Goal: Task Accomplishment & Management: Manage account settings

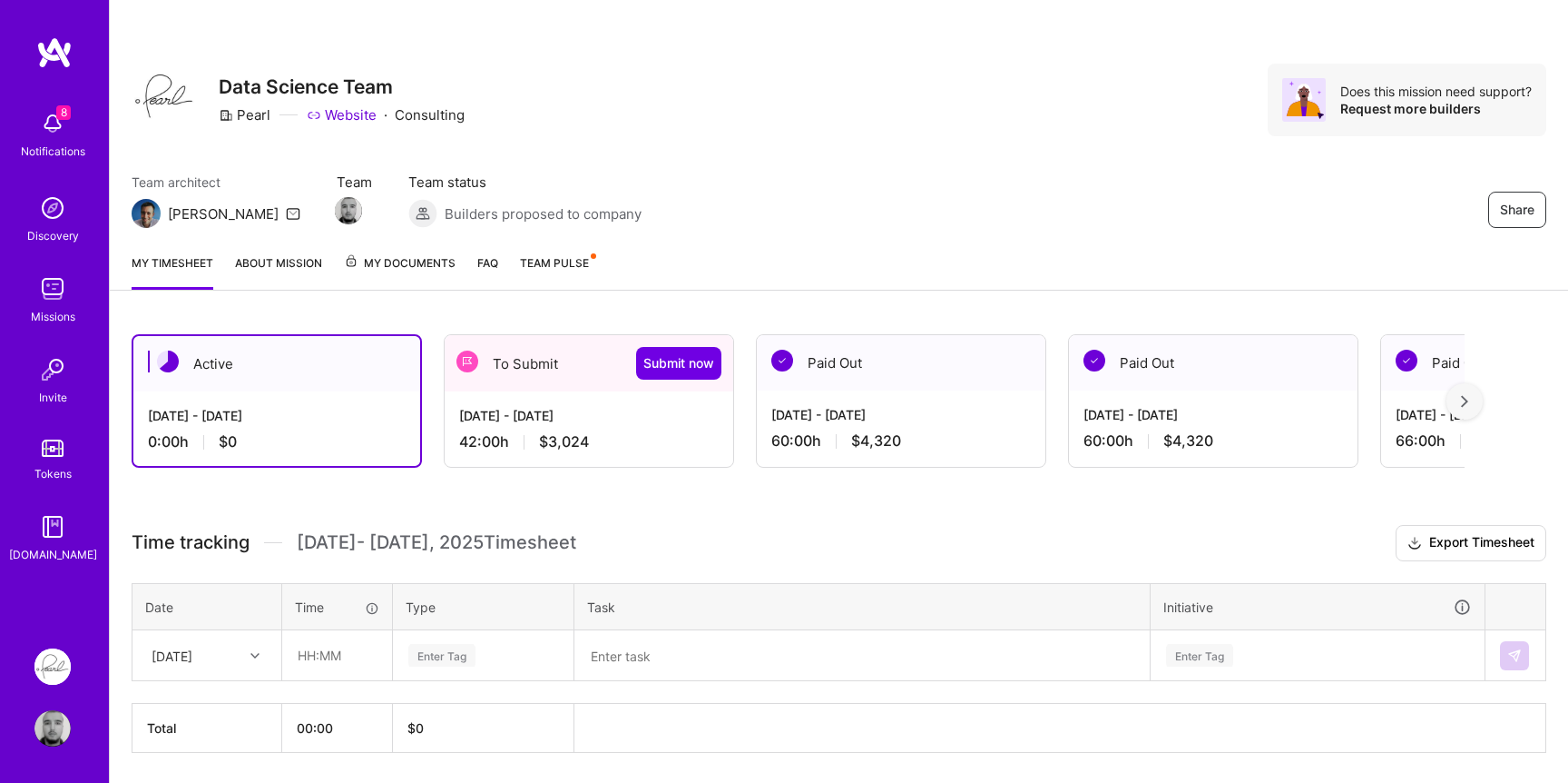
click at [590, 430] on div "[DATE] - [DATE] 42:00 h $3,024" at bounding box center [589, 428] width 289 height 75
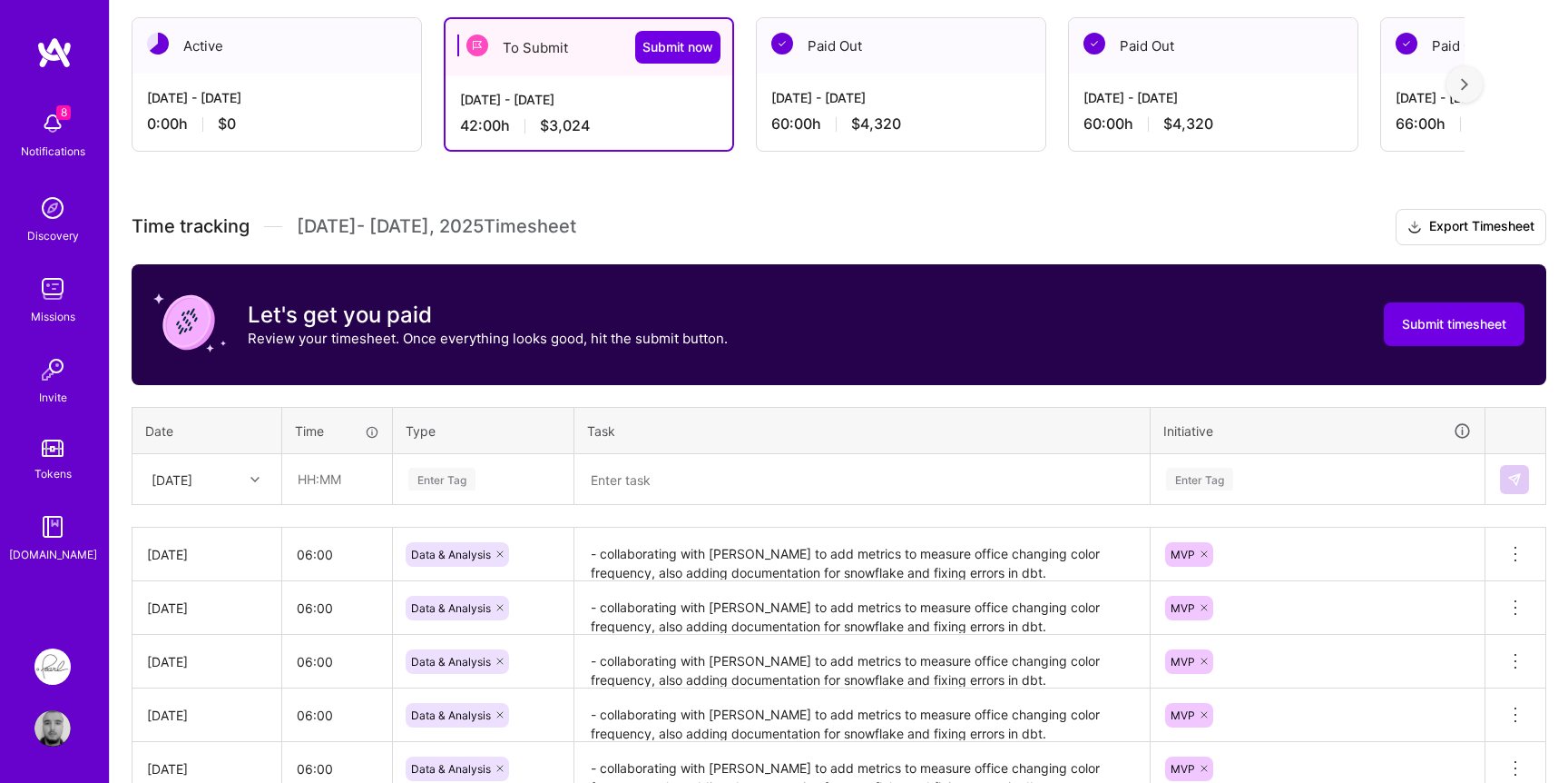
scroll to position [319, 0]
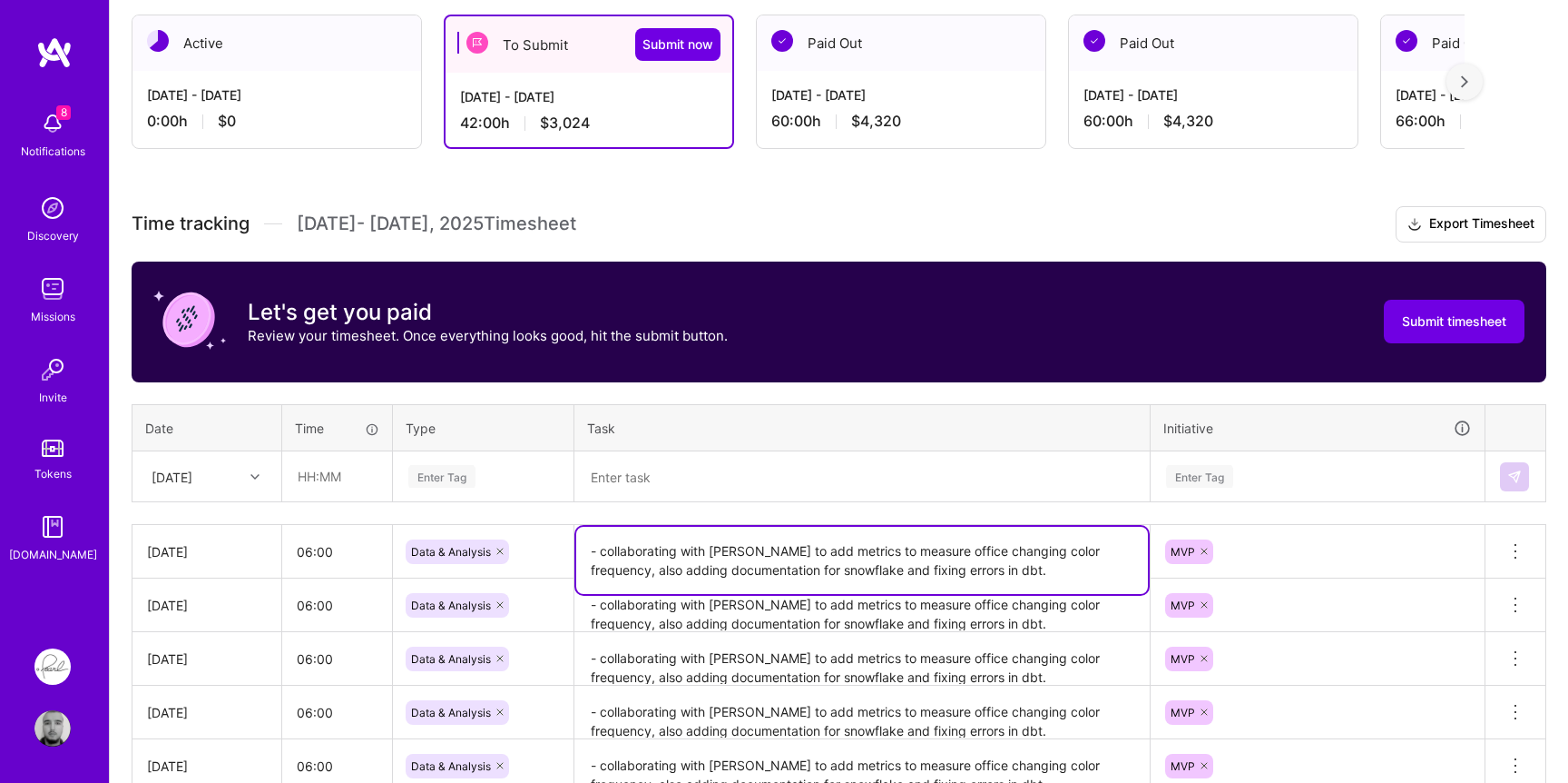
click at [632, 552] on textarea "- collaborating with [PERSON_NAME] to add metrics to measure office changing co…" at bounding box center [862, 560] width 571 height 67
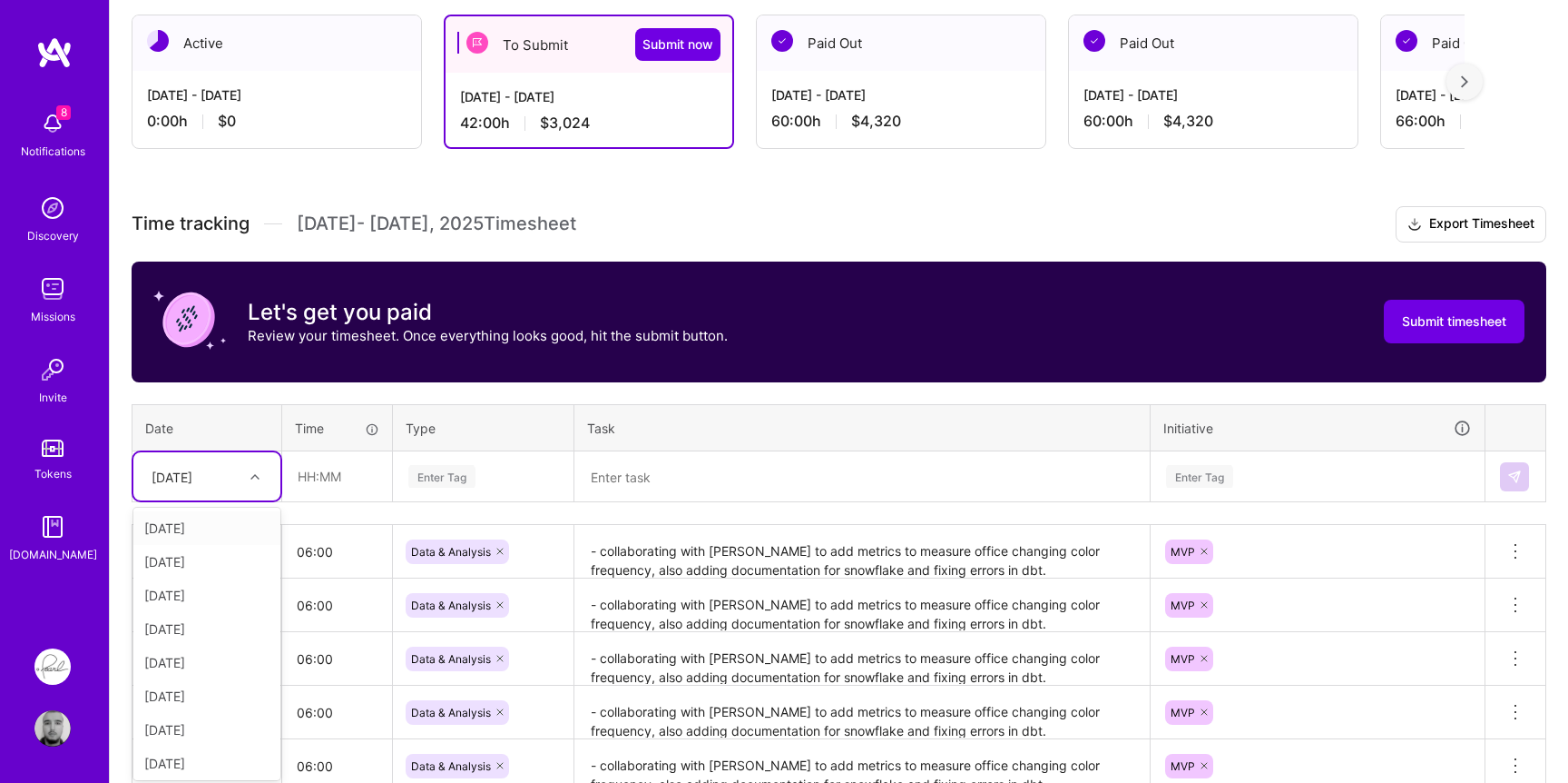
click at [225, 467] on div "[DATE]" at bounding box center [192, 475] width 101 height 29
click at [203, 597] on div "[DATE]" at bounding box center [207, 591] width 147 height 33
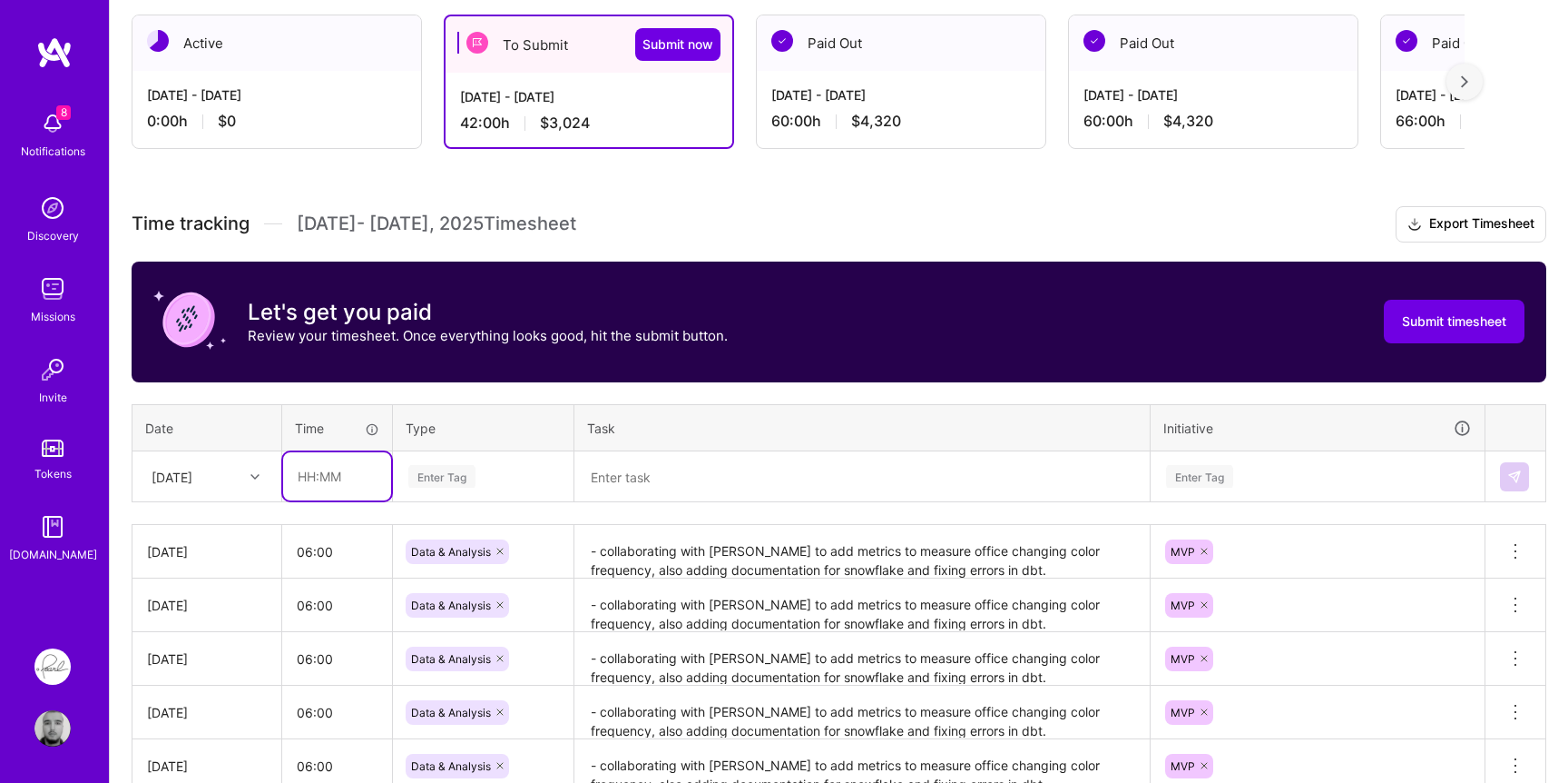
click at [340, 478] on input "text" at bounding box center [337, 475] width 108 height 48
type input "06:00"
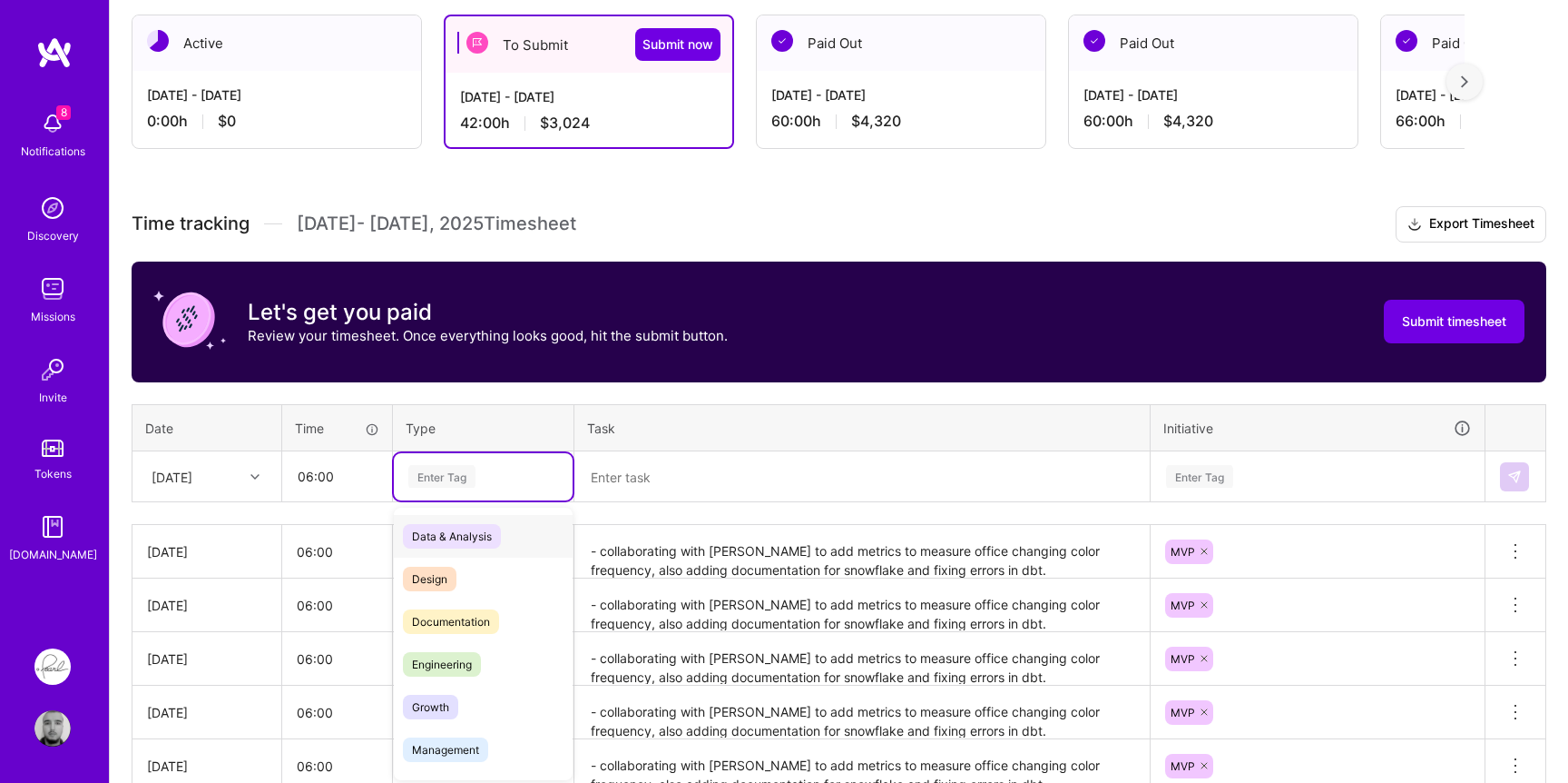
click at [406, 486] on div at bounding box center [407, 475] width 2 height 23
click at [447, 527] on span "Data & Analysis" at bounding box center [452, 535] width 98 height 25
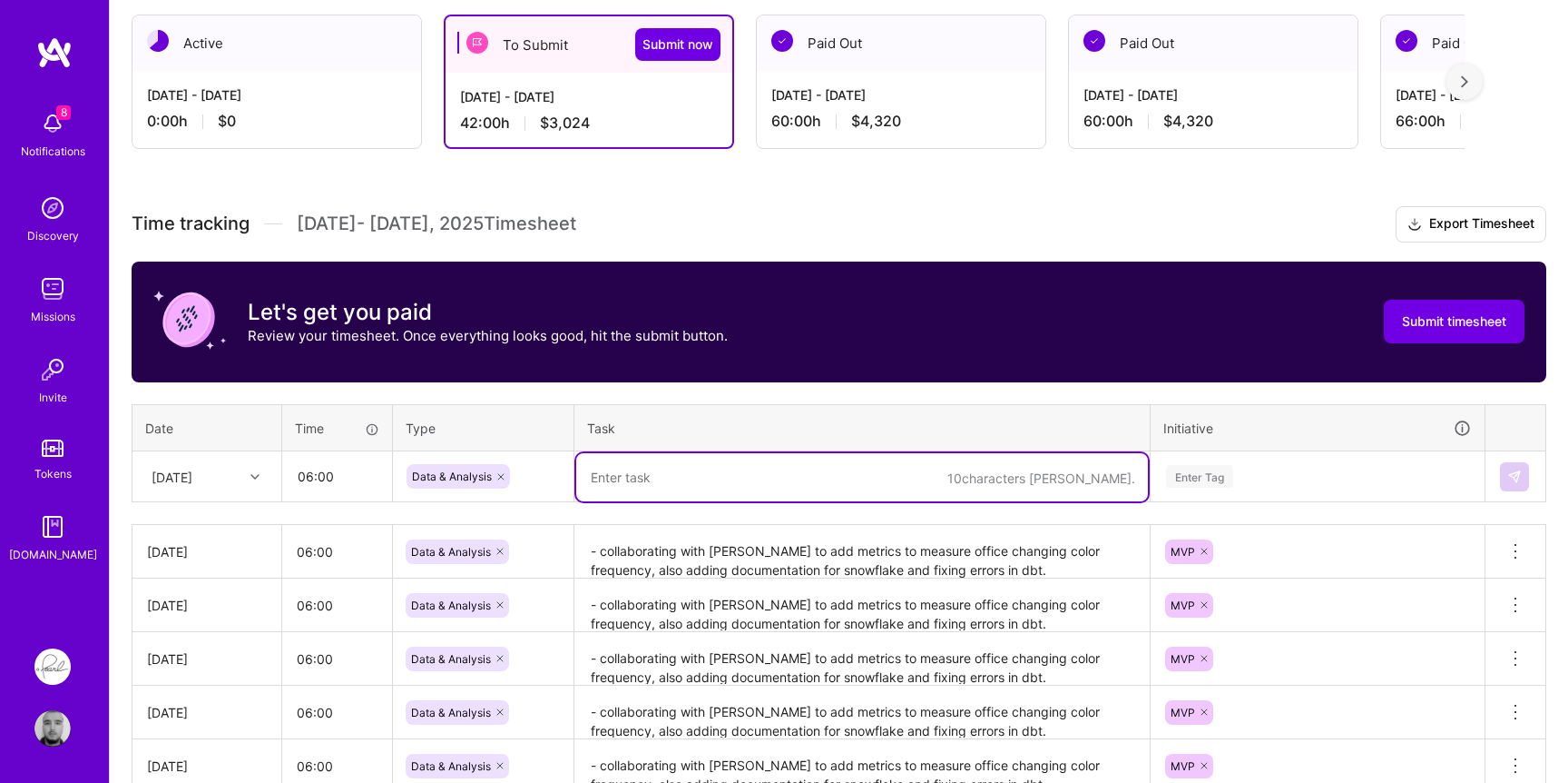
click at [658, 495] on textarea at bounding box center [862, 476] width 571 height 48
paste textarea "- collaborating with [PERSON_NAME] to add metrics to measure office changing co…"
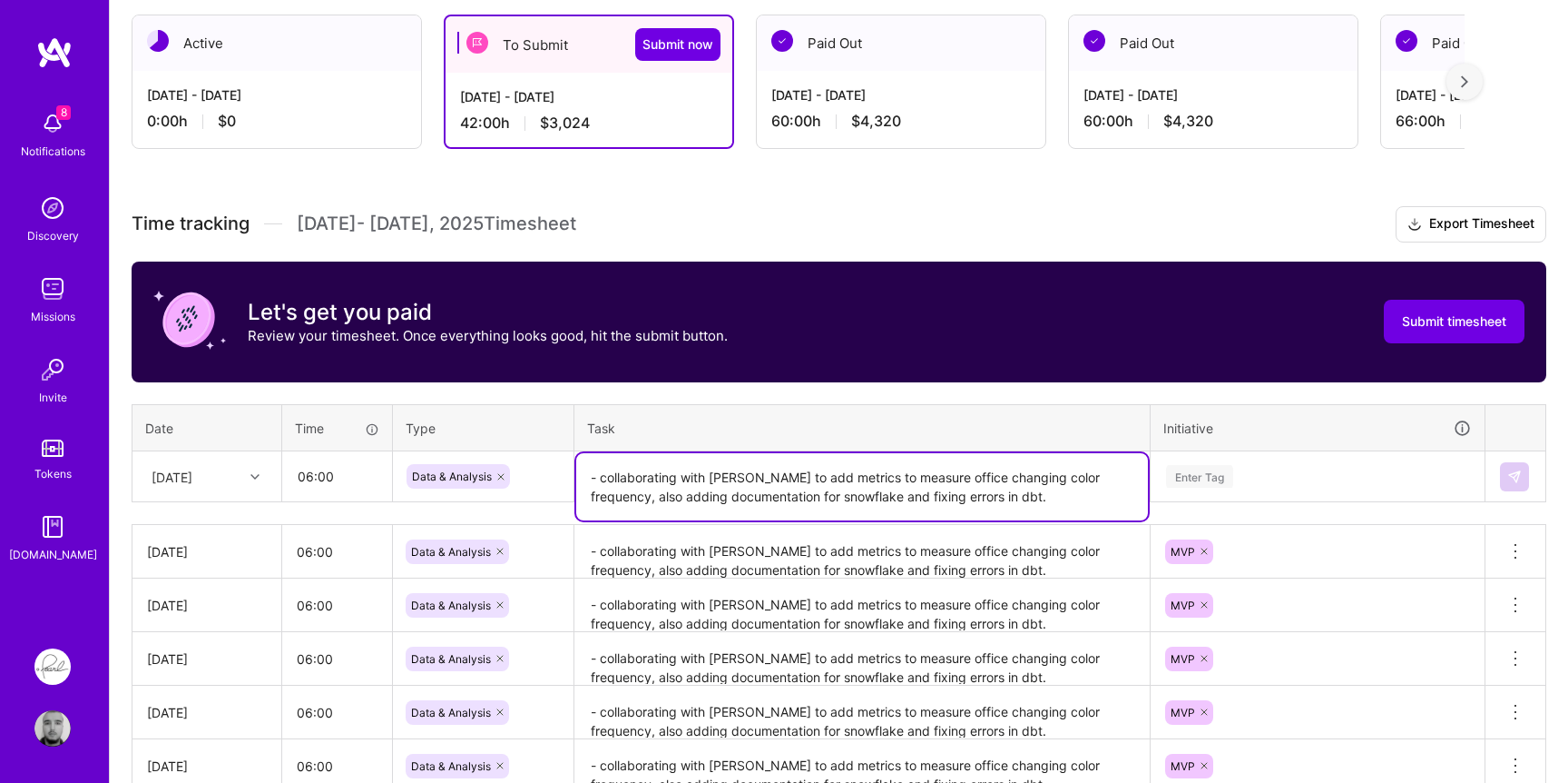
click at [967, 495] on textarea "- collaborating with [PERSON_NAME] to add metrics to measure office changing co…" at bounding box center [862, 486] width 571 height 67
drag, startPoint x: 967, startPoint y: 495, endPoint x: 652, endPoint y: 496, distance: 315.0
click at [652, 496] on textarea "- collaborating with [PERSON_NAME] to add metrics to measure office changing co…" at bounding box center [862, 486] width 571 height 67
click at [933, 499] on textarea "- collaborating with [PERSON_NAME] to add metrics to measure office changing co…" at bounding box center [862, 486] width 571 height 67
type textarea "- collaborating with [PERSON_NAME] to add metrics to measure office changing co…"
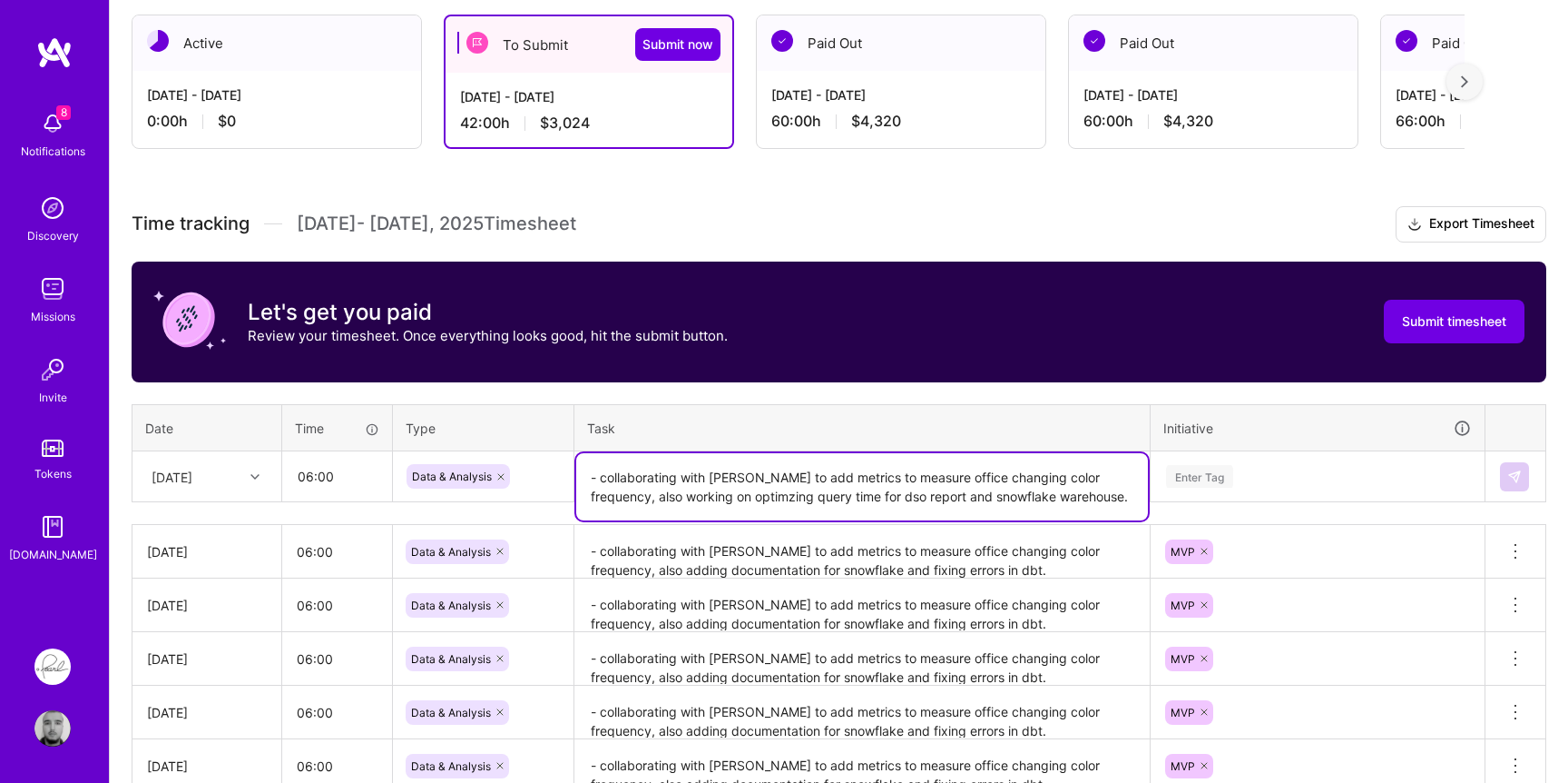
click at [1324, 475] on div "Enter Tag" at bounding box center [1318, 475] width 306 height 23
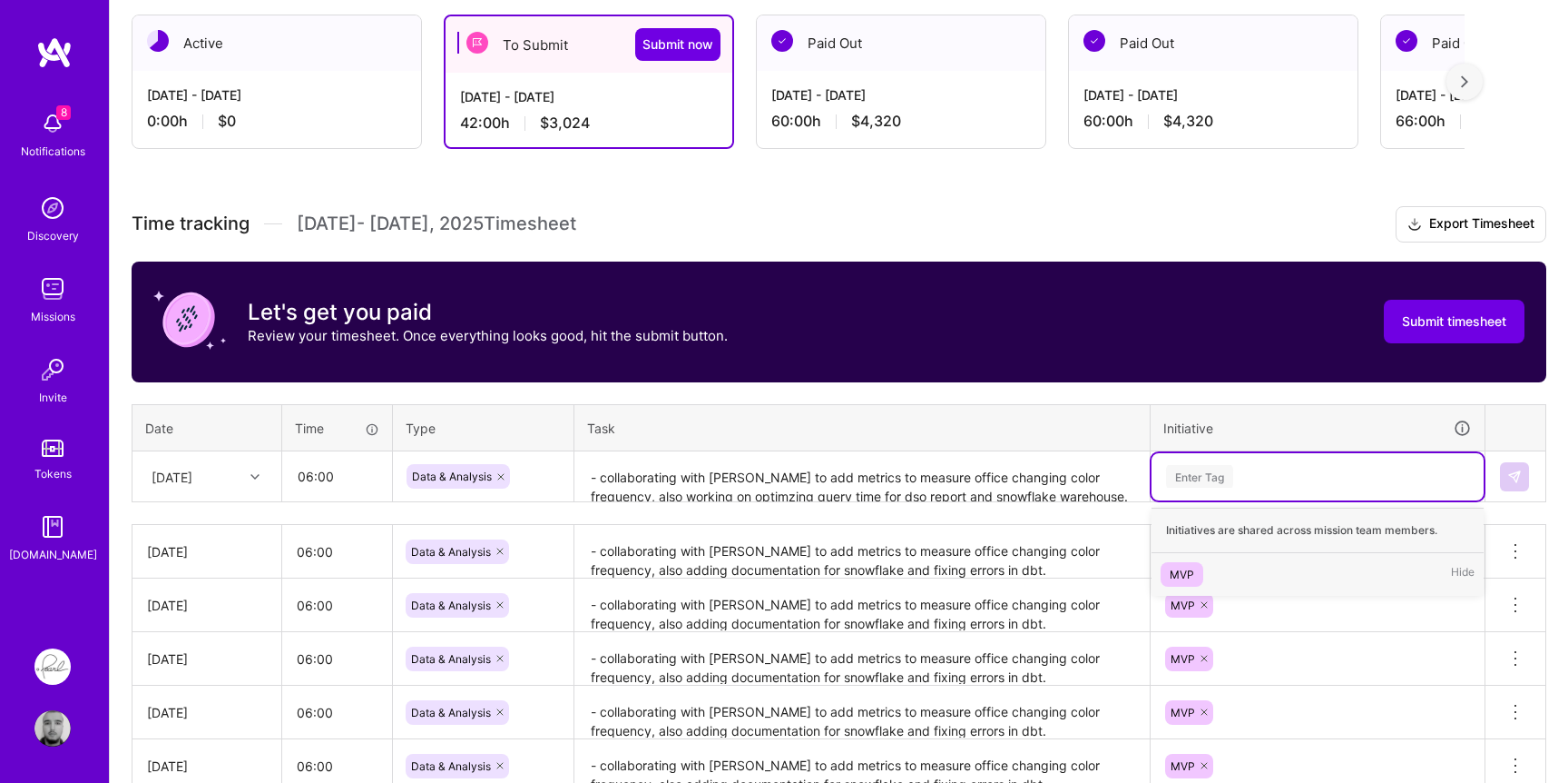
click at [1193, 566] on div "MVP" at bounding box center [1181, 574] width 25 height 19
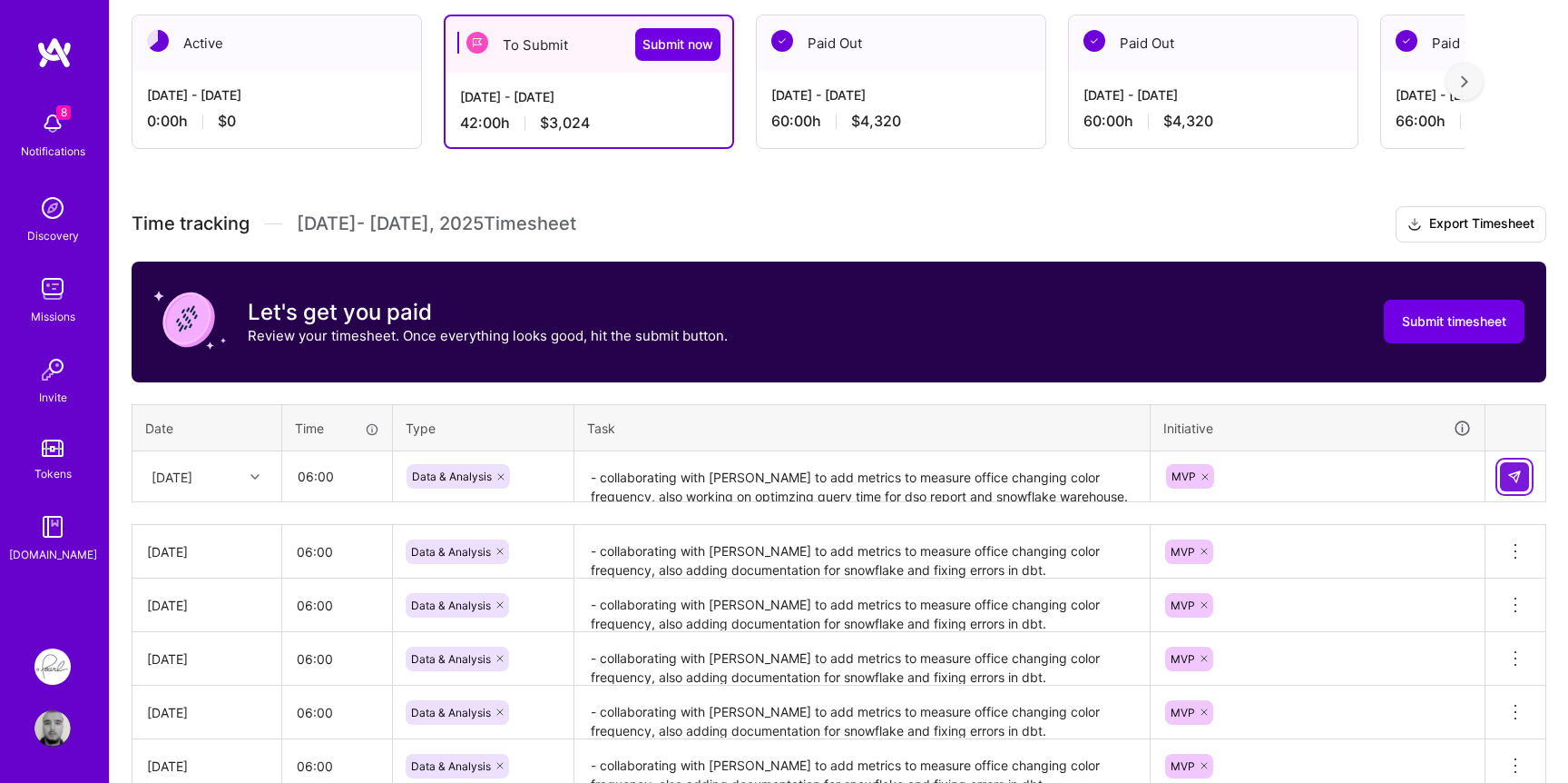
click at [1511, 482] on img at bounding box center [1514, 476] width 15 height 15
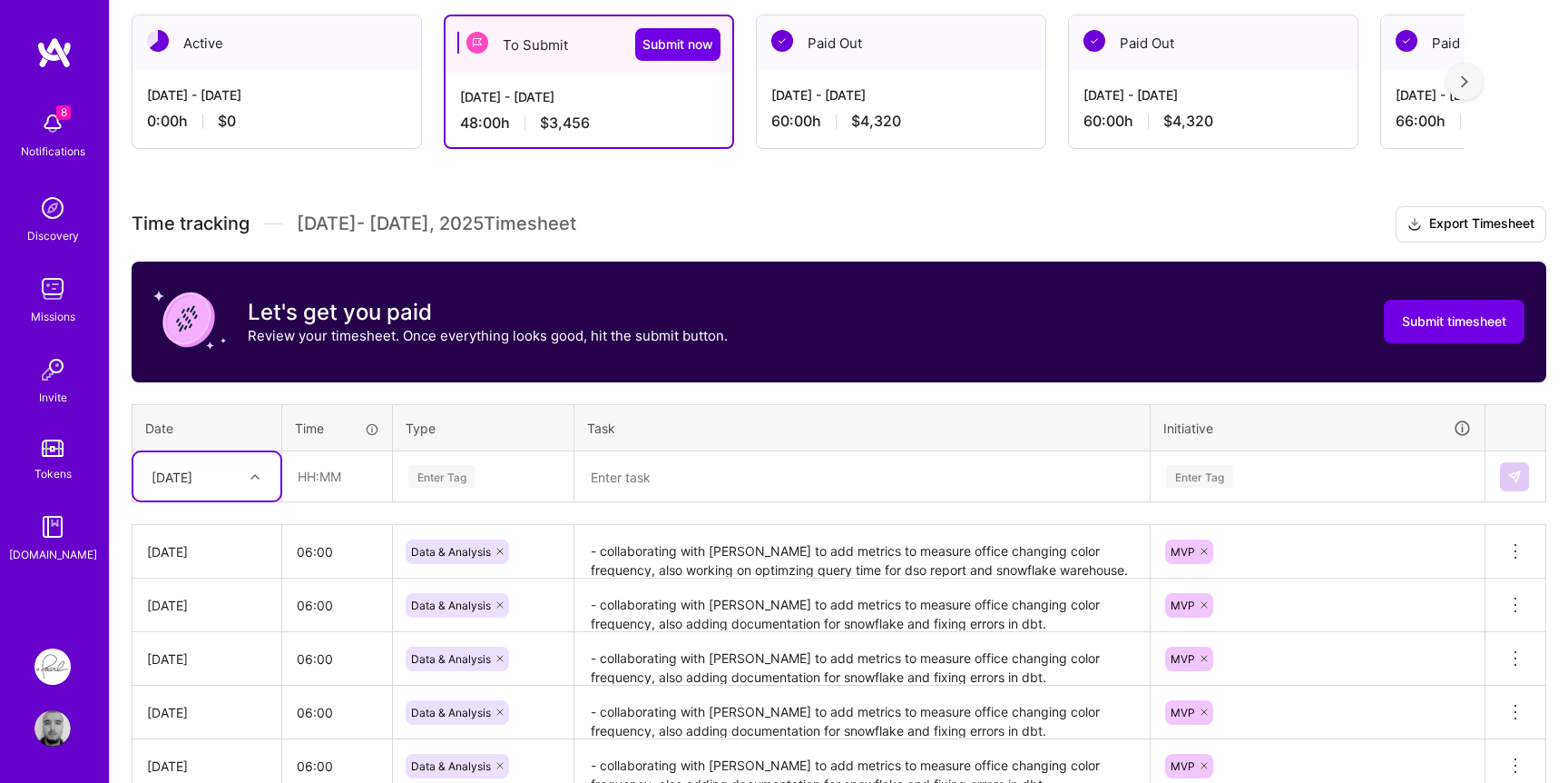
click at [250, 480] on div at bounding box center [257, 476] width 28 height 24
click at [201, 631] on div "[DATE]" at bounding box center [207, 625] width 147 height 33
click at [354, 472] on input "text" at bounding box center [337, 475] width 108 height 48
type input "06:00"
click at [492, 462] on div "Enter Tag" at bounding box center [483, 476] width 179 height 47
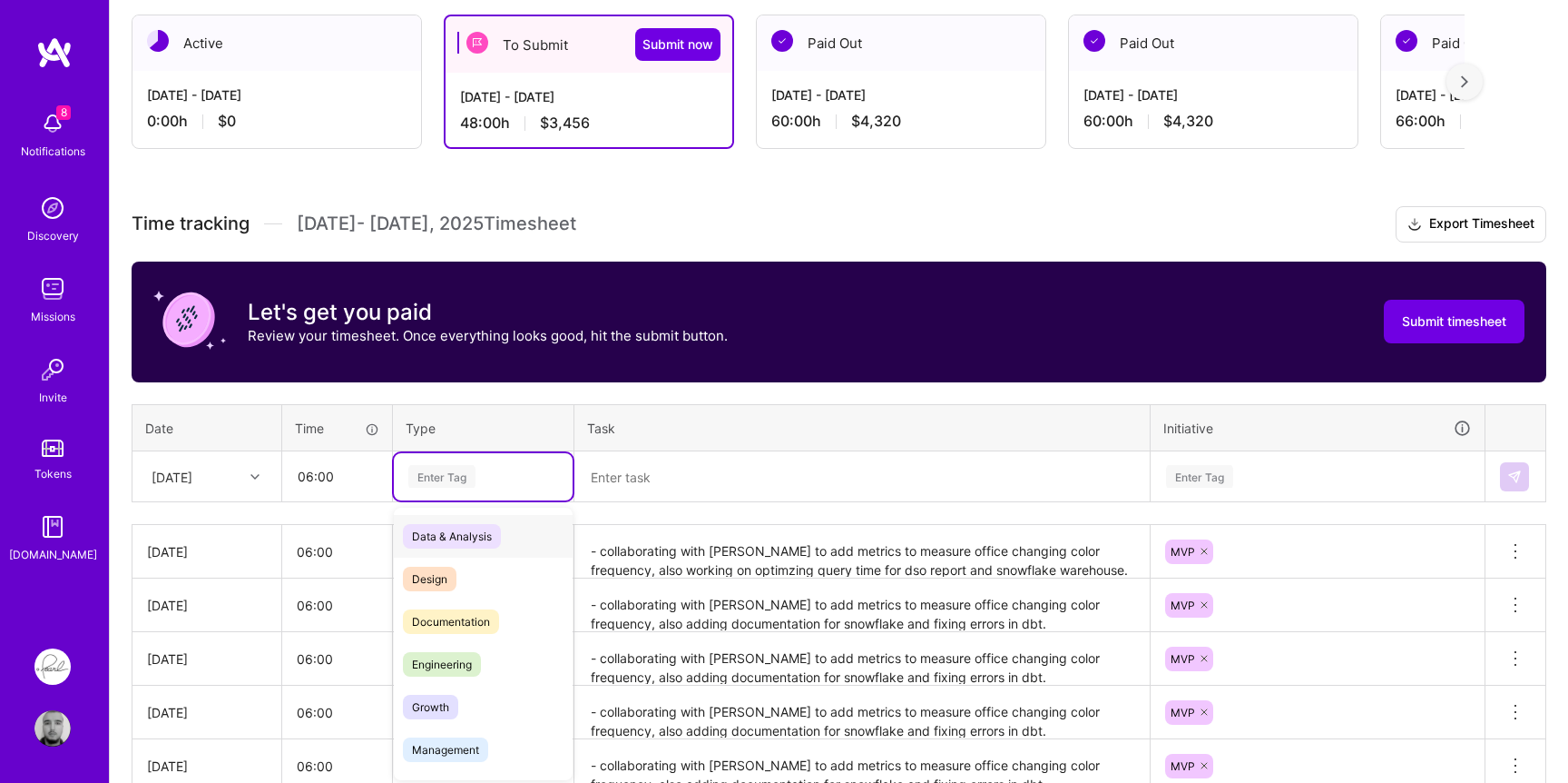
click at [452, 536] on span "Data & Analysis" at bounding box center [452, 535] width 98 height 25
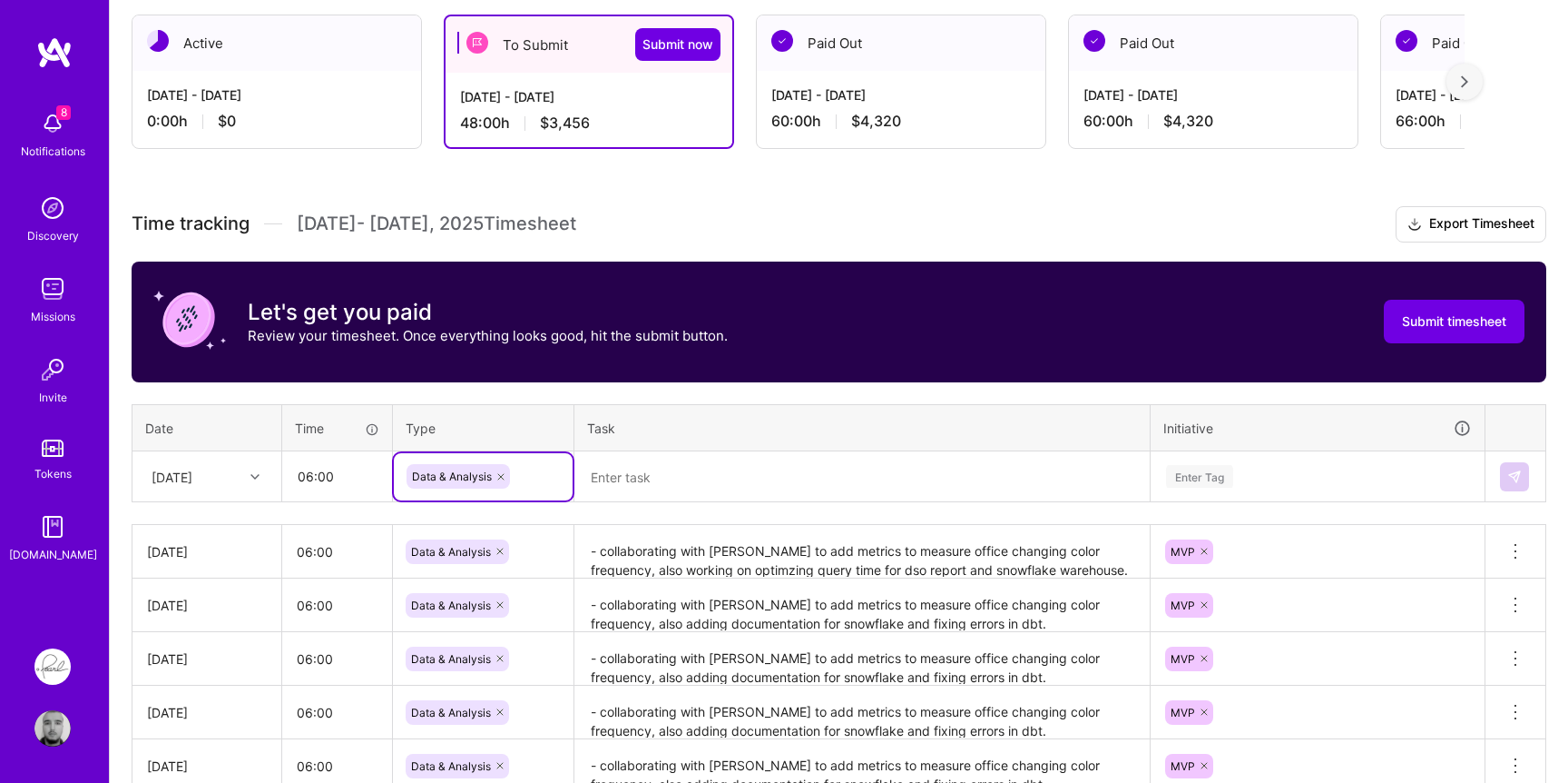
click at [660, 488] on textarea at bounding box center [862, 476] width 571 height 48
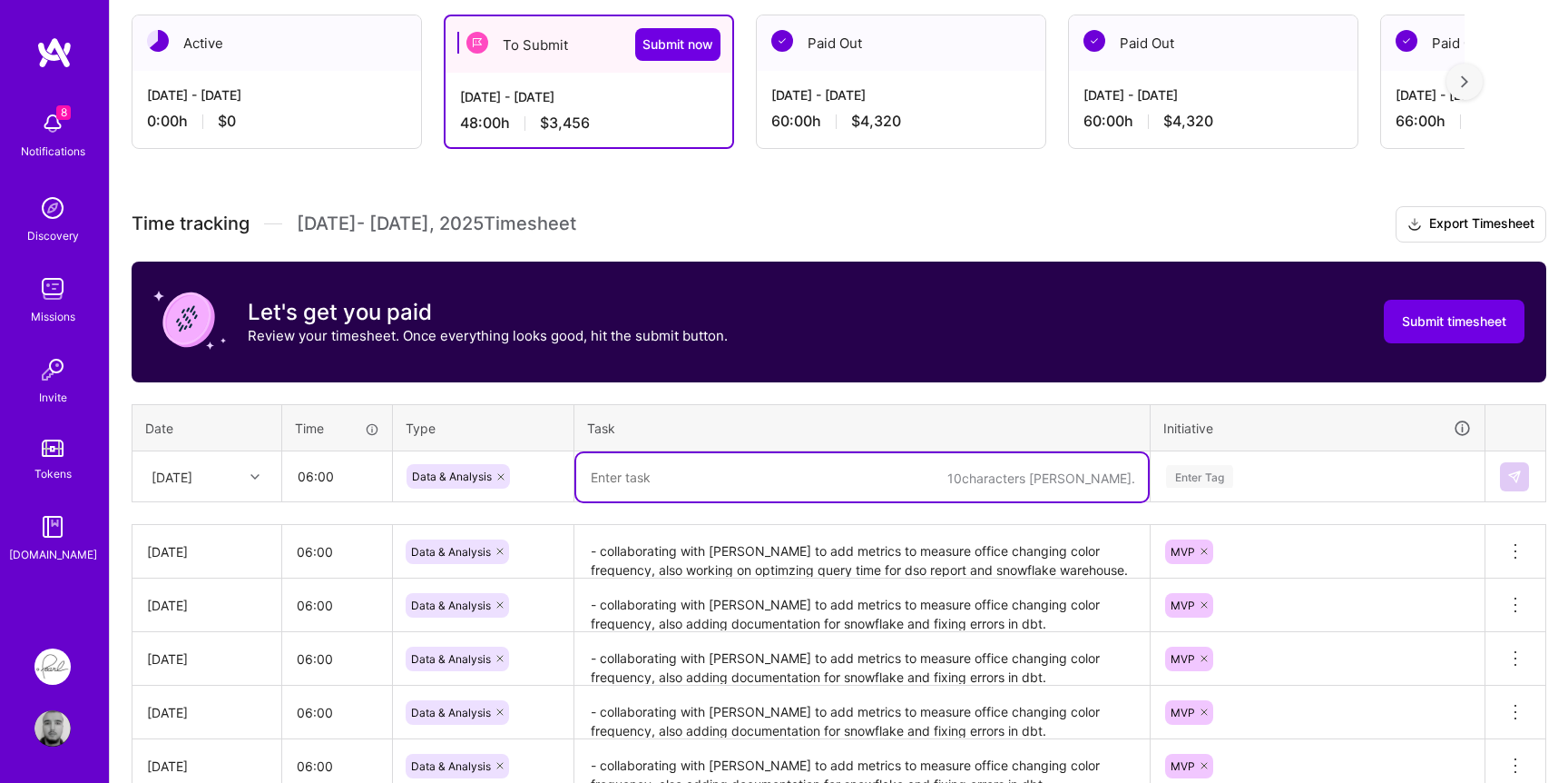
paste textarea "- collaborating with [PERSON_NAME] to add metrics to measure office changing co…"
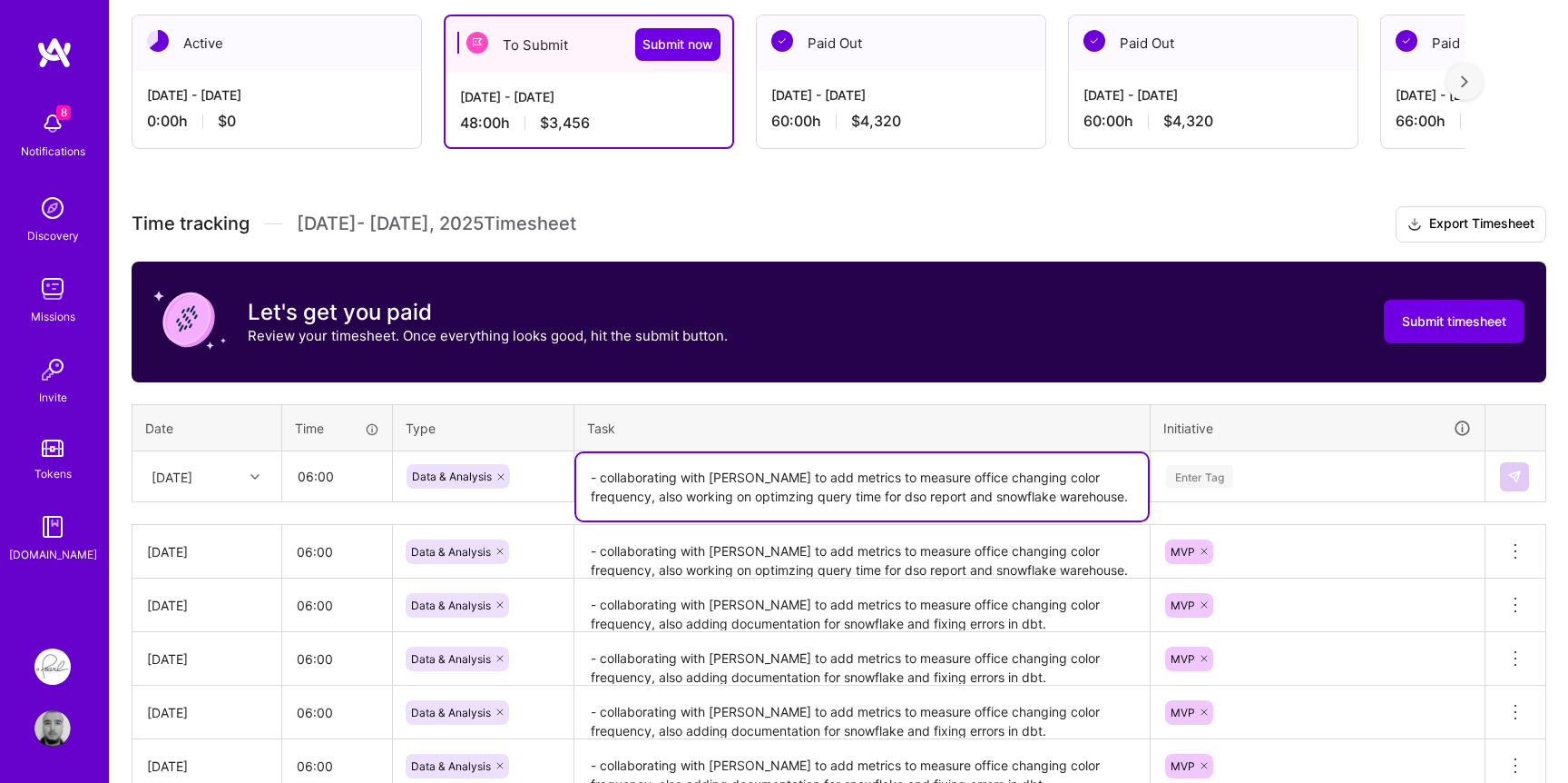
click at [1042, 500] on textarea "- collaborating with [PERSON_NAME] to add metrics to measure office changing co…" at bounding box center [862, 486] width 571 height 67
drag, startPoint x: 1042, startPoint y: 500, endPoint x: 652, endPoint y: 493, distance: 390.1
click at [652, 493] on textarea "- collaborating with [PERSON_NAME] to add metrics to measure office changing co…" at bounding box center [862, 486] width 571 height 67
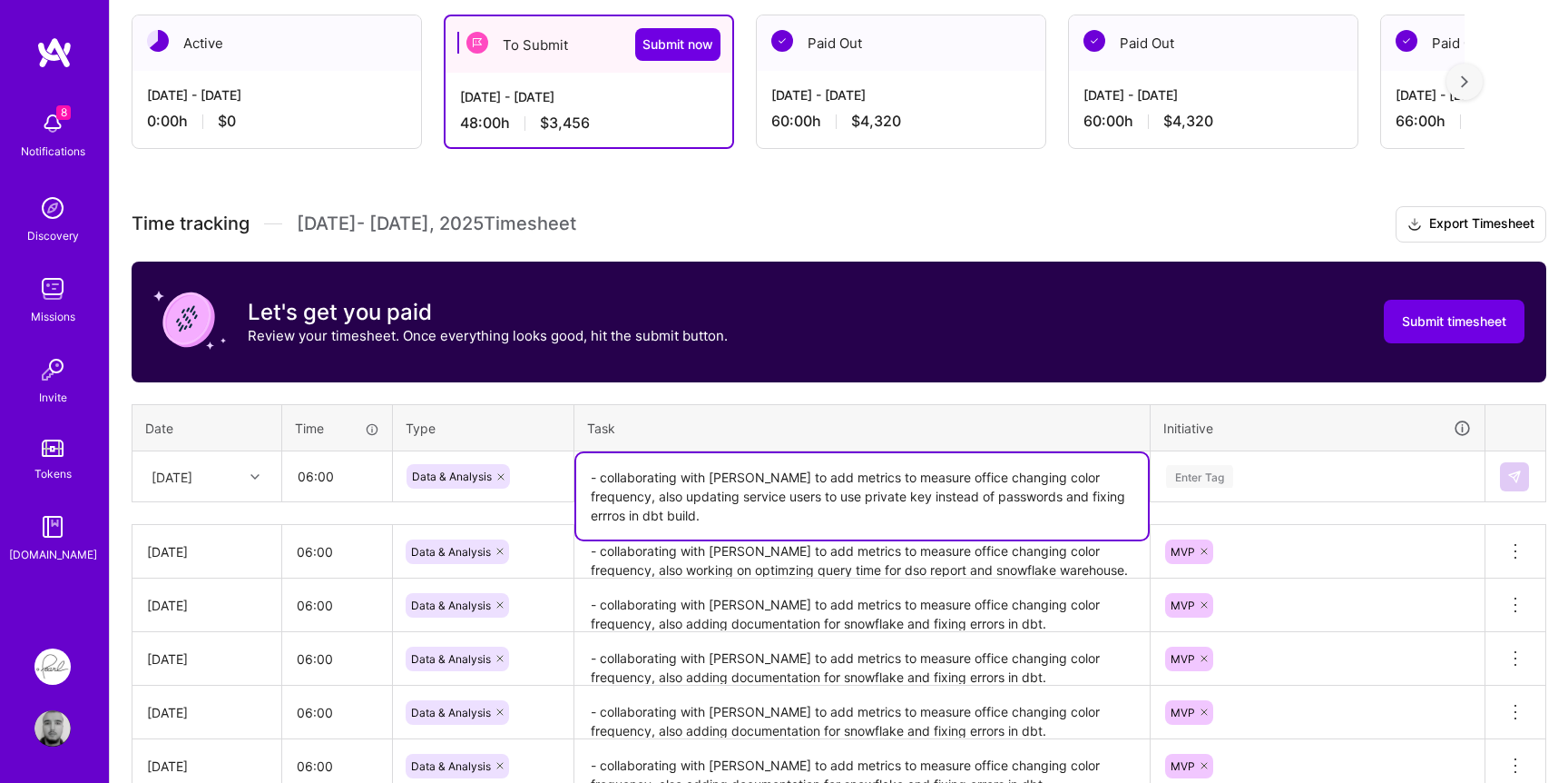
click at [1037, 492] on textarea "- collaborating with [PERSON_NAME] to add metrics to measure office changing co…" at bounding box center [862, 496] width 571 height 86
click at [1036, 492] on textarea "- collaborating with [PERSON_NAME] to add metrics to measure office changing co…" at bounding box center [862, 496] width 571 height 86
click at [1122, 496] on textarea "- collaborating with [PERSON_NAME] to add metrics to measure office changing co…" at bounding box center [862, 496] width 571 height 86
click at [872, 483] on textarea "- collaborating with [PERSON_NAME] to add metrics to measure office changing co…" at bounding box center [862, 496] width 571 height 86
click at [865, 484] on textarea "- collaborating with [PERSON_NAME] to add metrics to measure office changing co…" at bounding box center [862, 496] width 571 height 86
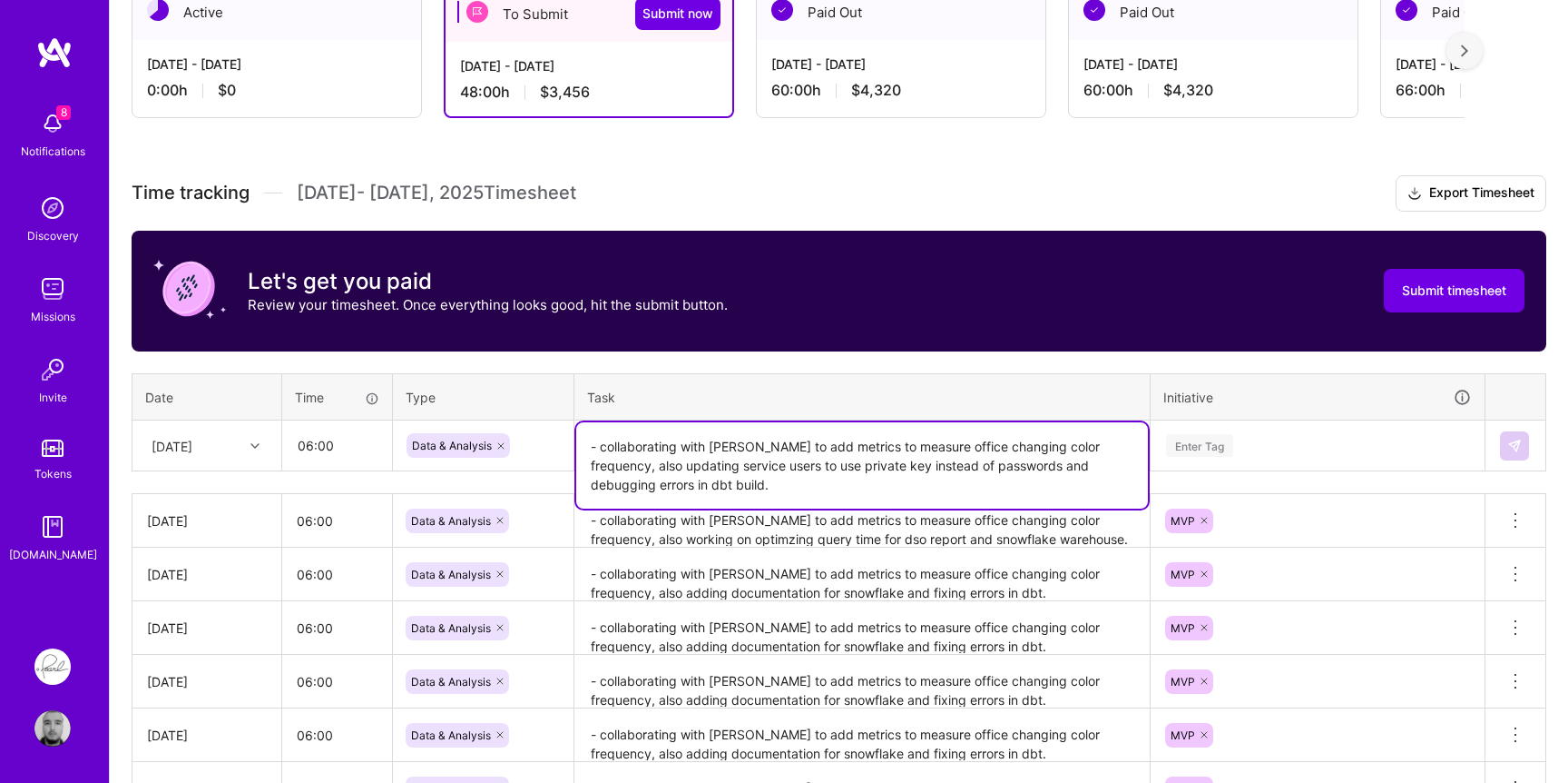
scroll to position [343, 0]
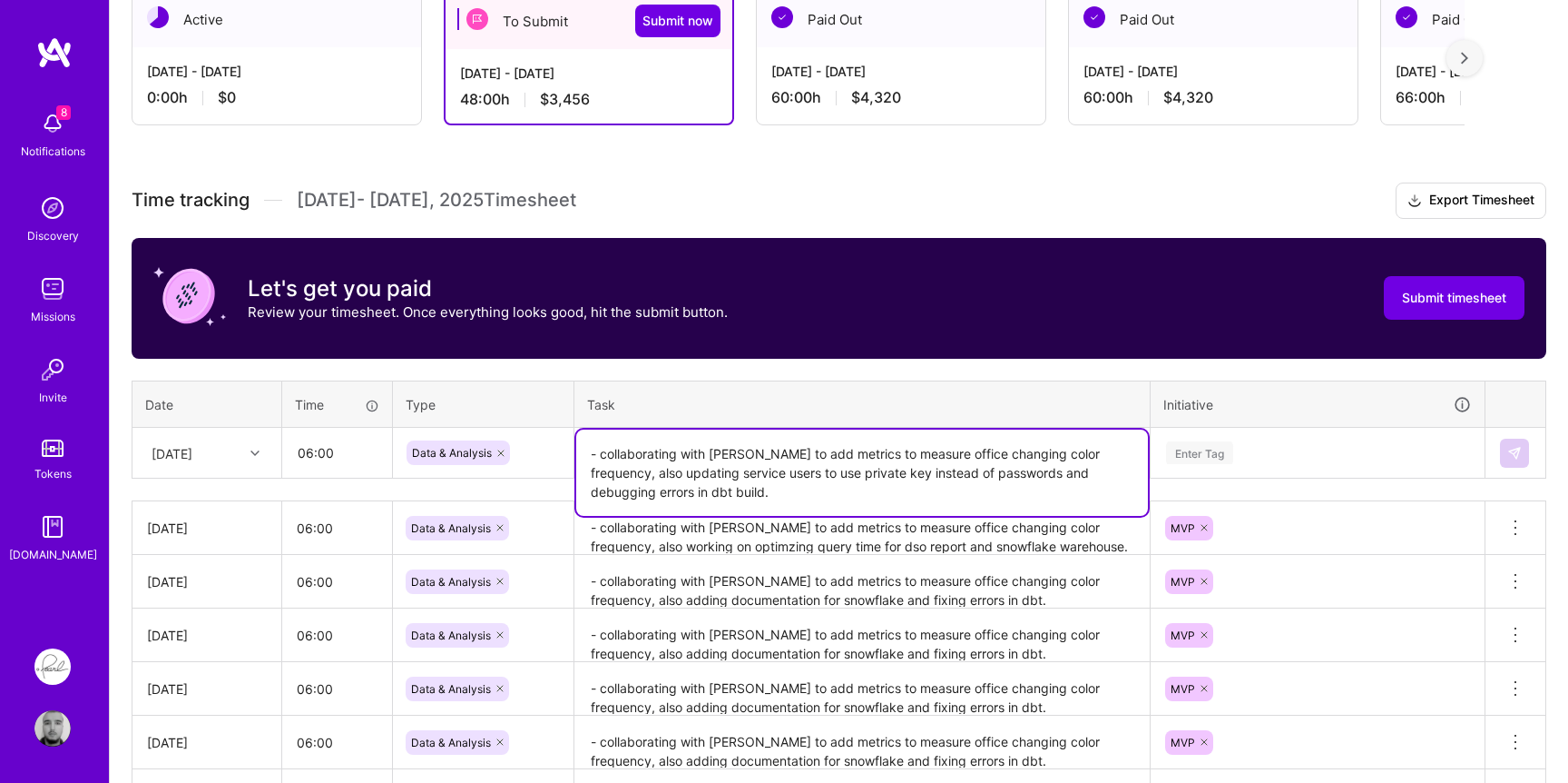
click at [986, 482] on textarea "- collaborating with [PERSON_NAME] to add metrics to measure office changing co…" at bounding box center [862, 473] width 571 height 86
drag, startPoint x: 622, startPoint y: 473, endPoint x: 604, endPoint y: 459, distance: 22.8
click at [604, 459] on textarea "- collaborating with [PERSON_NAME] to add metrics to measure office changing co…" at bounding box center [862, 473] width 571 height 86
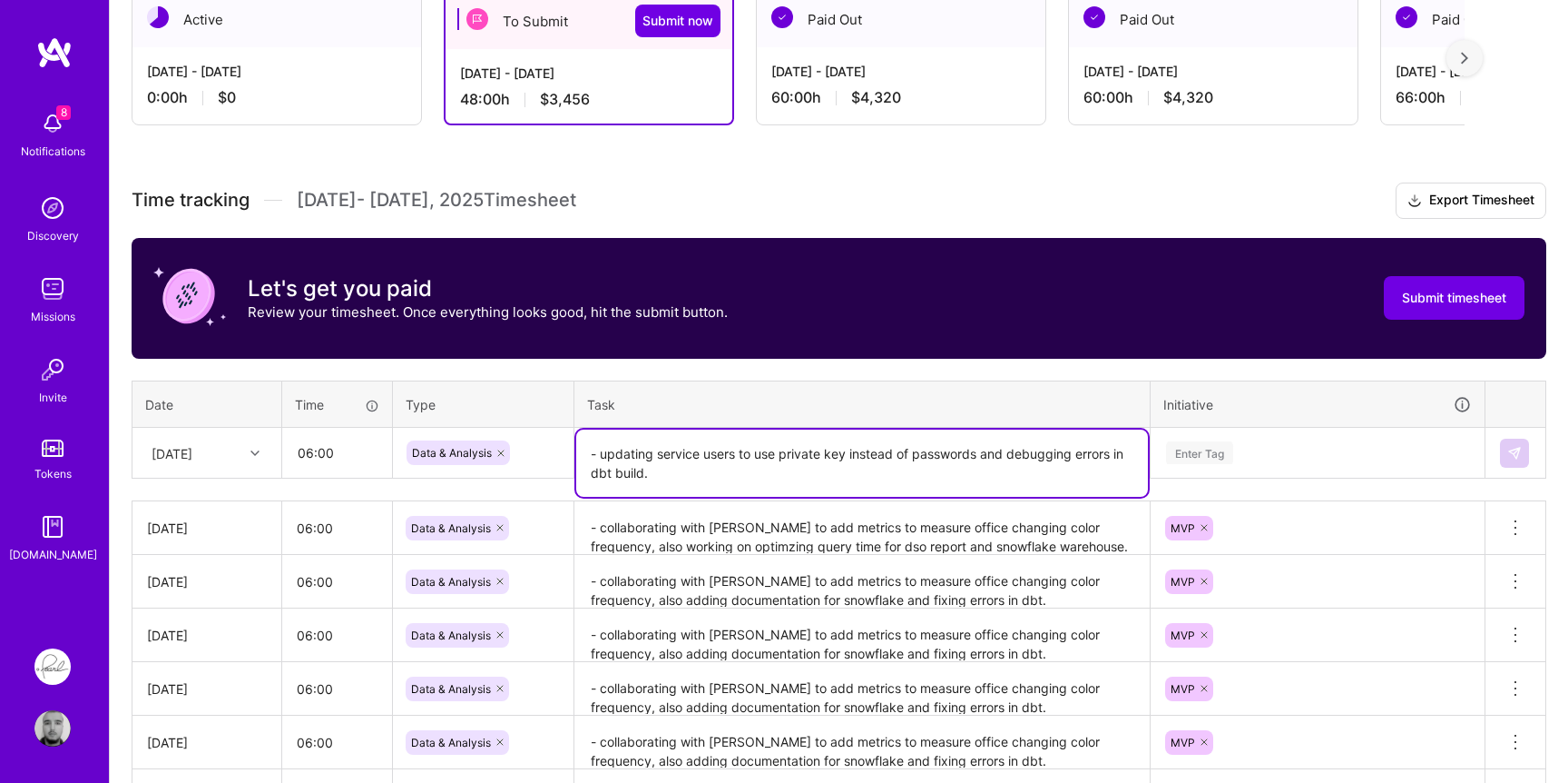
click at [676, 469] on textarea "- updating service users to use private key instead of passwords and debugging …" at bounding box center [862, 463] width 571 height 67
click at [710, 472] on textarea "- updating service users to use private key instead of passwords and debugging …" at bounding box center [862, 463] width 571 height 67
click at [942, 473] on textarea "- updating service users to use private key instead of passwords and debugging …" at bounding box center [862, 463] width 571 height 67
drag, startPoint x: 942, startPoint y: 473, endPoint x: 974, endPoint y: 473, distance: 32.0
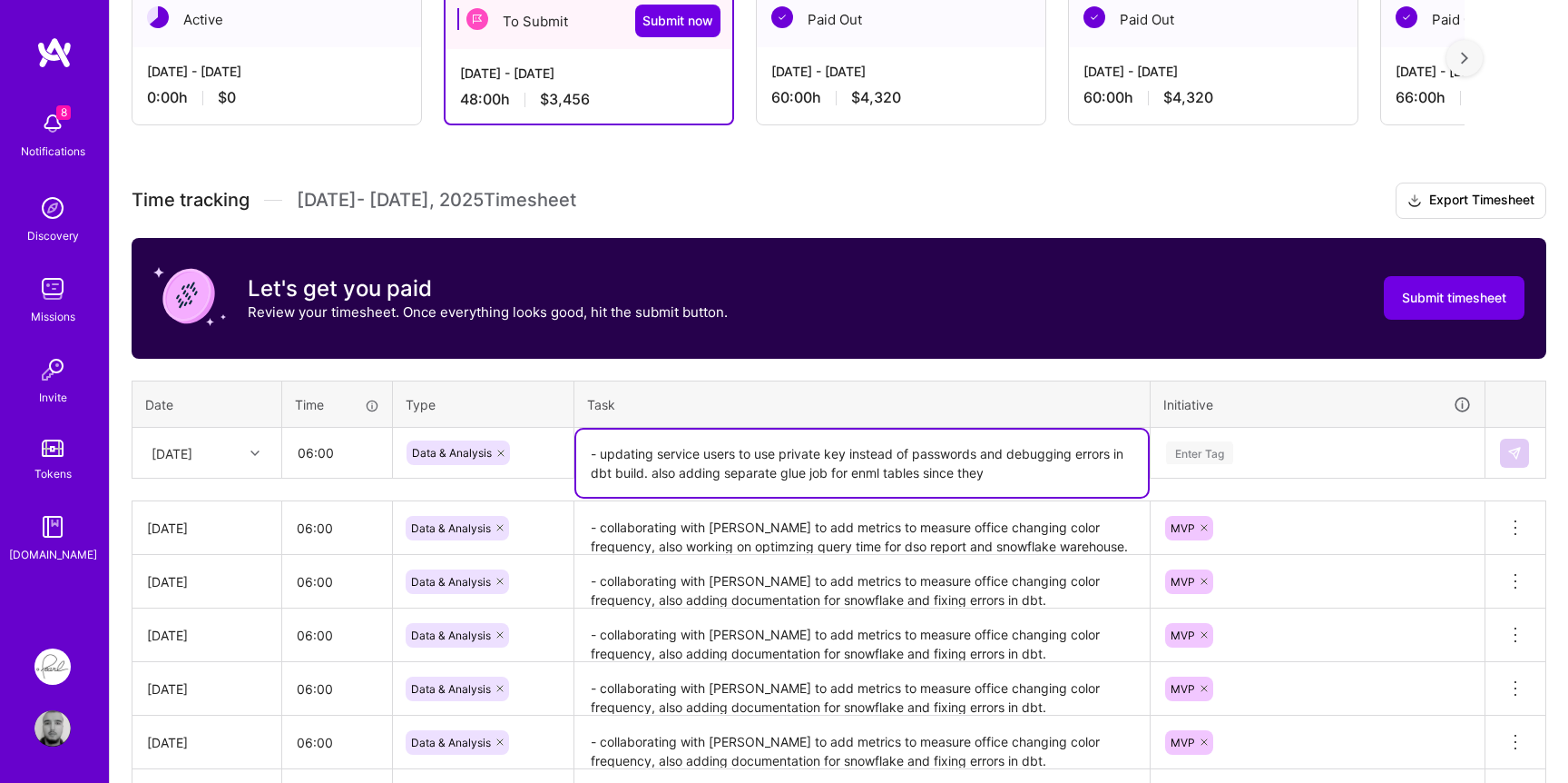
click at [974, 473] on textarea "- updating service users to use private key instead of passwords and debugging …" at bounding box center [862, 463] width 571 height 67
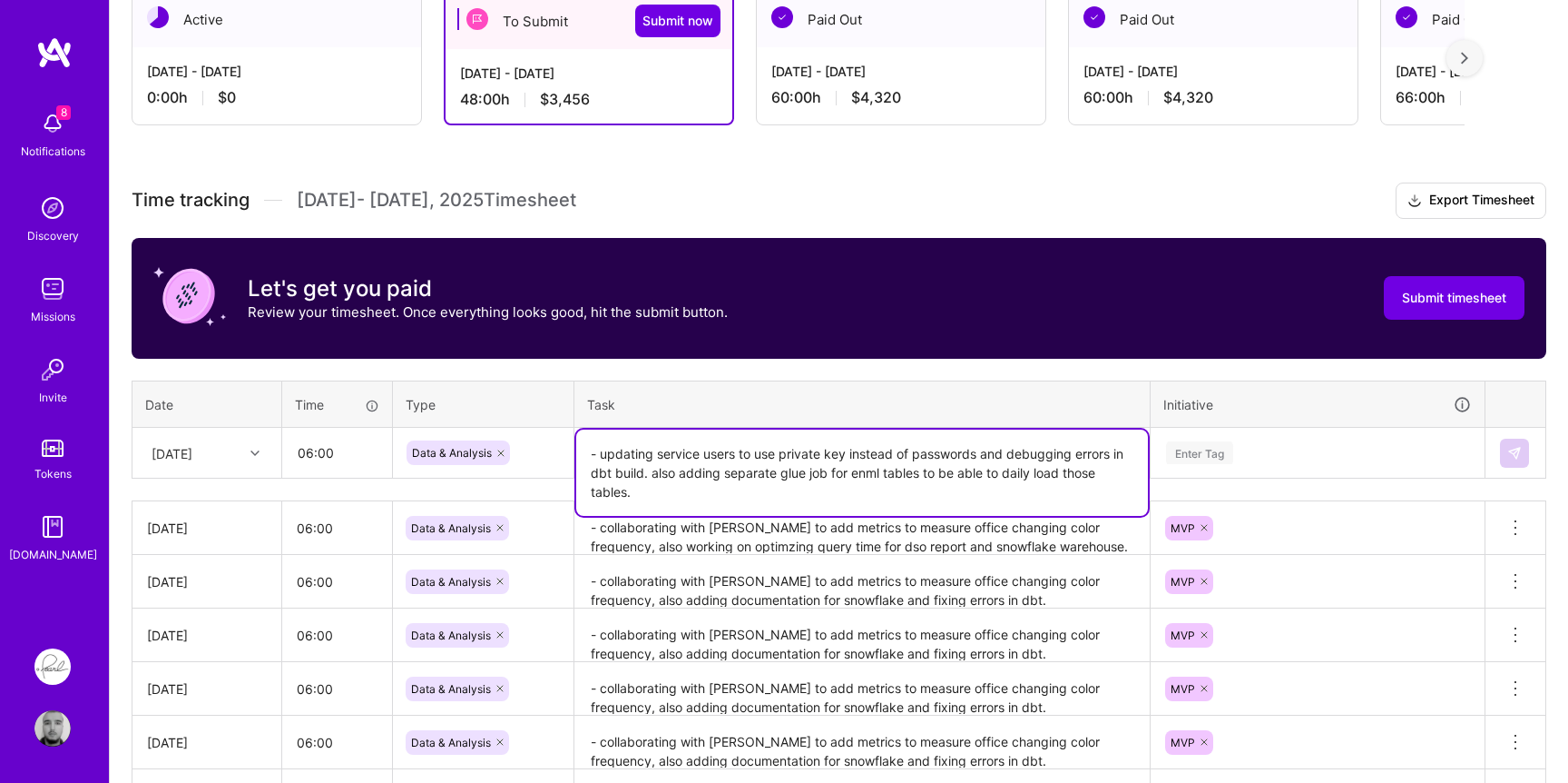
type textarea "- updating service users to use private key instead of passwords and debugging …"
click at [1238, 458] on div "Enter Tag" at bounding box center [1318, 452] width 306 height 23
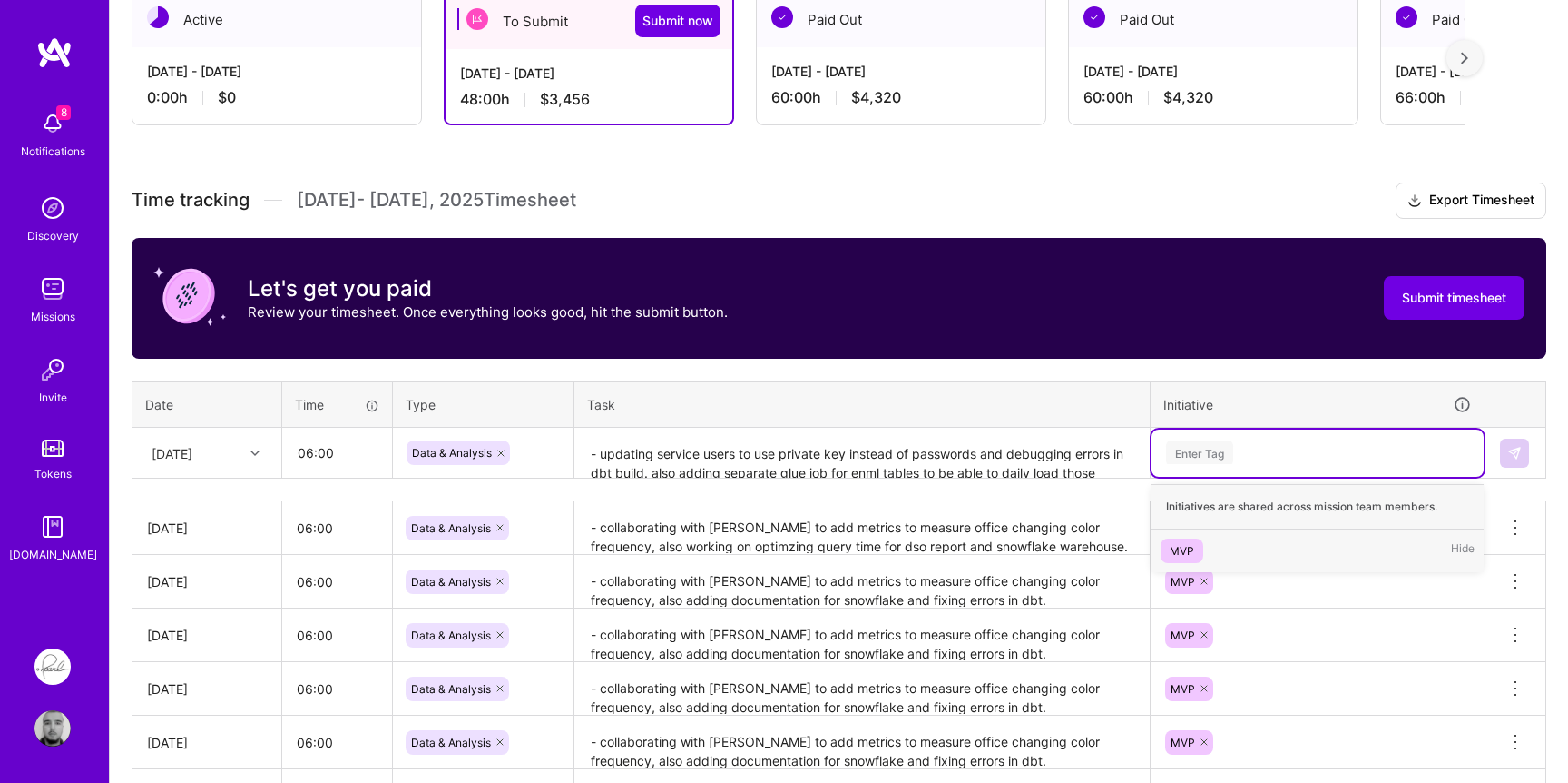
click at [1186, 544] on div "MVP" at bounding box center [1181, 550] width 25 height 19
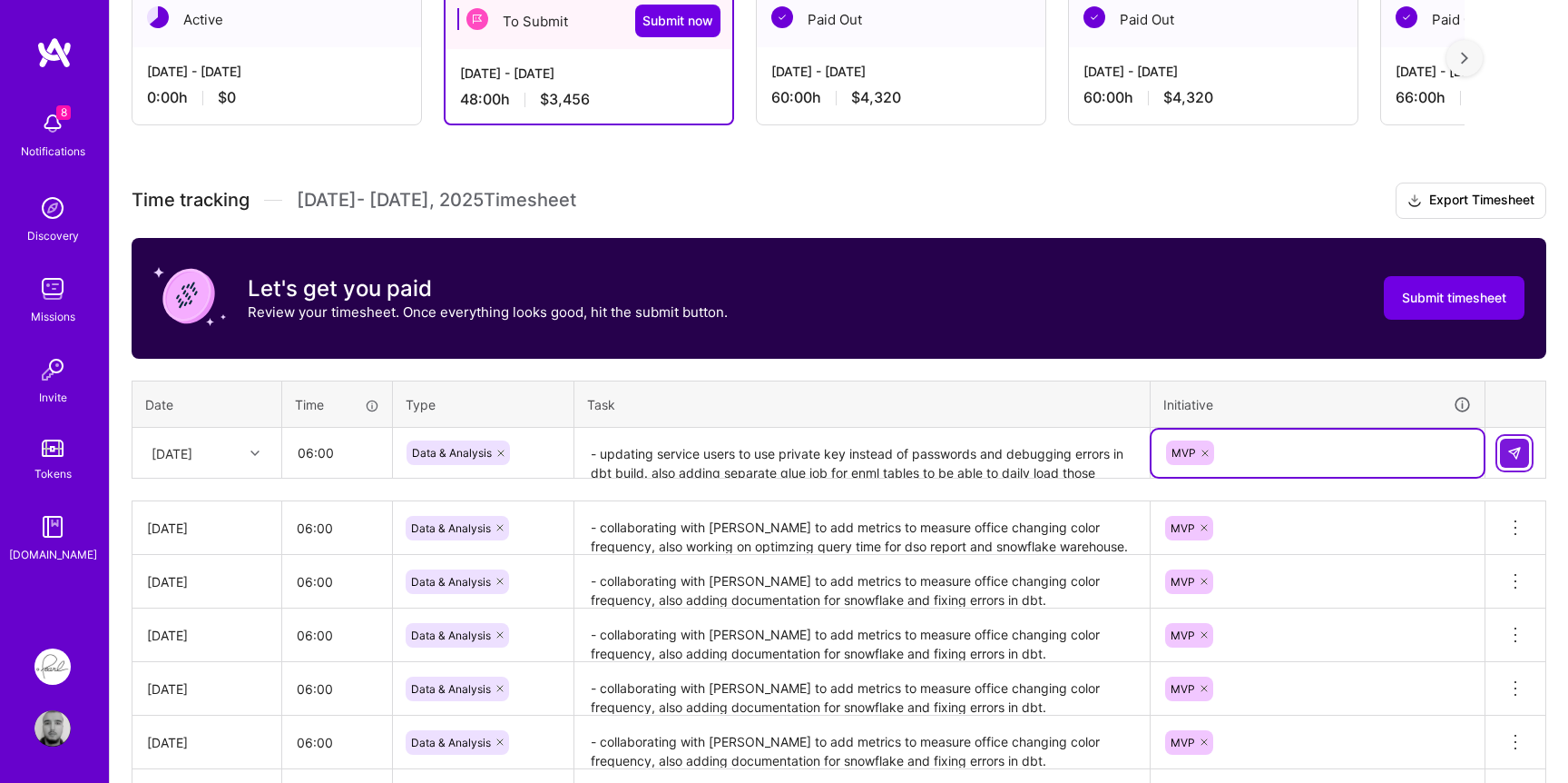
click at [1505, 440] on button at bounding box center [1515, 453] width 29 height 29
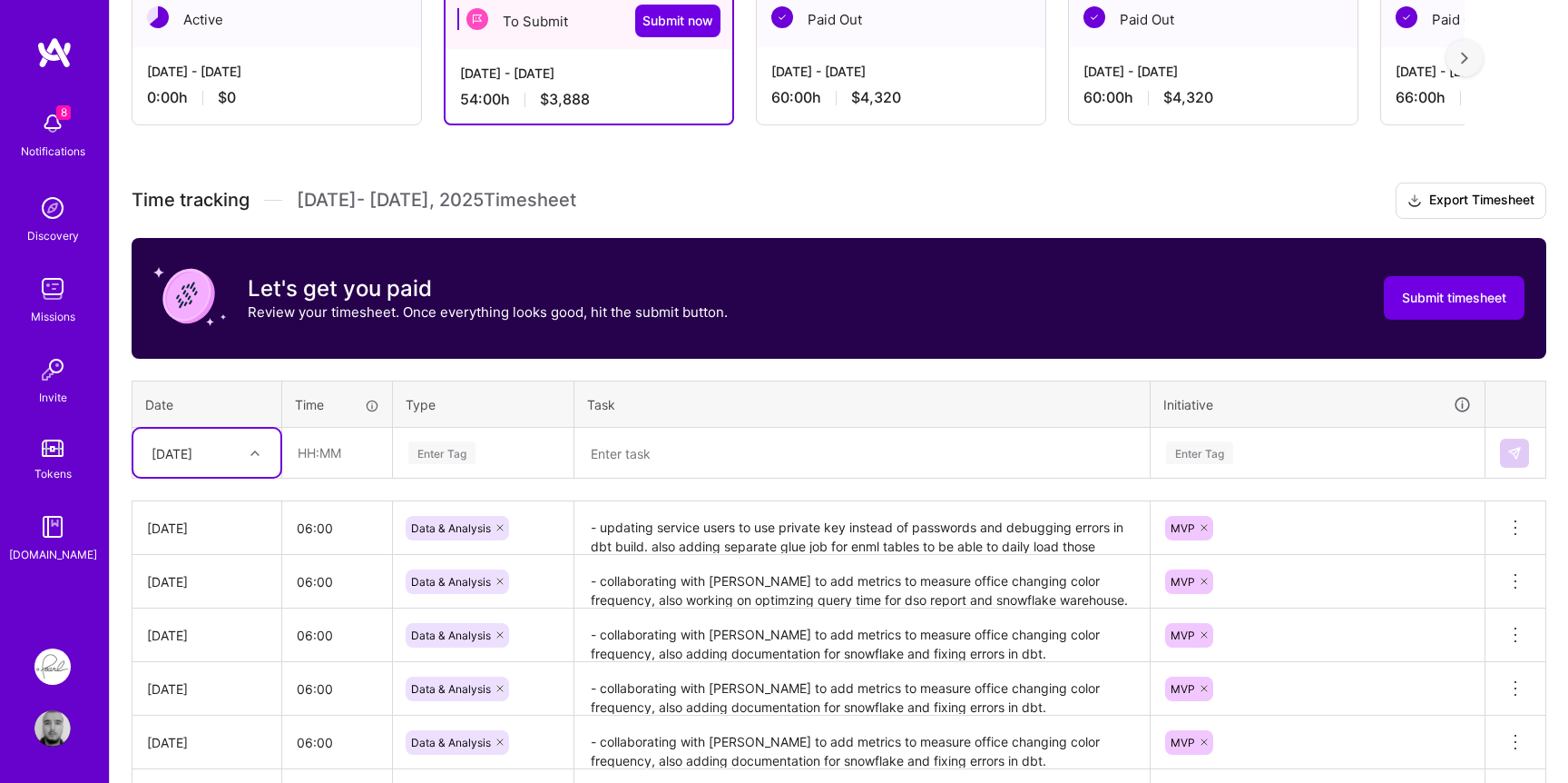
click at [233, 454] on div "[DATE]" at bounding box center [192, 452] width 101 height 29
click at [183, 700] on div "[DATE]" at bounding box center [207, 702] width 147 height 33
click at [348, 453] on input "text" at bounding box center [337, 452] width 108 height 48
type input "06:00"
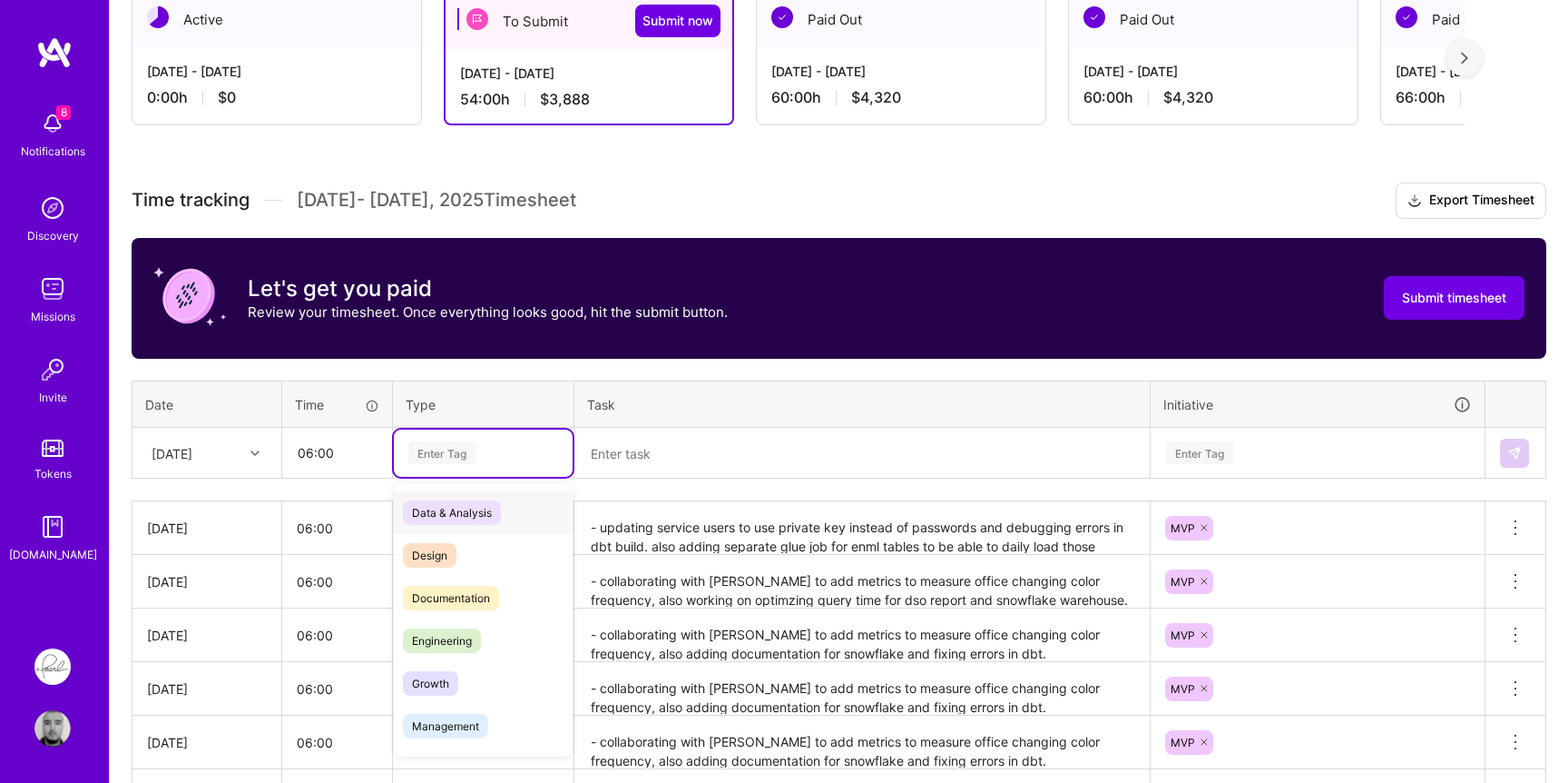
click at [454, 467] on div "Enter Tag" at bounding box center [483, 453] width 179 height 47
click at [455, 519] on span "Data & Analysis" at bounding box center [452, 512] width 98 height 25
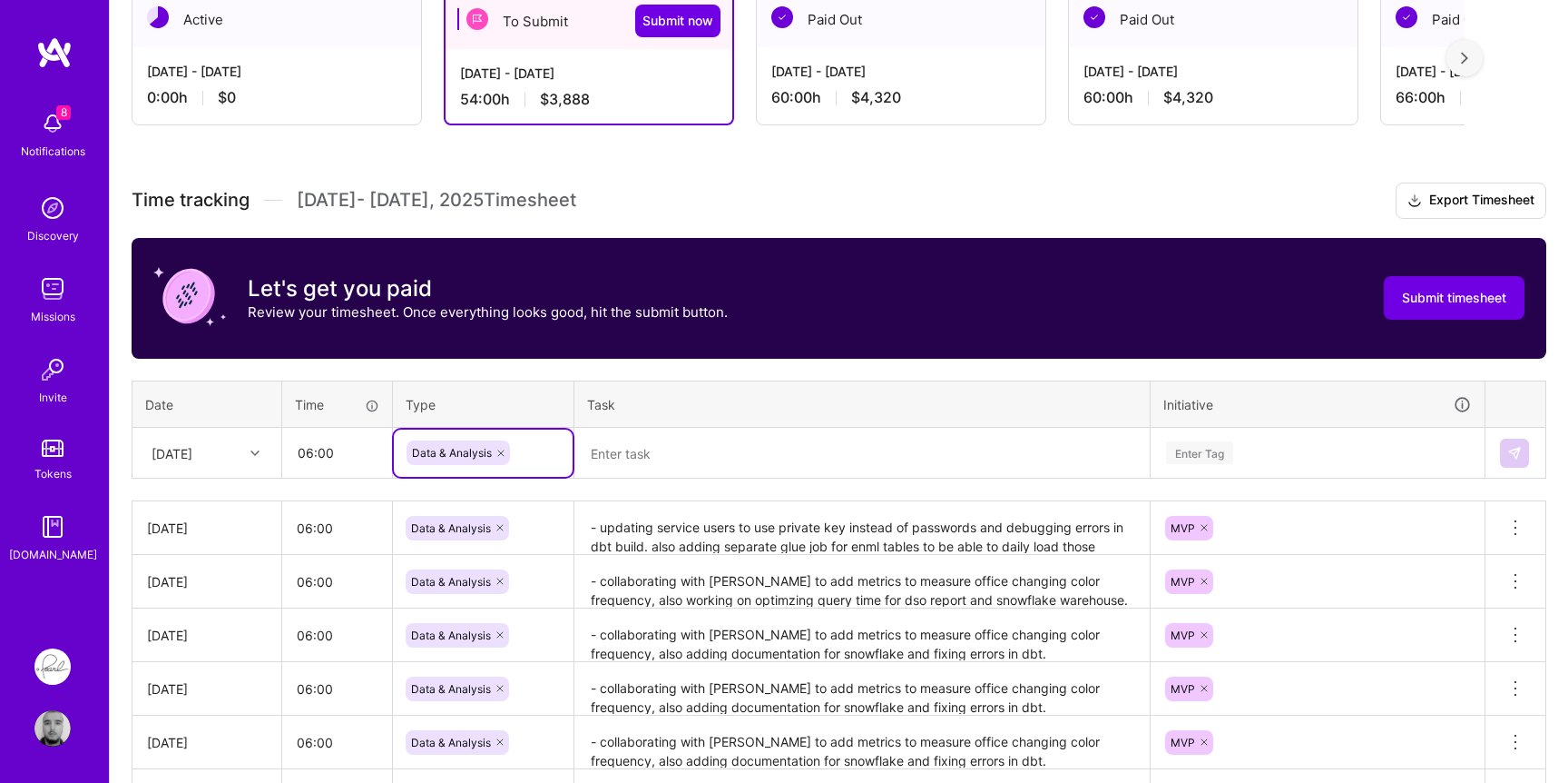
click at [669, 533] on textarea "- updating service users to use private key instead of passwords and debugging …" at bounding box center [862, 528] width 571 height 50
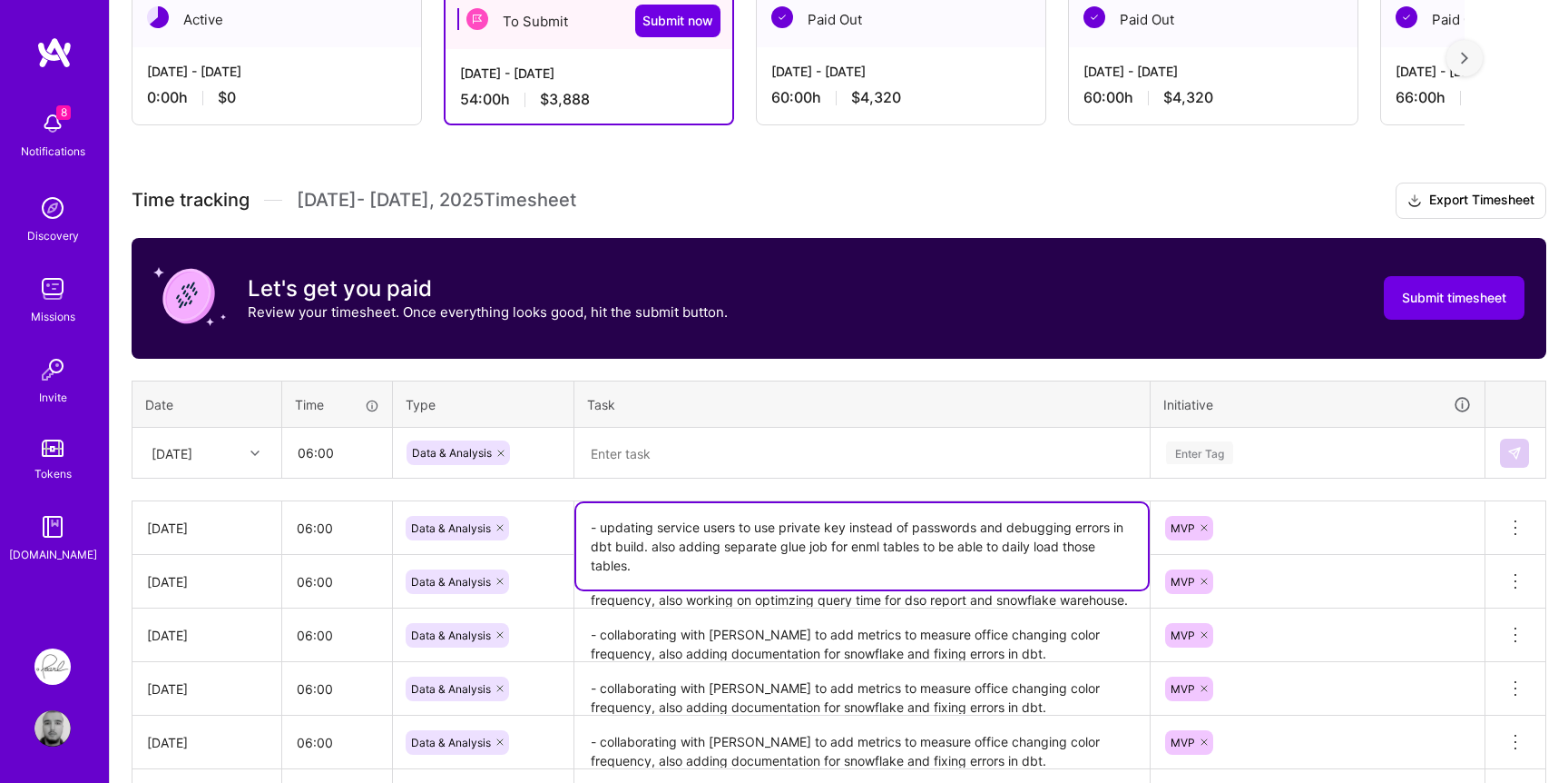
click at [669, 533] on textarea "- updating service users to use private key instead of passwords and debugging …" at bounding box center [862, 546] width 571 height 86
click at [724, 409] on th "Task" at bounding box center [862, 404] width 576 height 47
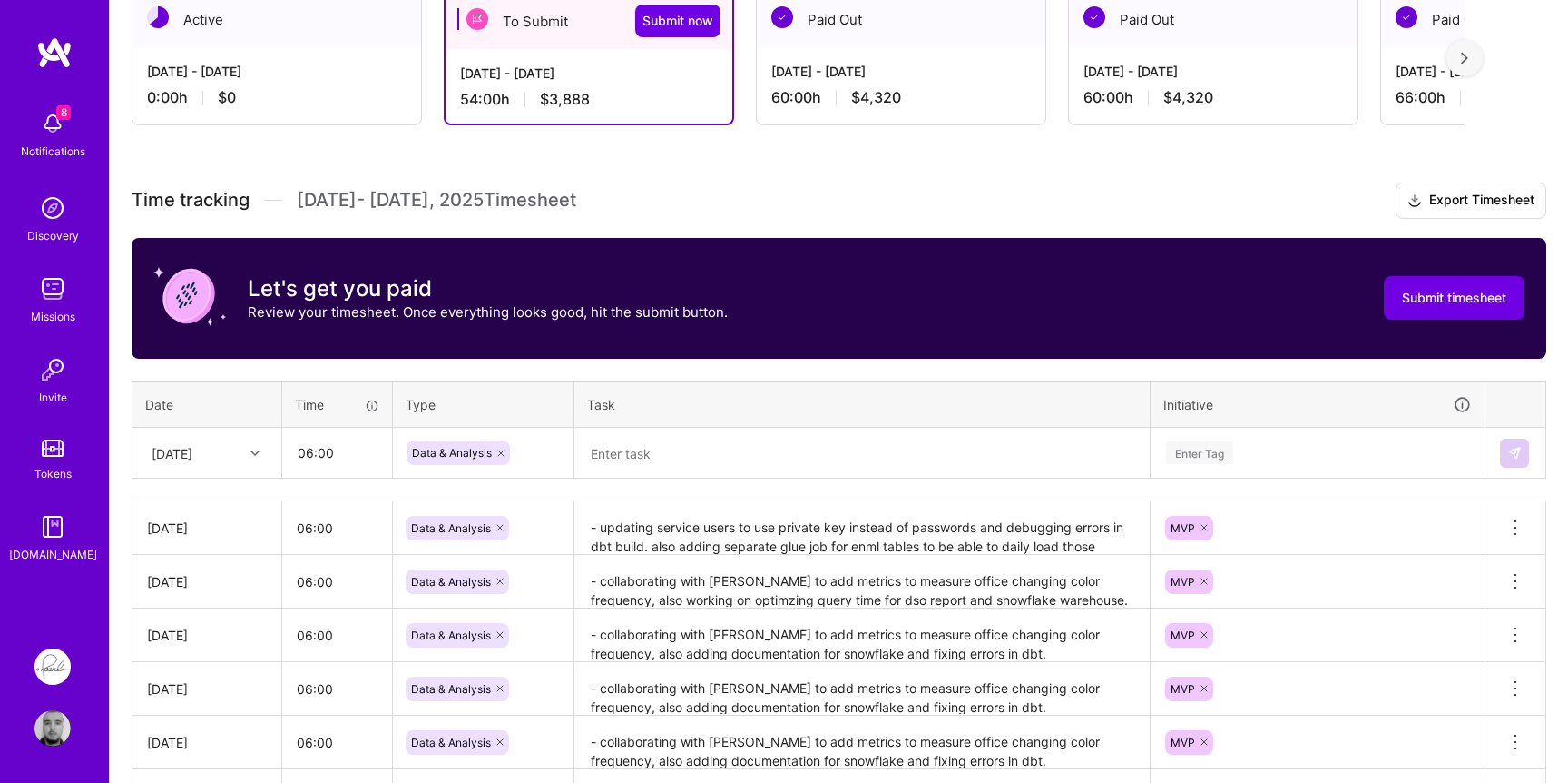
click at [695, 448] on textarea at bounding box center [862, 453] width 571 height 48
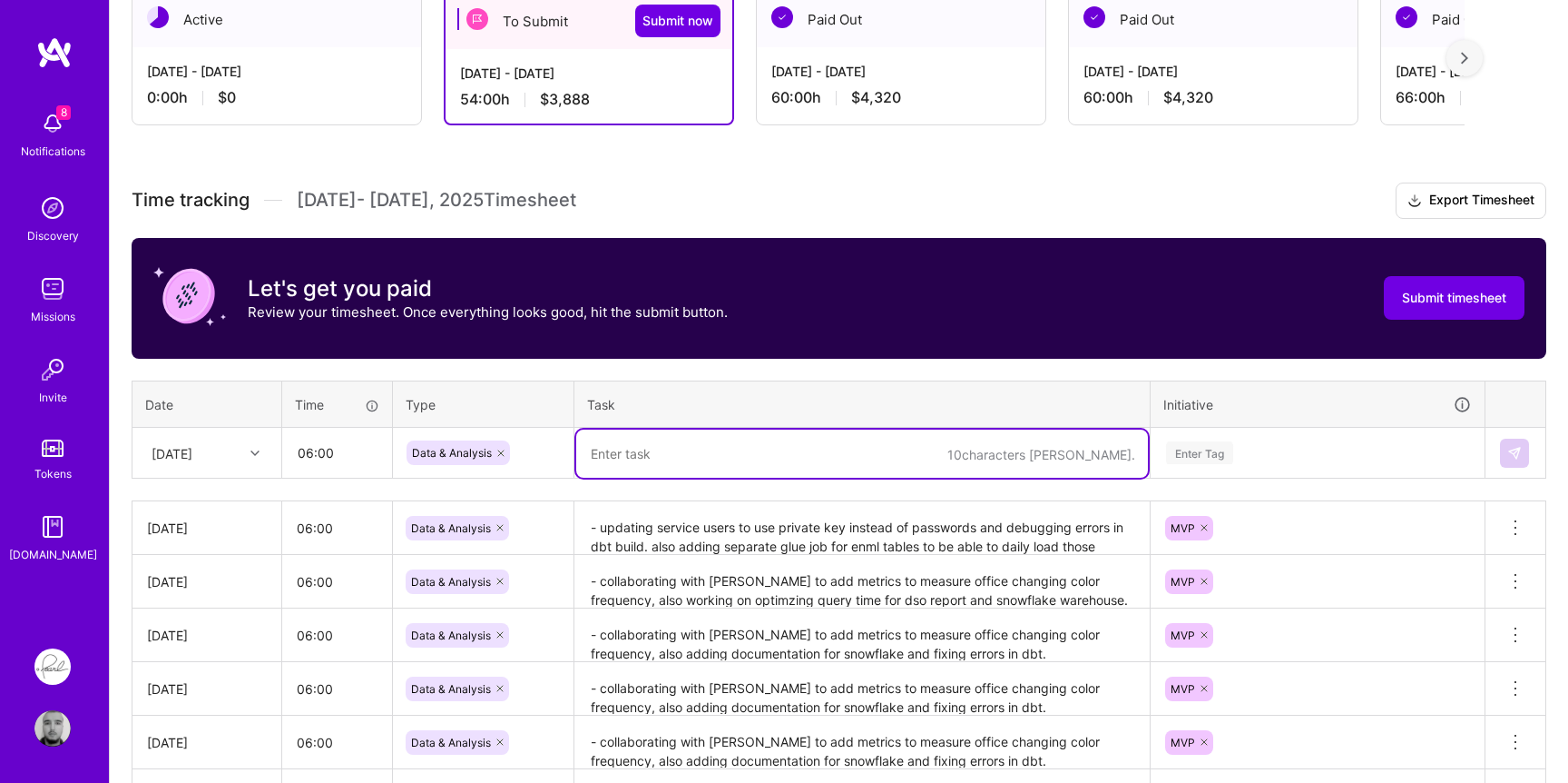
paste textarea "- updating service users to use private key instead of passwords and debugging …"
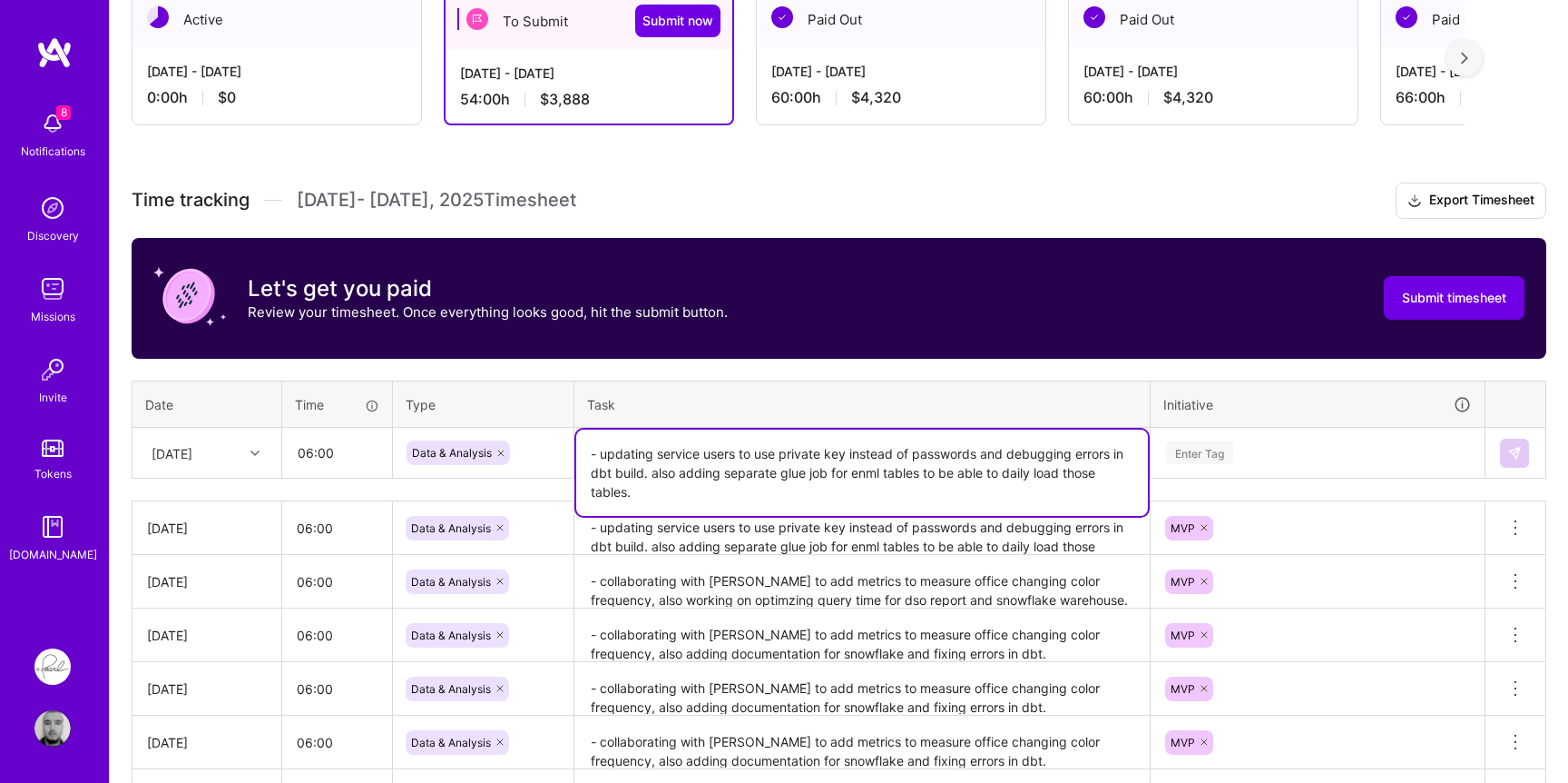
click at [660, 473] on textarea "- updating service users to use private key instead of passwords and debugging …" at bounding box center [862, 473] width 571 height 86
drag, startPoint x: 660, startPoint y: 473, endPoint x: 621, endPoint y: 490, distance: 42.5
click at [620, 490] on textarea "- updating service users to use private key instead of passwords and debugging …" at bounding box center [862, 473] width 571 height 86
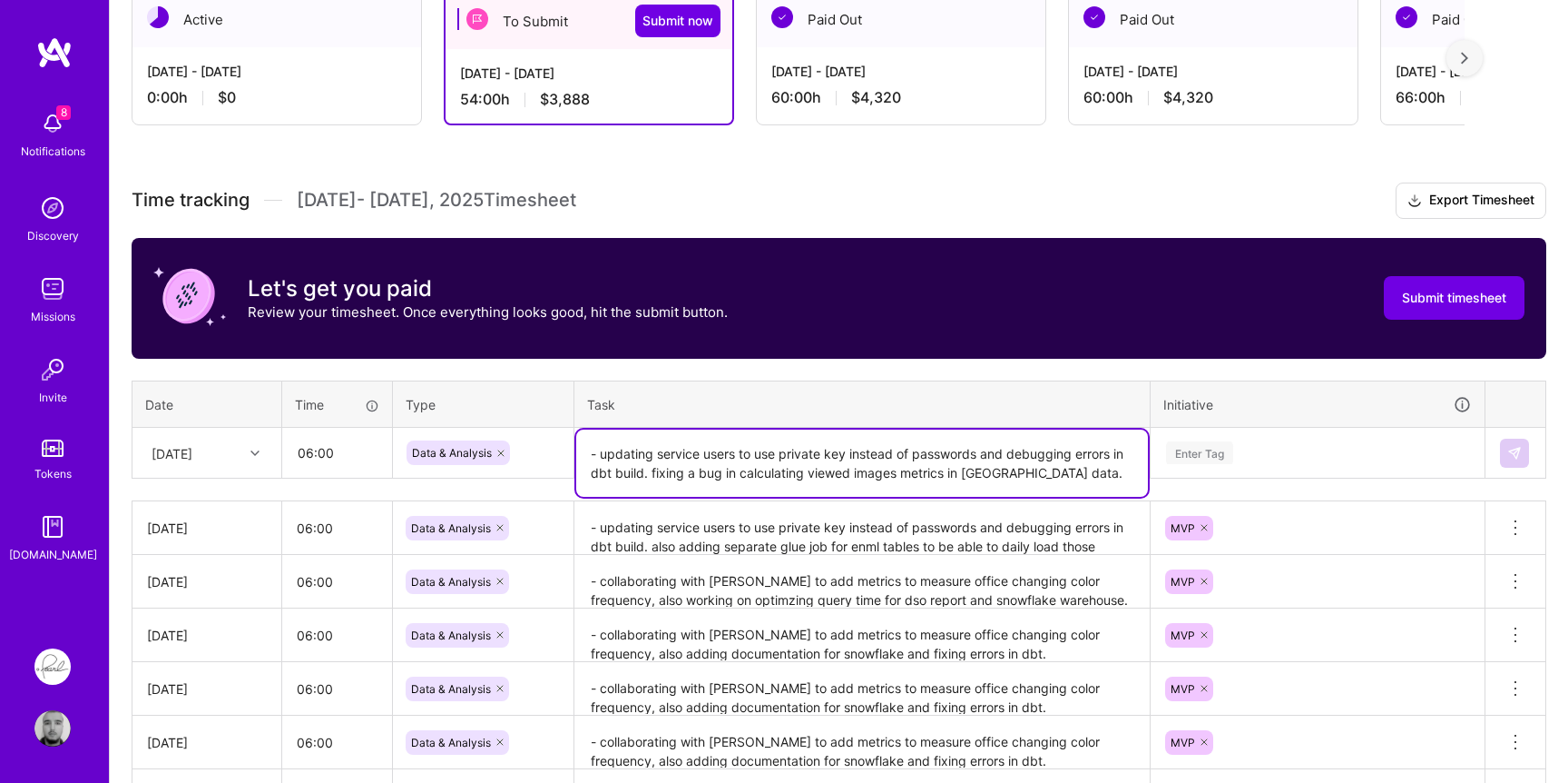
click at [992, 474] on textarea "- updating service users to use private key instead of passwords and debugging …" at bounding box center [862, 463] width 571 height 67
type textarea "- updating service users to use private key instead of passwords and debugging …"
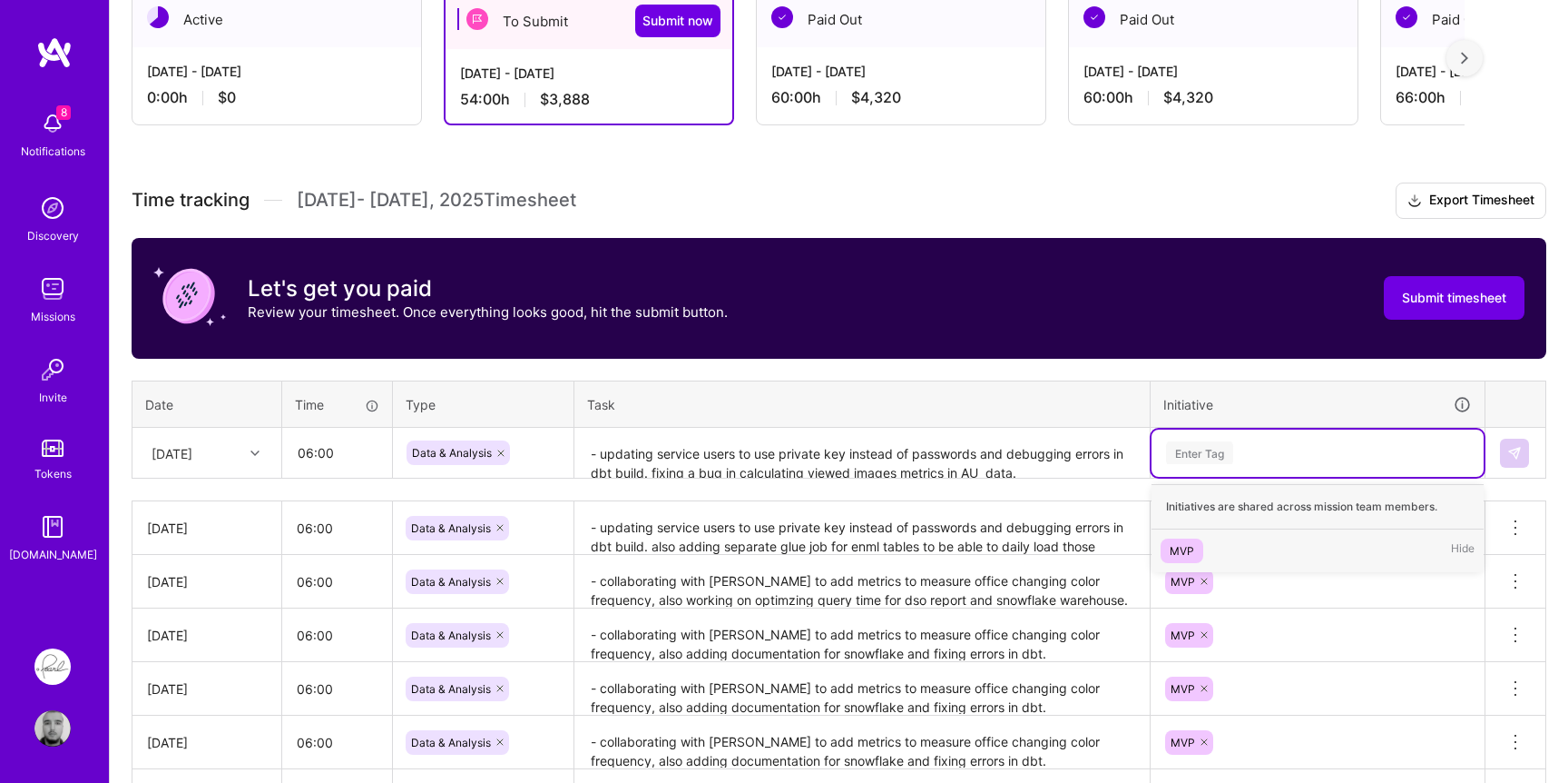
click at [1281, 472] on div "Enter Tag" at bounding box center [1318, 453] width 332 height 47
click at [1183, 546] on div "MVP" at bounding box center [1181, 550] width 25 height 19
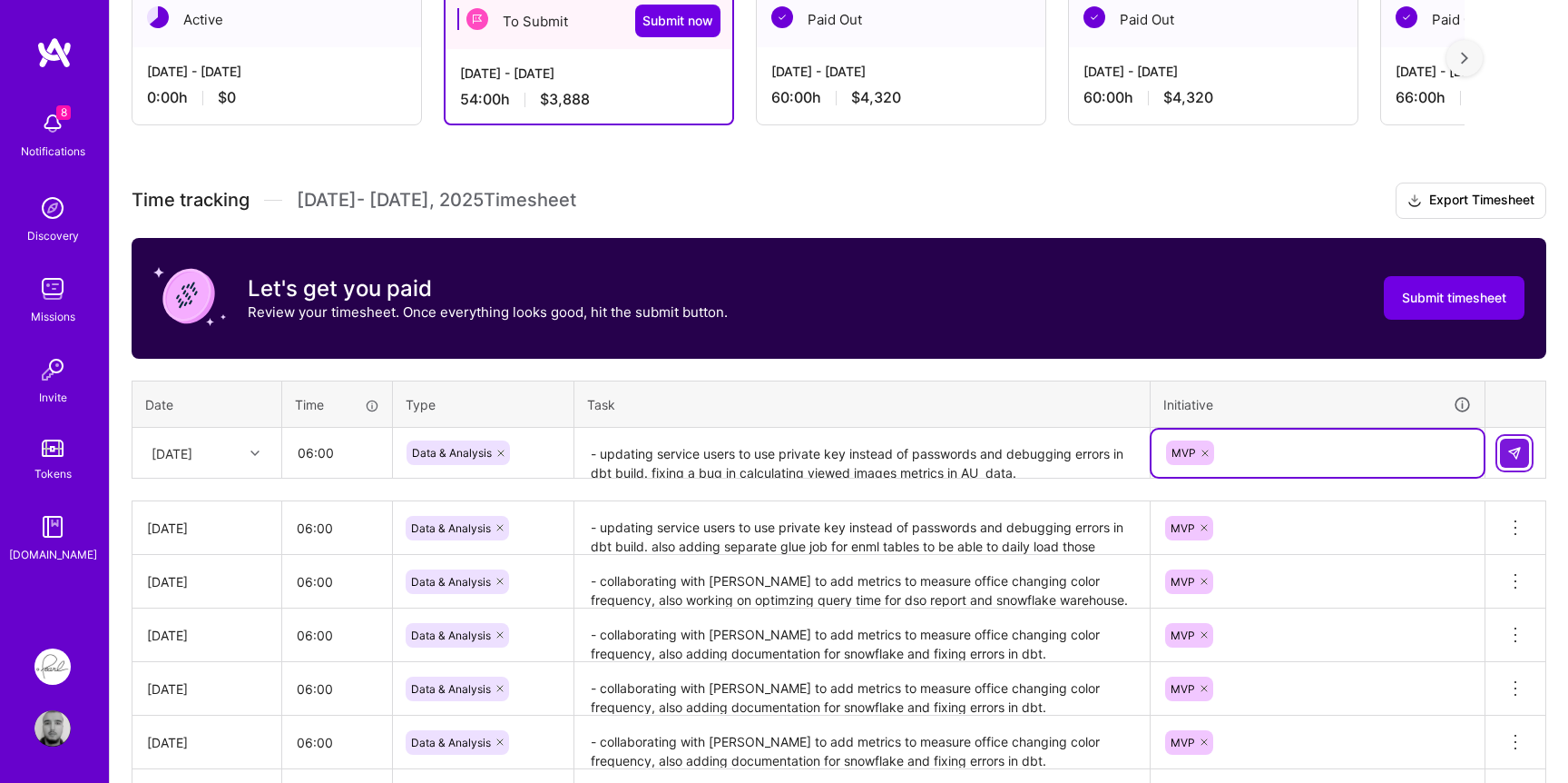
click at [1523, 454] on button at bounding box center [1515, 453] width 29 height 29
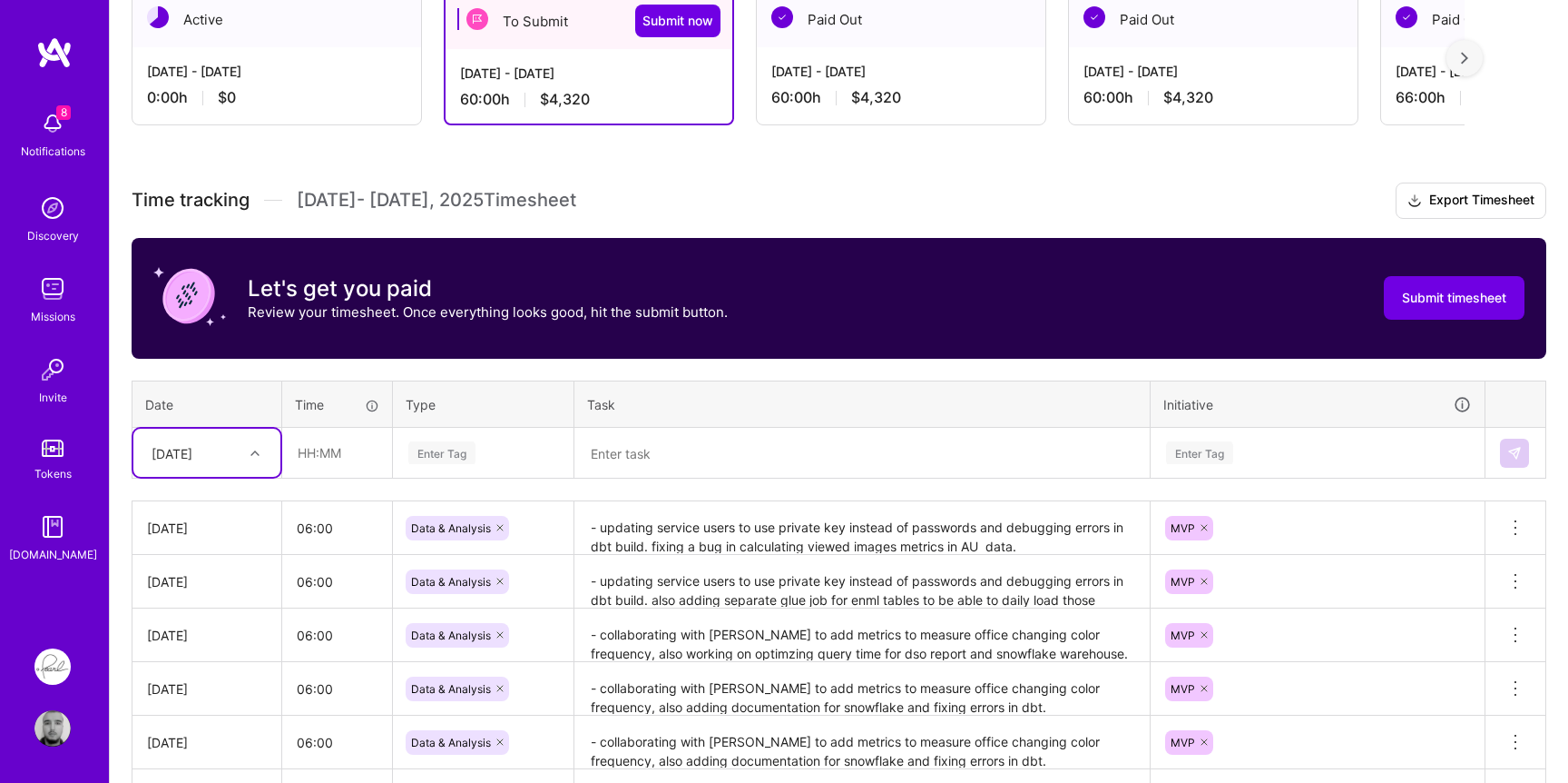
click at [232, 463] on div "[DATE]" at bounding box center [192, 452] width 101 height 29
click at [198, 737] on div "[DATE]" at bounding box center [207, 736] width 147 height 33
click at [369, 450] on input "text" at bounding box center [337, 452] width 108 height 48
type input "06:00"
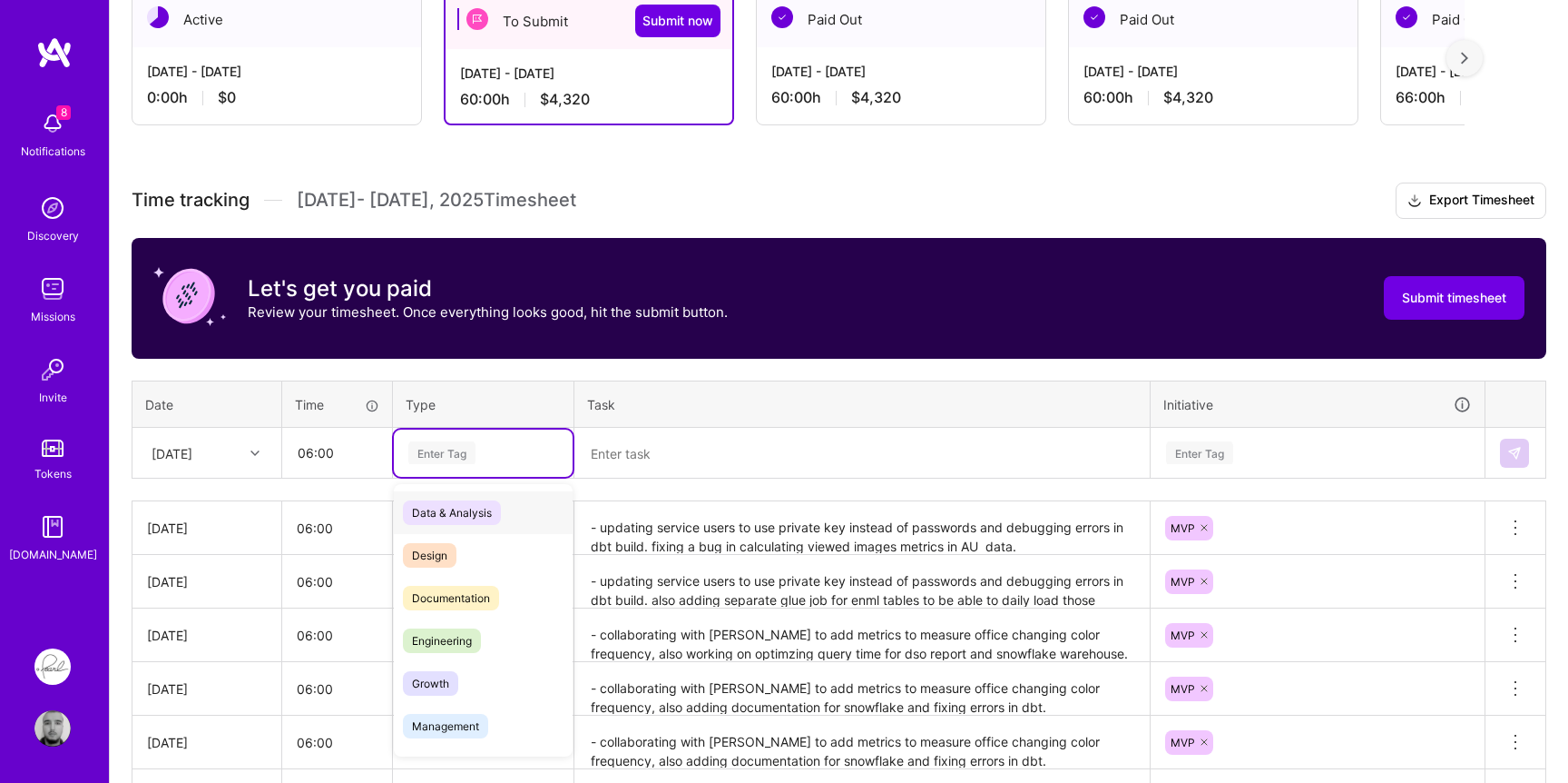
click at [460, 461] on div "Enter Tag" at bounding box center [442, 452] width 67 height 28
click at [457, 511] on span "Data & Analysis" at bounding box center [452, 512] width 98 height 25
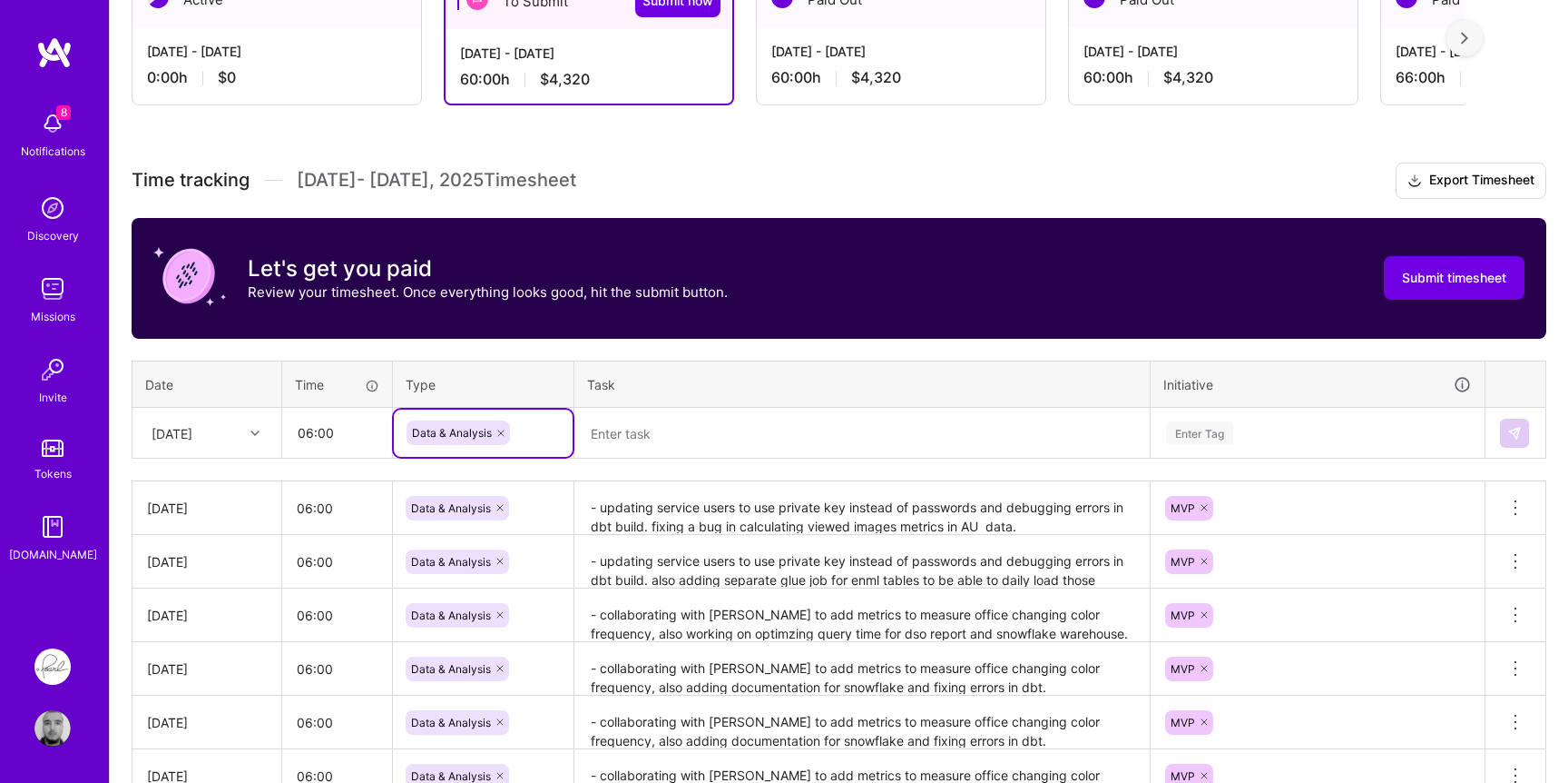
scroll to position [367, 0]
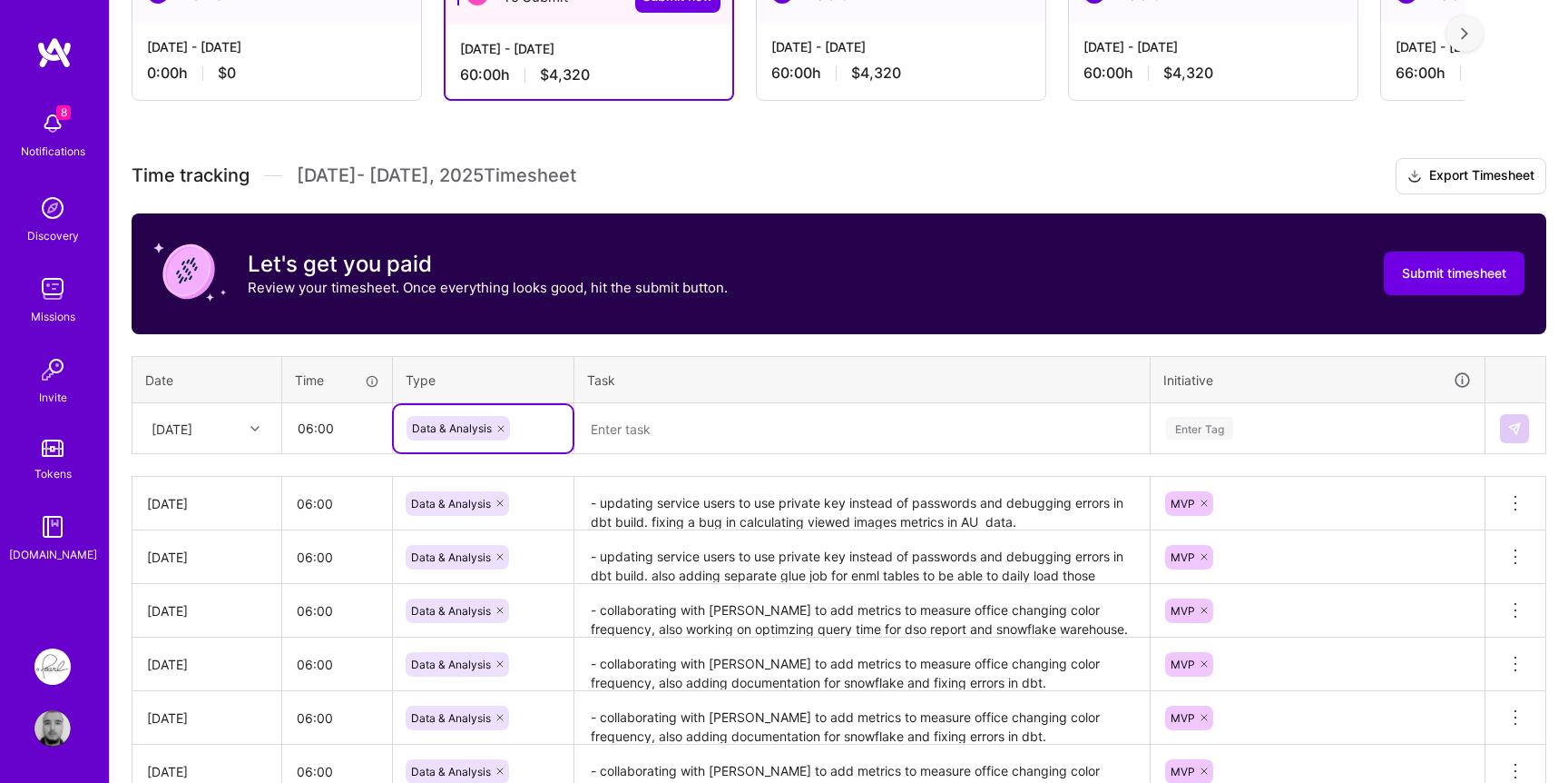
click at [690, 508] on textarea "- updating service users to use private key instead of passwords and debugging …" at bounding box center [862, 503] width 571 height 50
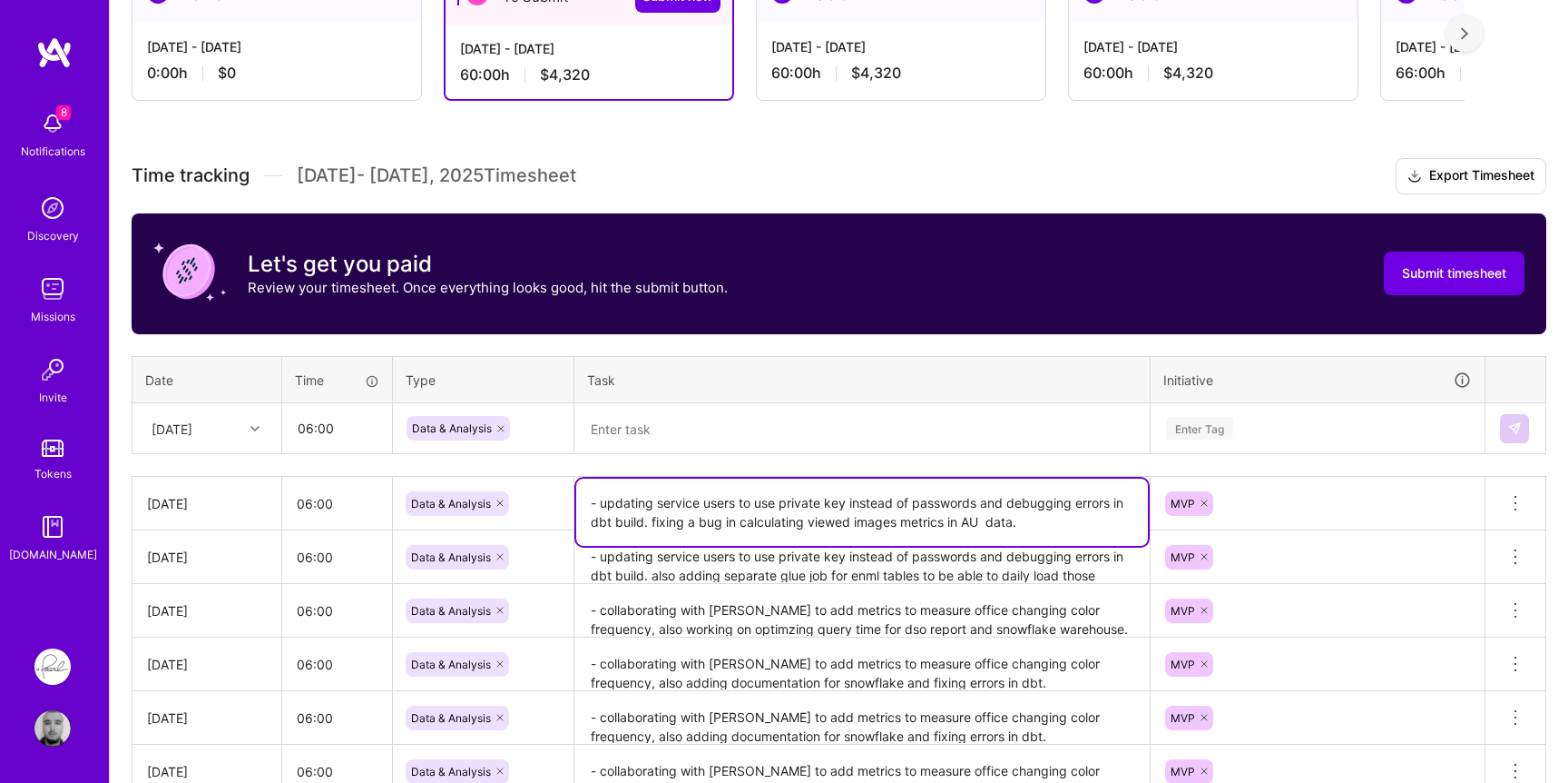
click at [690, 508] on textarea "- updating service users to use private key instead of passwords and debugging …" at bounding box center [862, 512] width 571 height 67
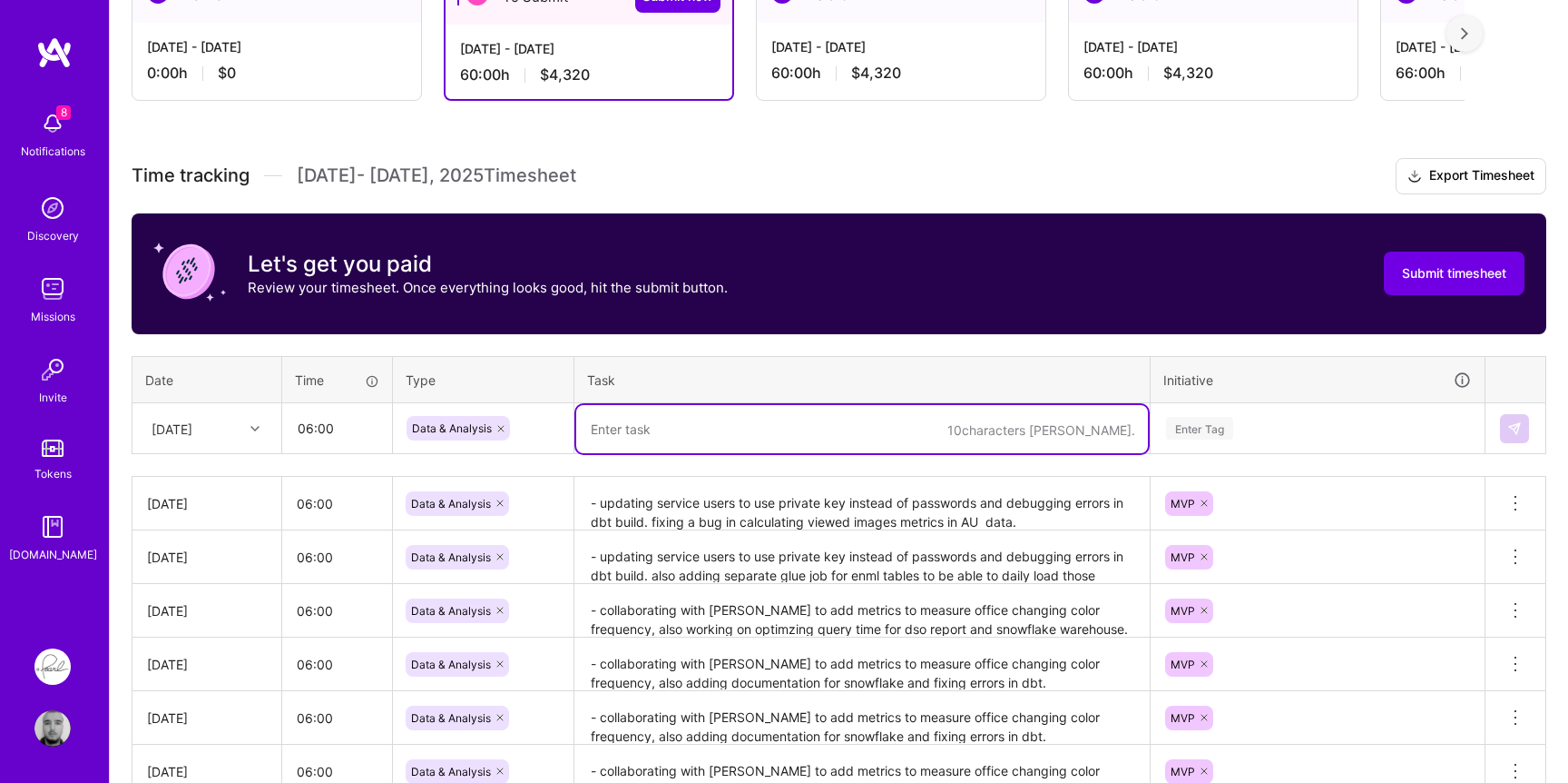
click at [748, 435] on textarea at bounding box center [862, 428] width 571 height 48
paste textarea "- updating service users to use private key instead of passwords and debugging …"
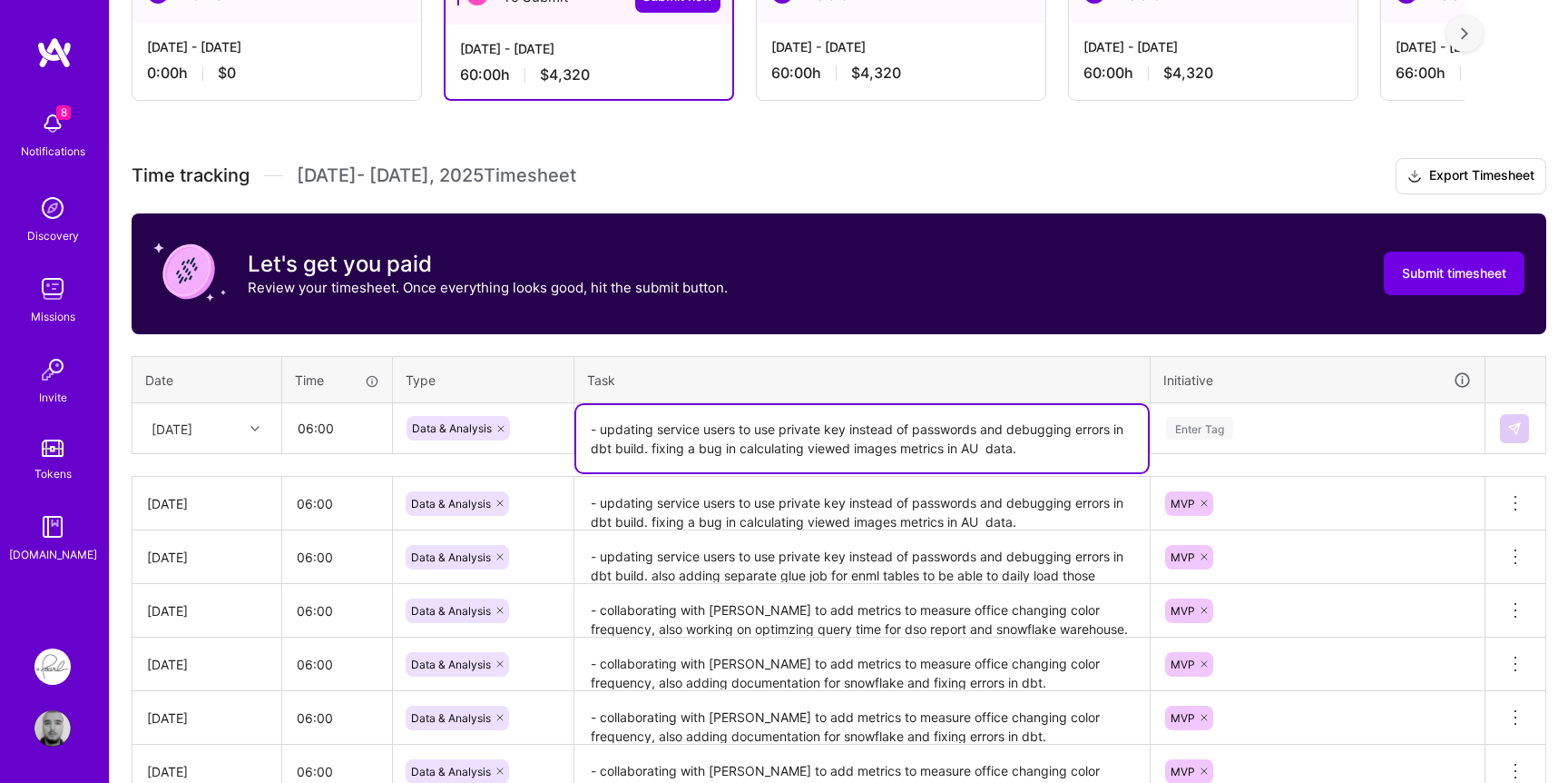
type textarea "- updating service users to use private key instead of passwords and debugging …"
click at [1202, 419] on div "Enter Tag" at bounding box center [1199, 427] width 67 height 28
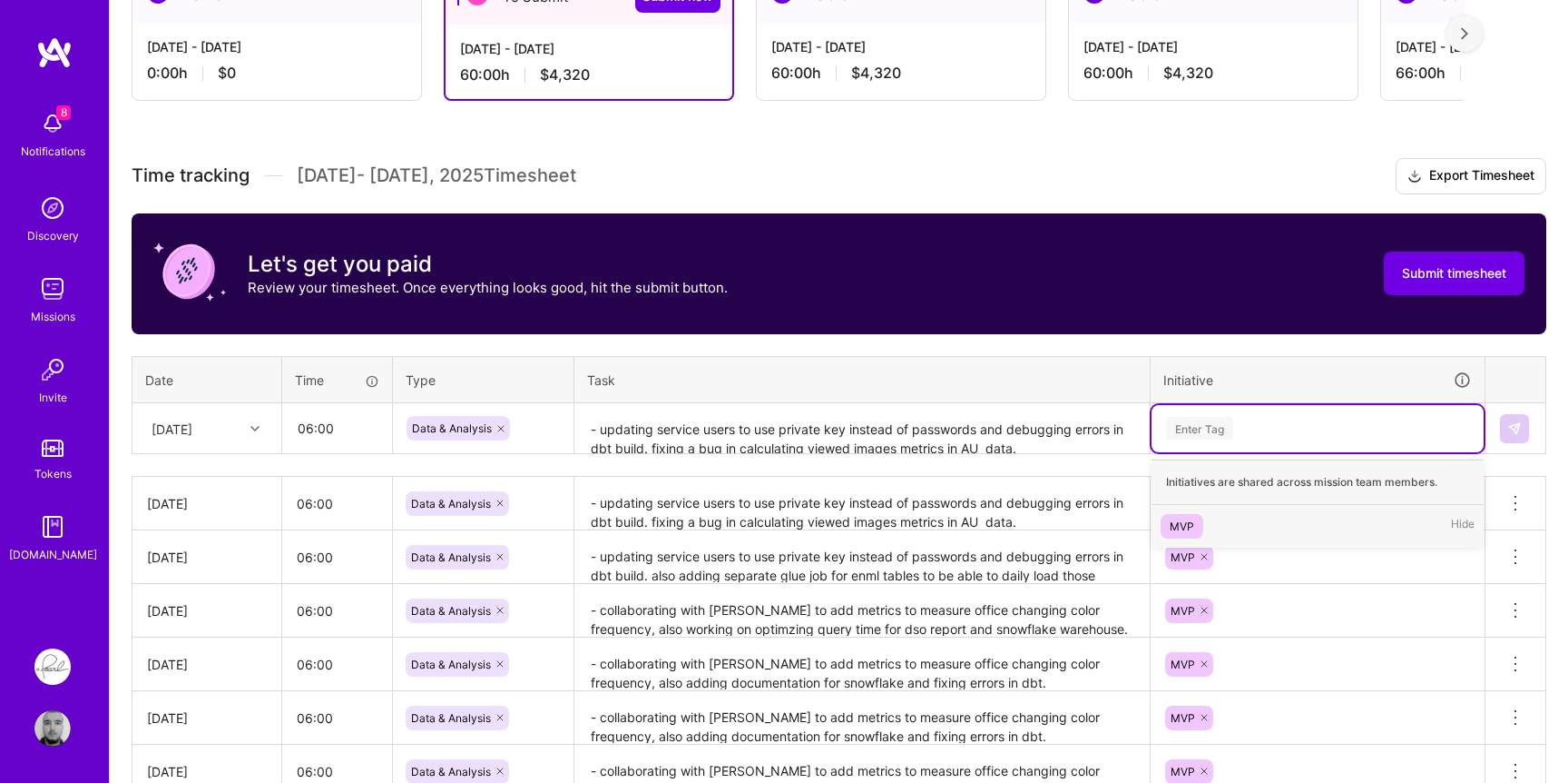
click at [1184, 526] on div "MVP" at bounding box center [1181, 526] width 25 height 19
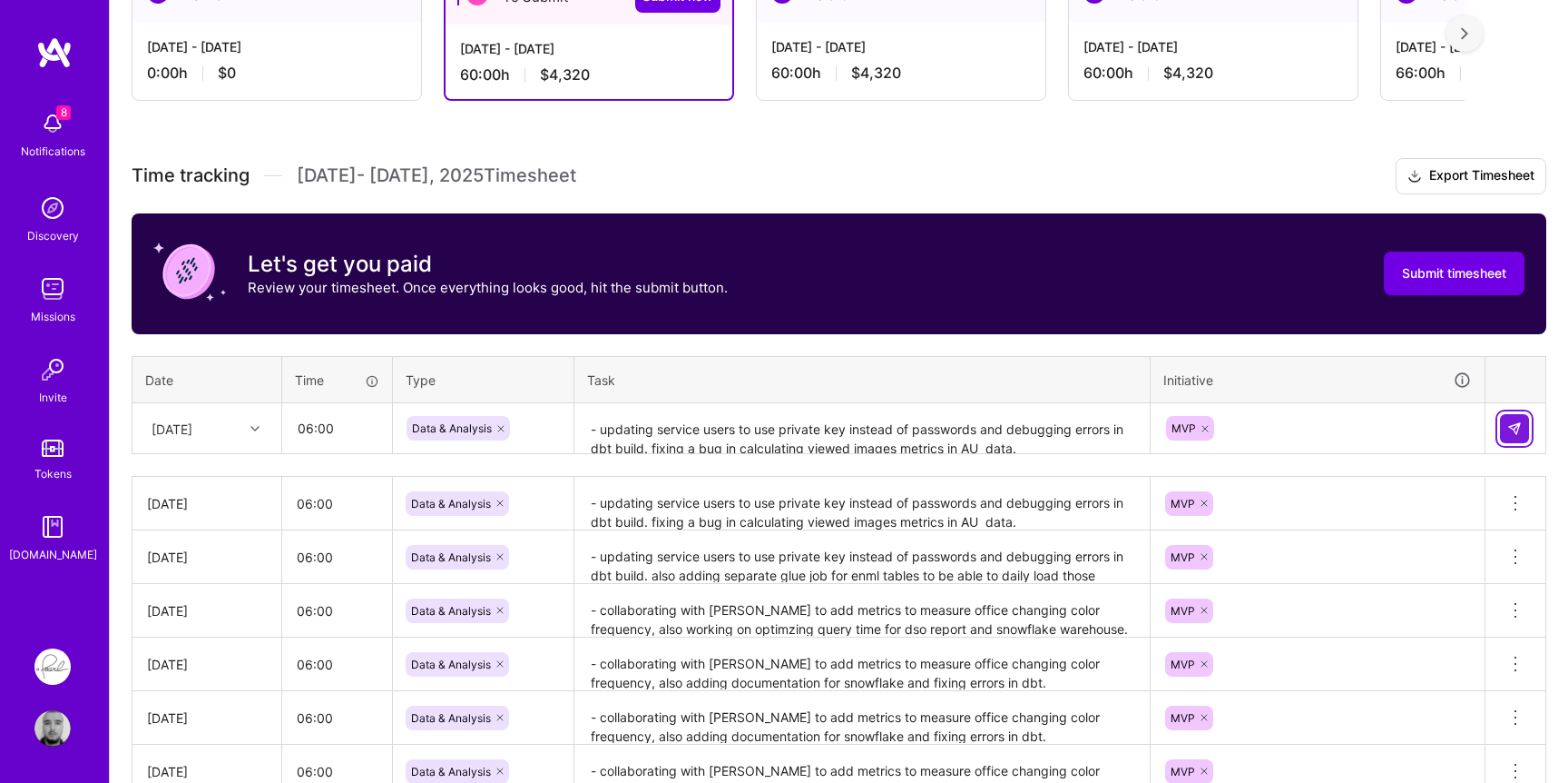
click at [1507, 423] on img at bounding box center [1514, 428] width 15 height 15
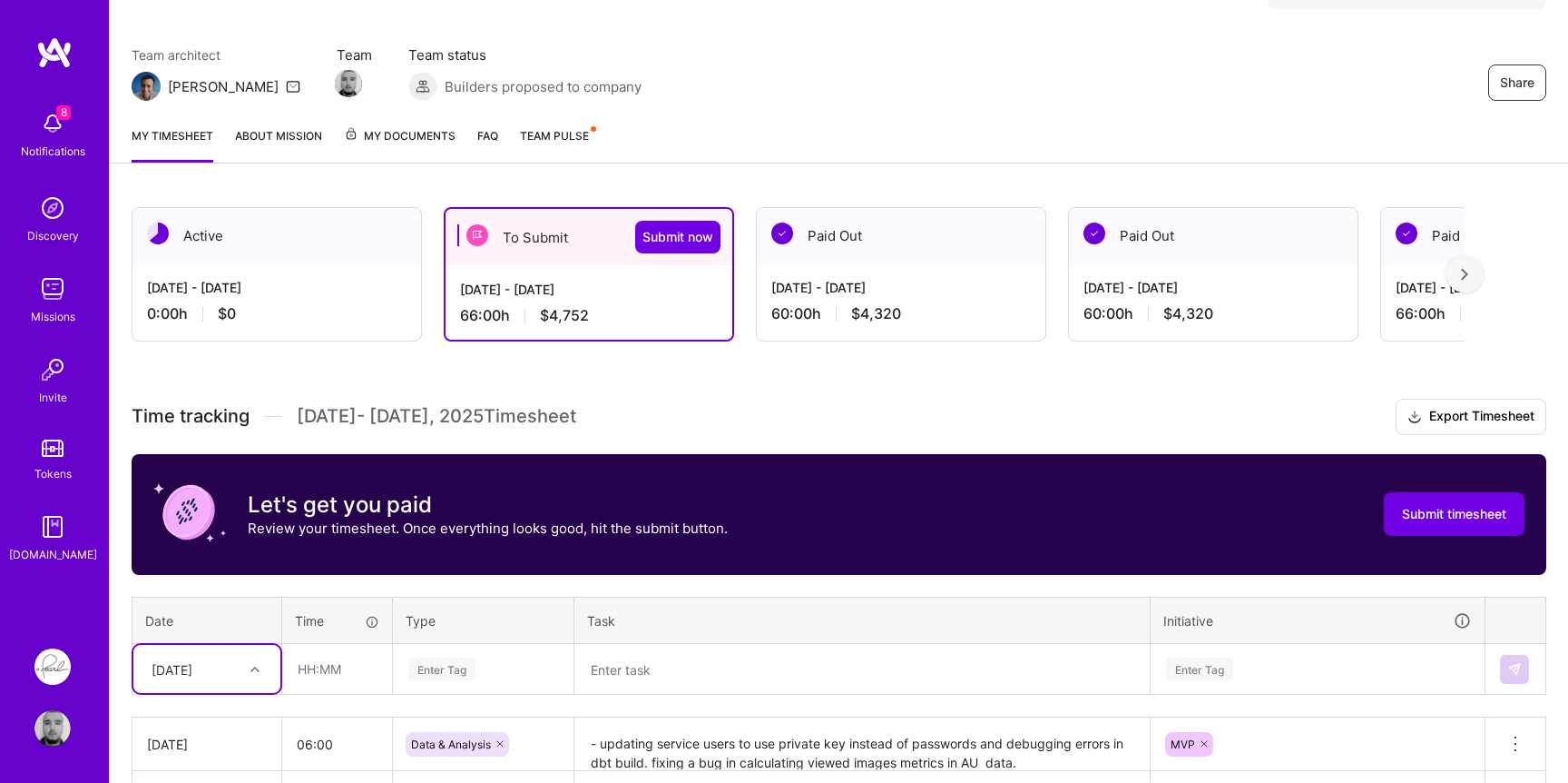
scroll to position [263, 0]
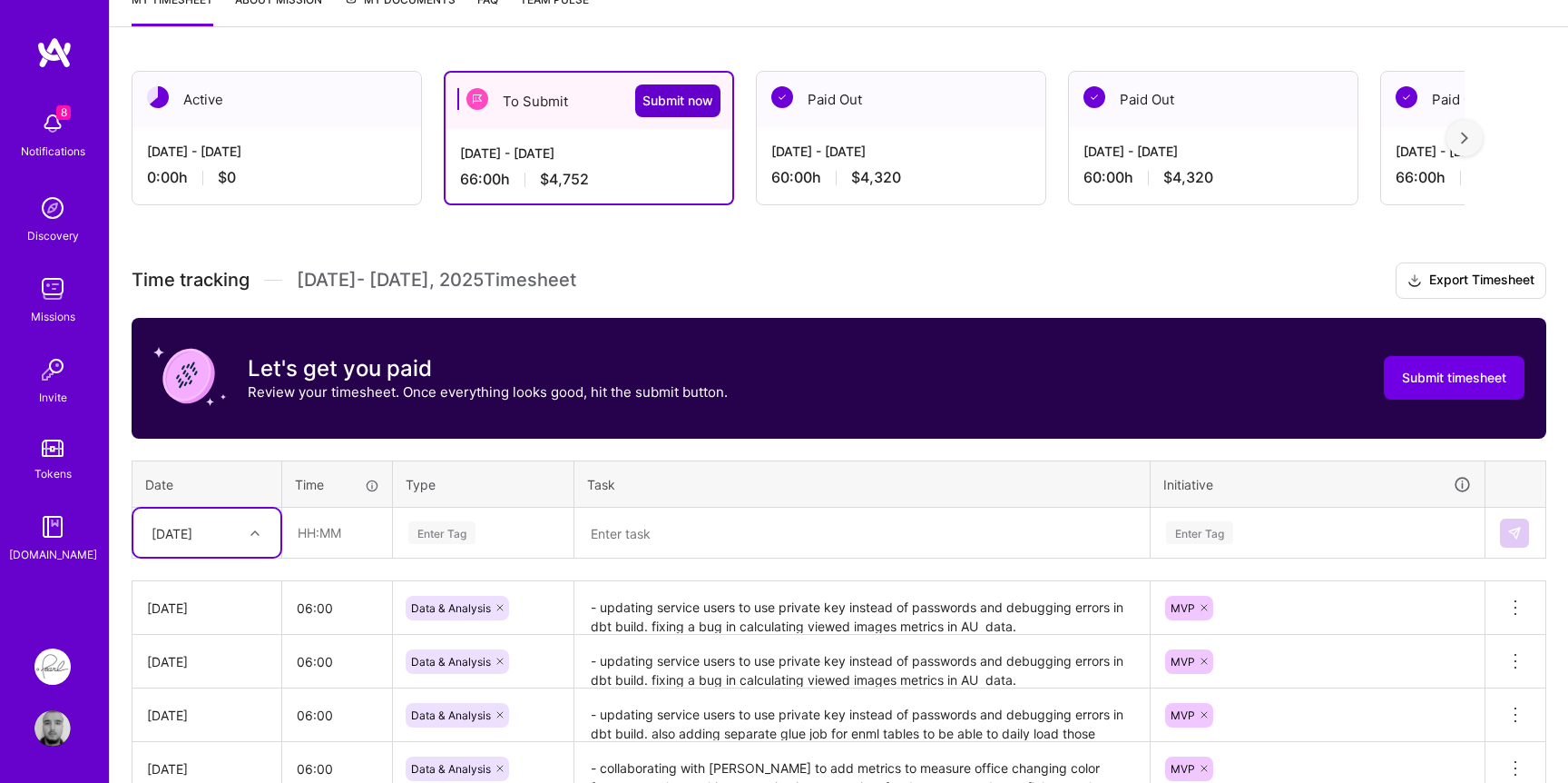
click at [700, 103] on span "Submit now" at bounding box center [677, 100] width 71 height 18
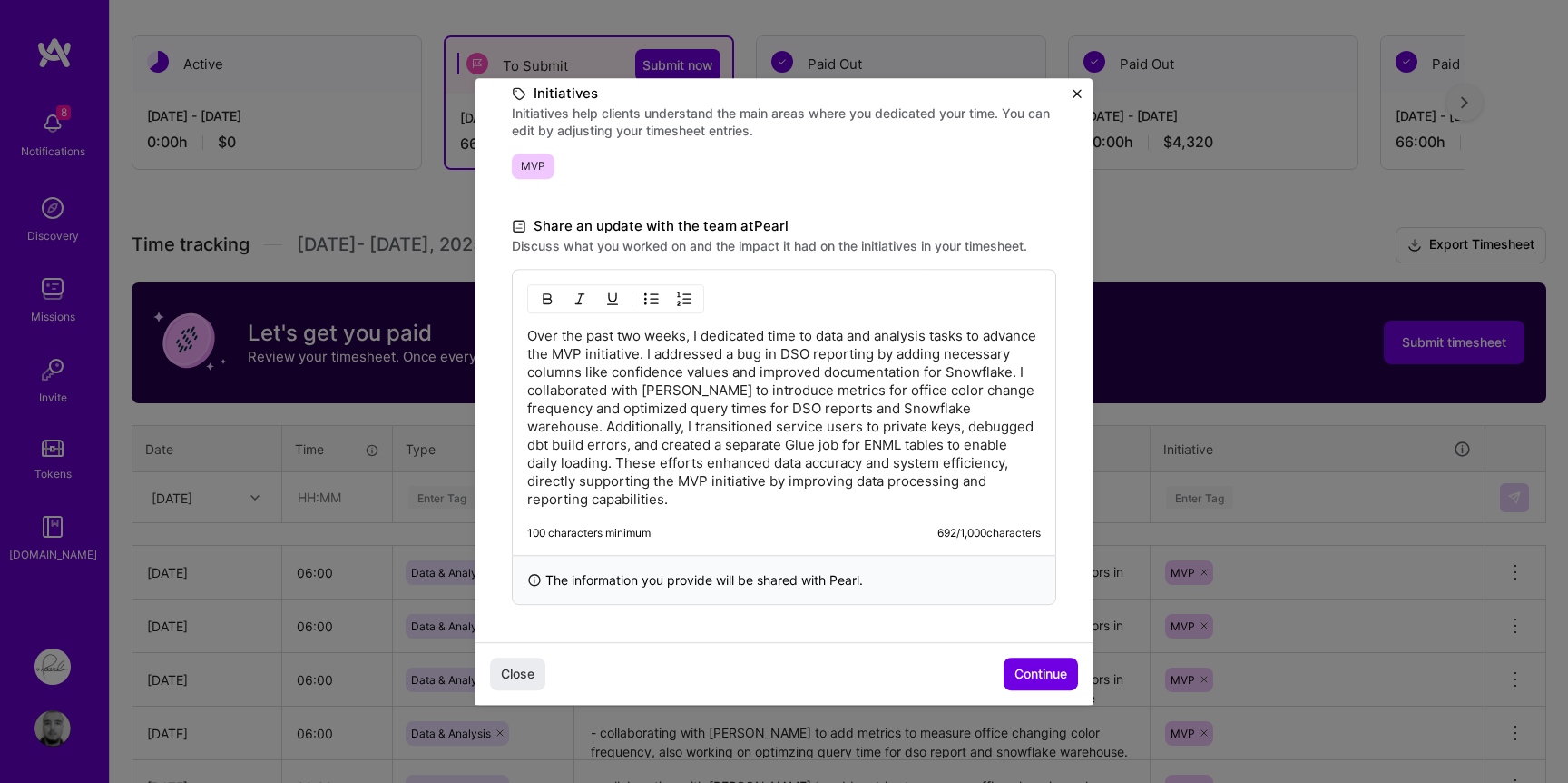
scroll to position [305, 0]
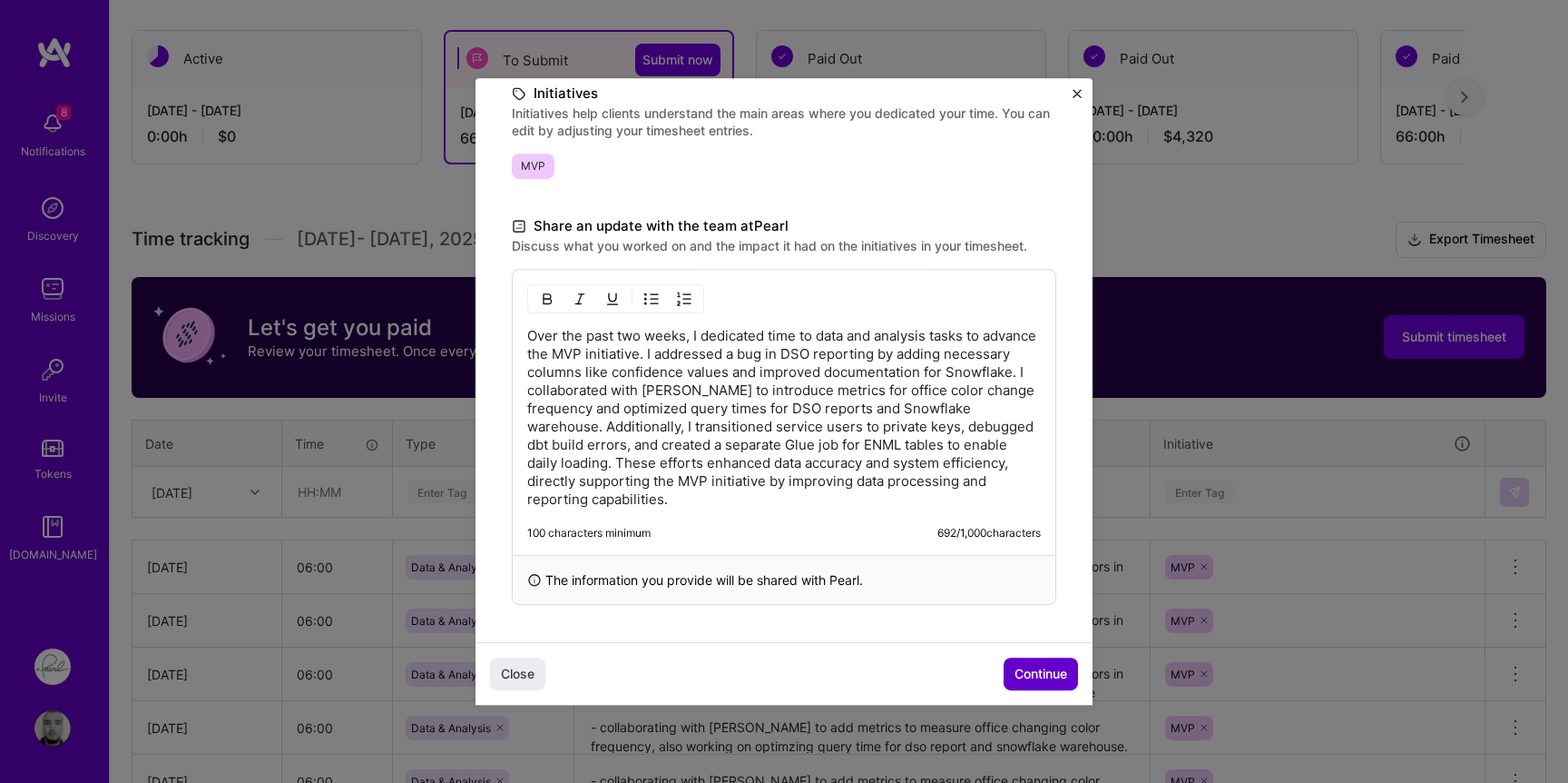
click at [1010, 683] on button "Continue" at bounding box center [1041, 673] width 75 height 32
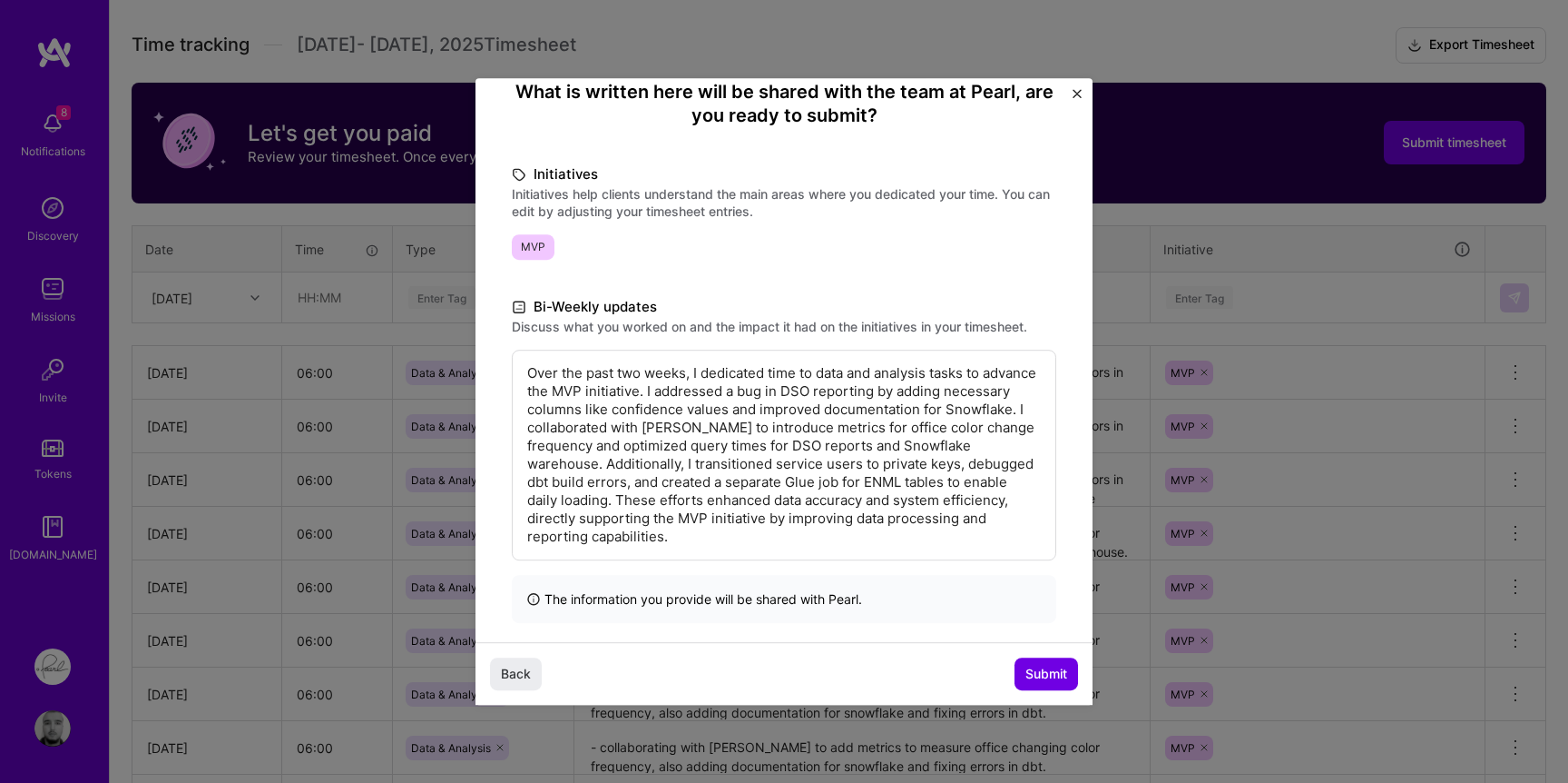
scroll to position [185, 0]
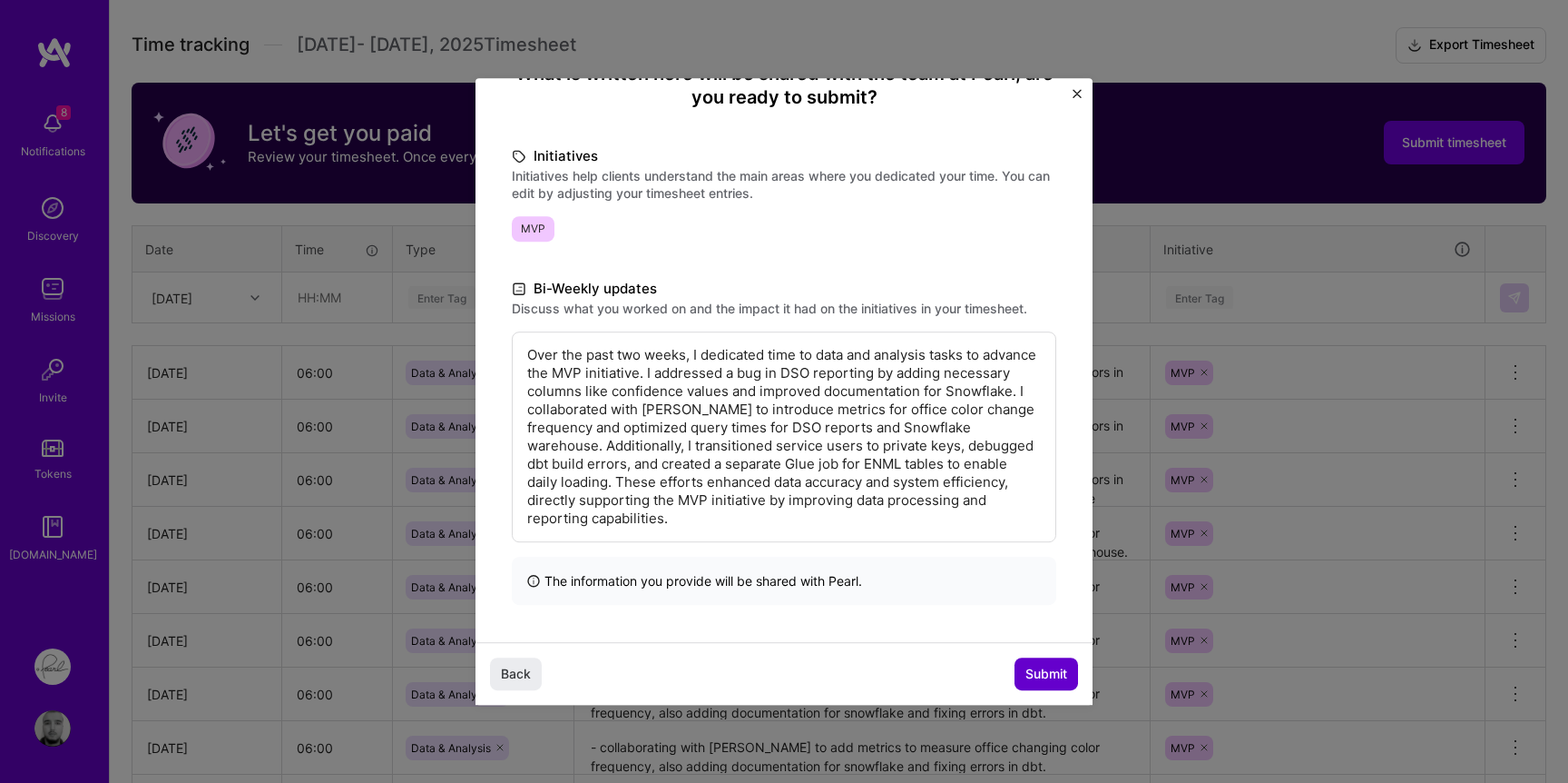
click at [1041, 675] on span "Submit" at bounding box center [1046, 673] width 42 height 18
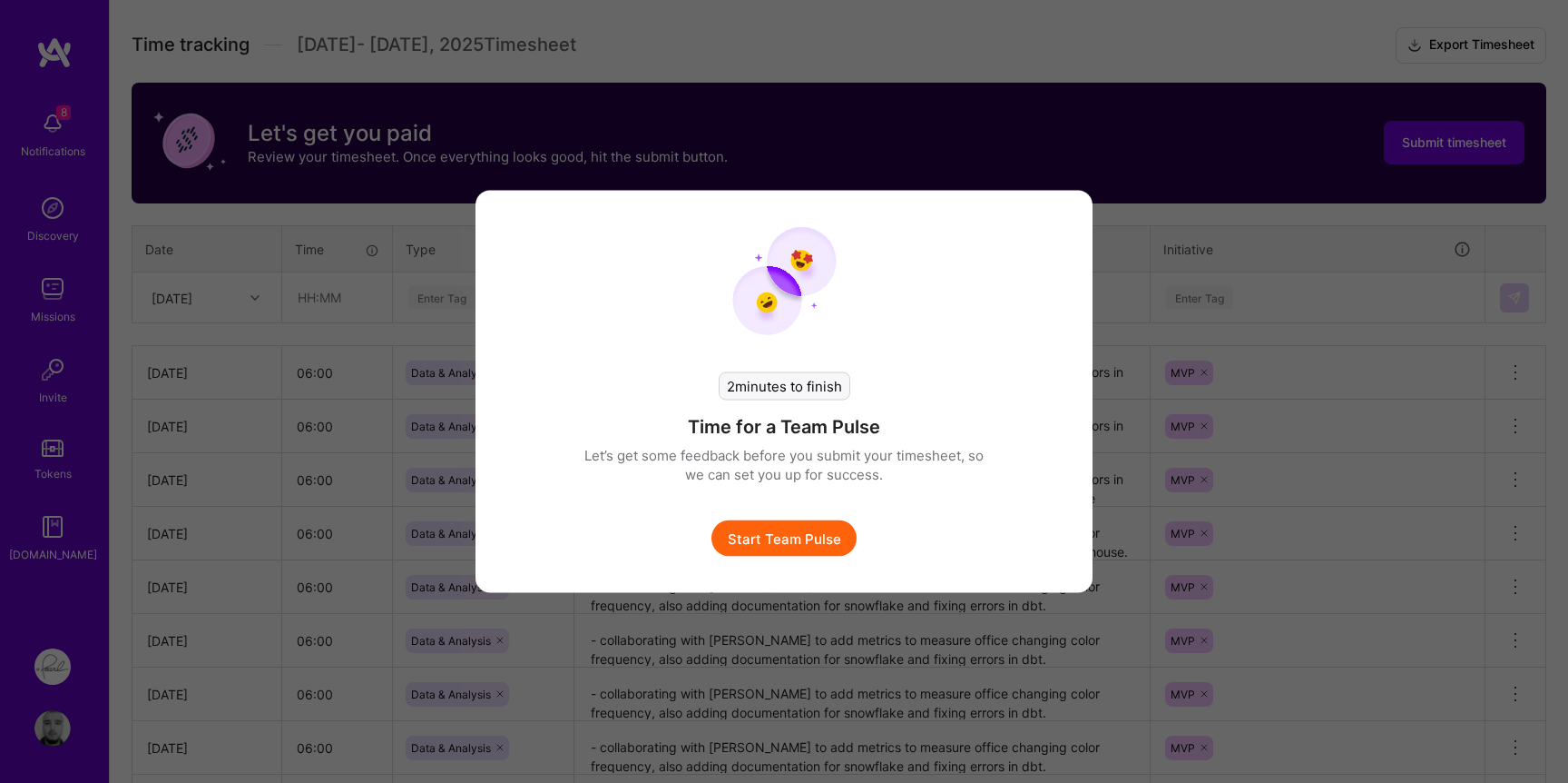
click at [819, 527] on button "Start Team Pulse" at bounding box center [784, 538] width 145 height 36
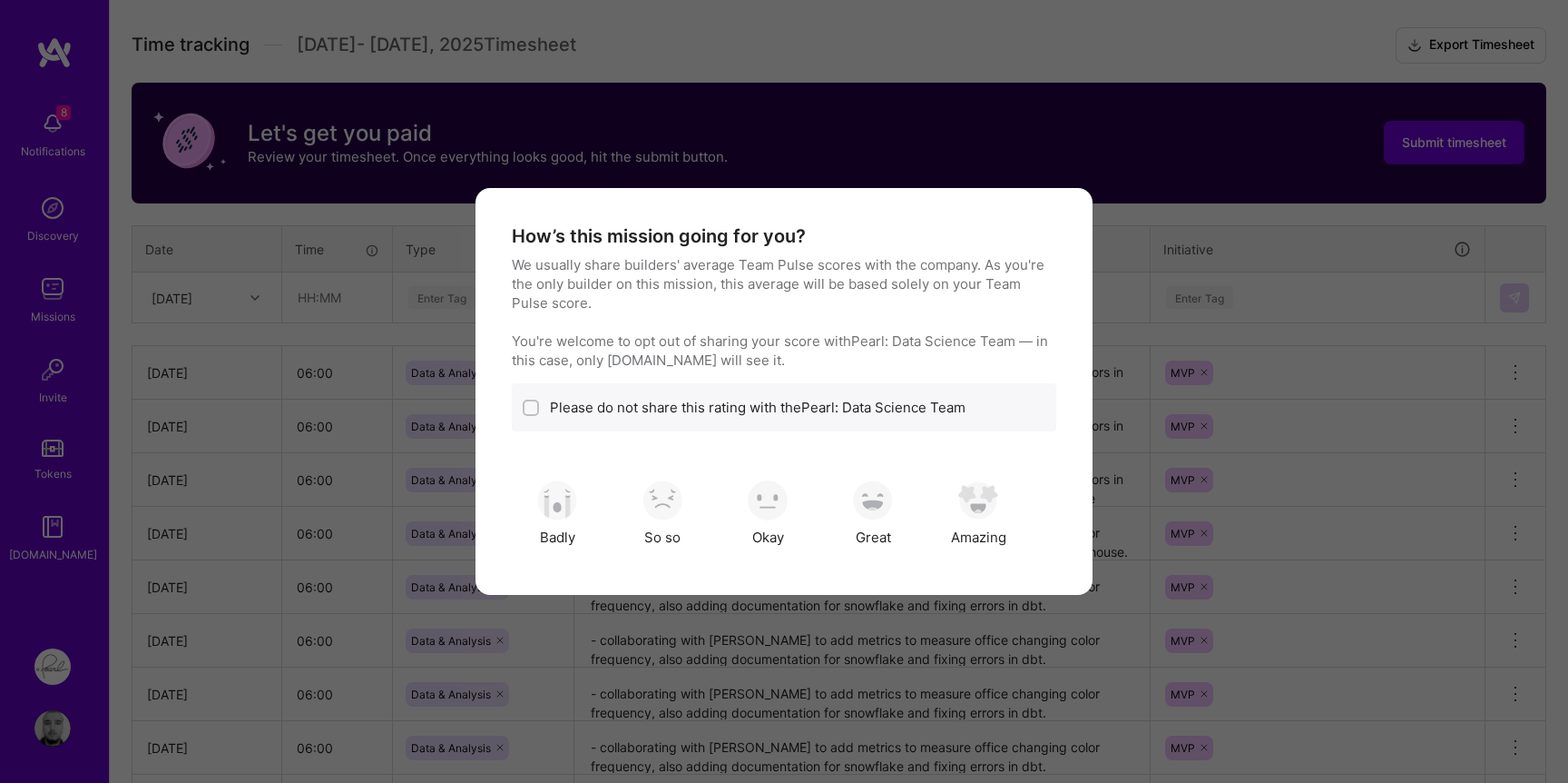
click at [527, 409] on input "modal" at bounding box center [532, 408] width 13 height 13
checkbox input "true"
click at [759, 496] on img "modal" at bounding box center [767, 500] width 40 height 40
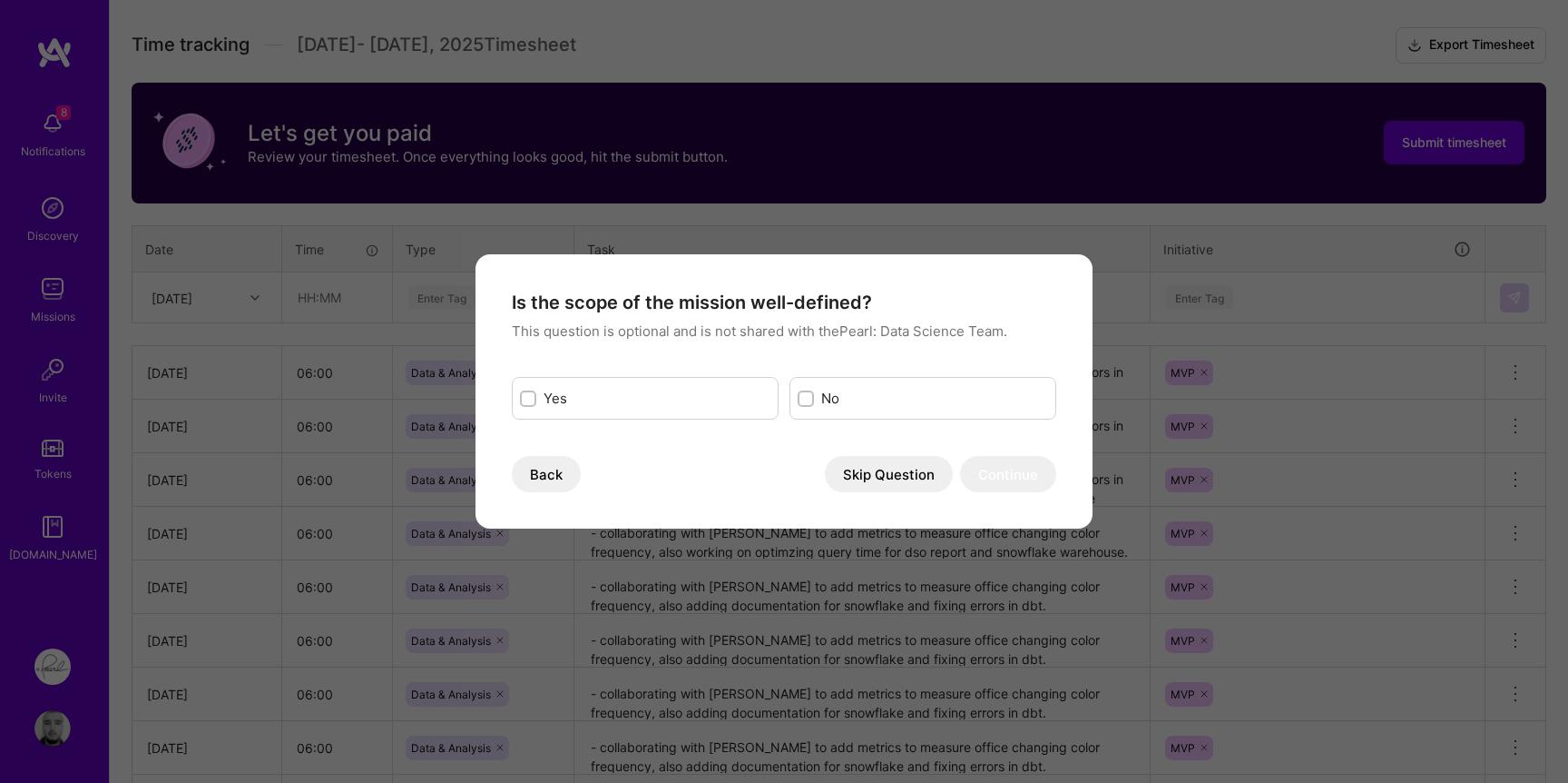
click at [664, 408] on div "Yes" at bounding box center [645, 398] width 267 height 42
click at [531, 389] on div "Yes" at bounding box center [645, 398] width 267 height 42
click at [531, 398] on input "modal" at bounding box center [529, 399] width 13 height 13
checkbox input "true"
click at [1005, 473] on button "Continue" at bounding box center [1008, 474] width 96 height 36
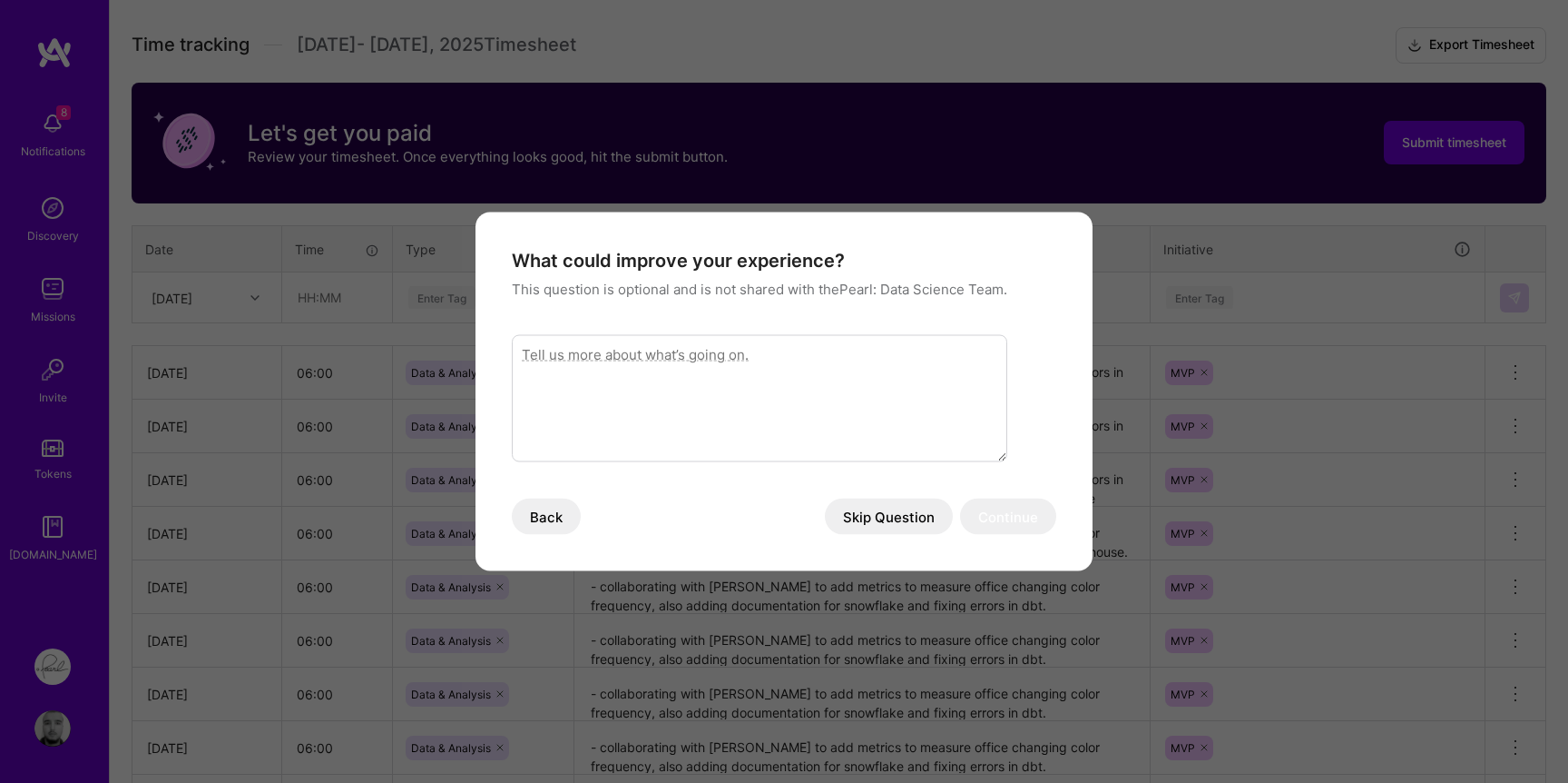
click at [898, 508] on button "Skip Question" at bounding box center [889, 516] width 128 height 36
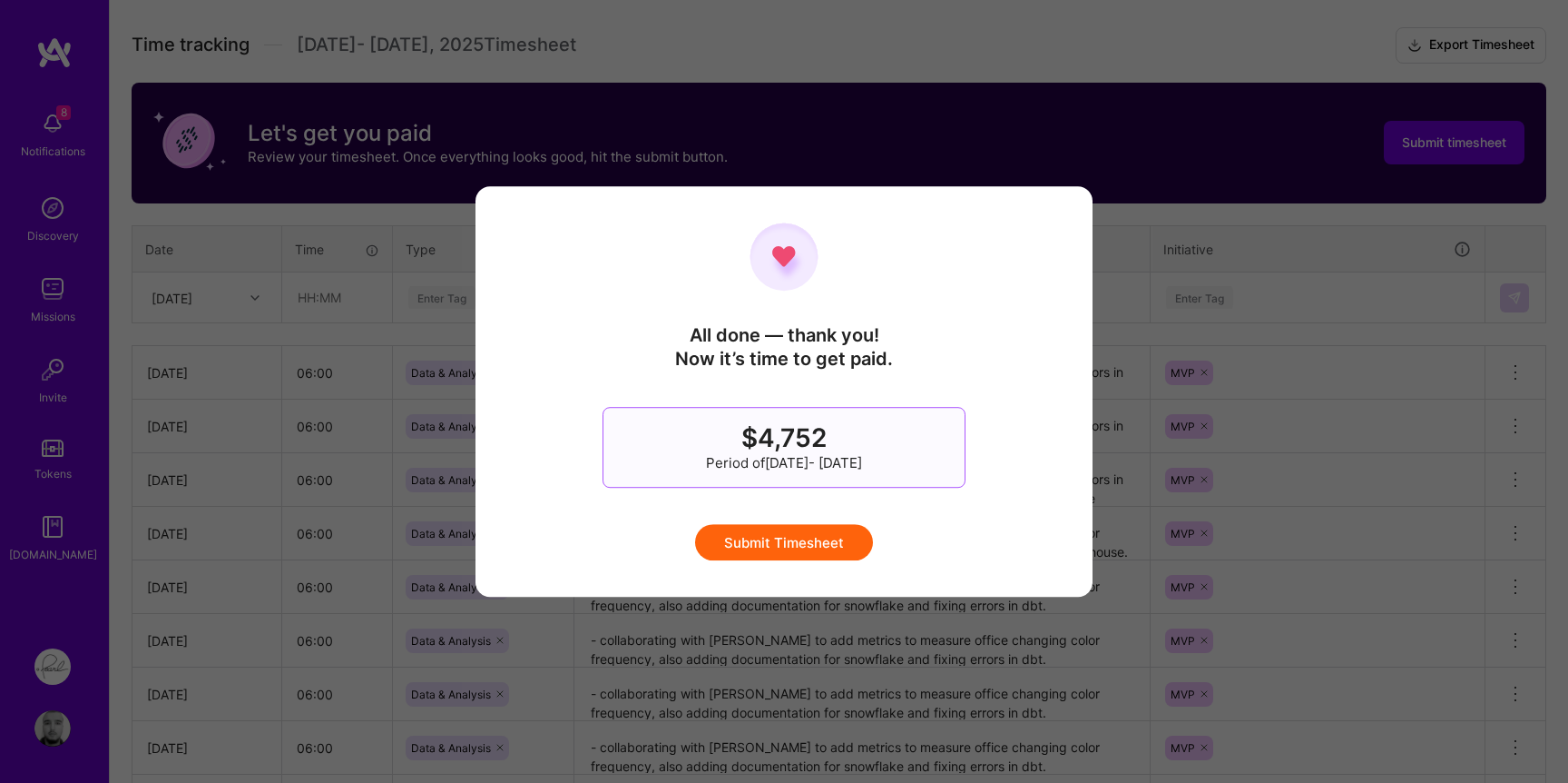
click at [821, 532] on button "Submit Timesheet" at bounding box center [784, 541] width 178 height 36
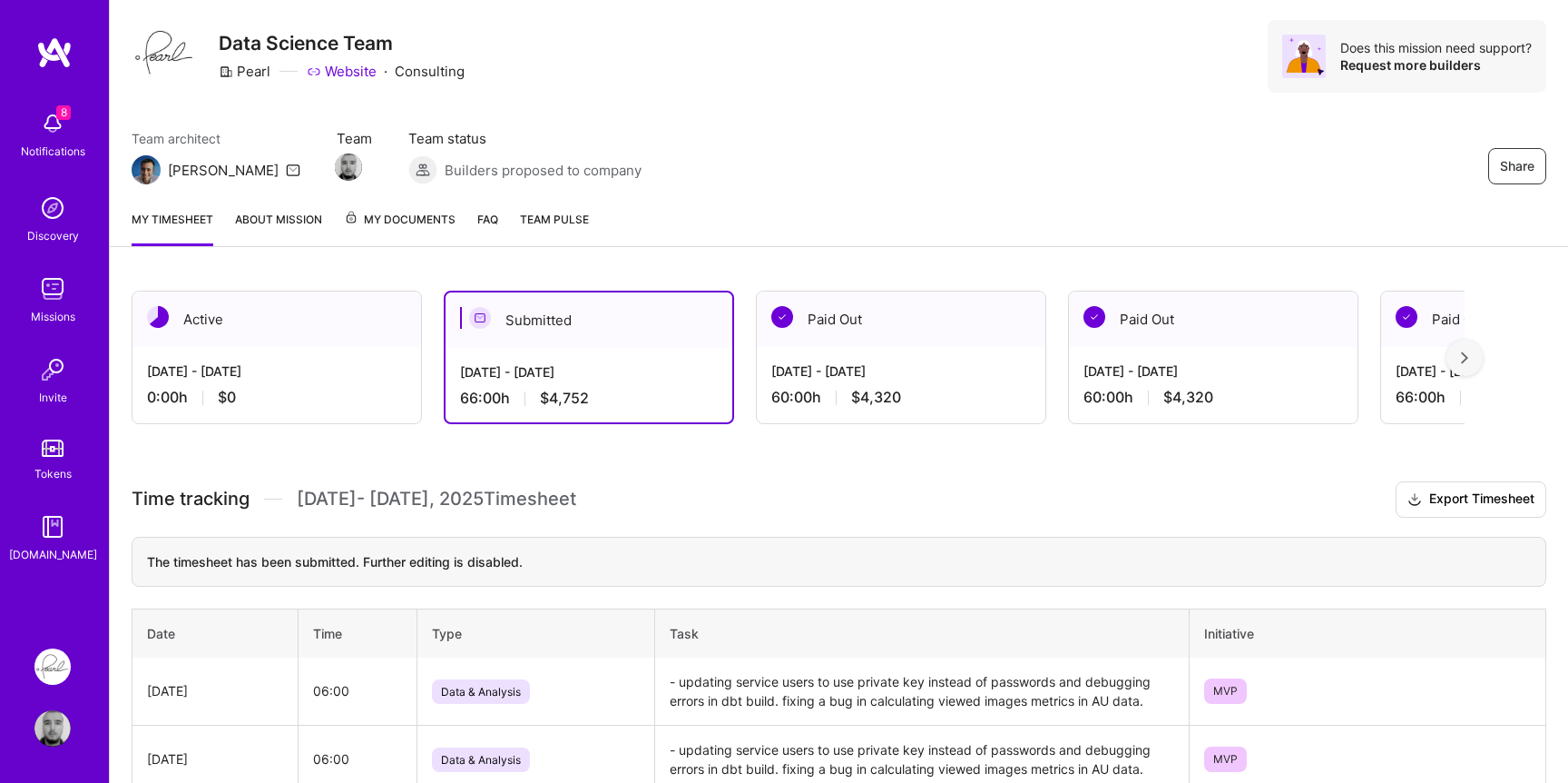
scroll to position [48, 0]
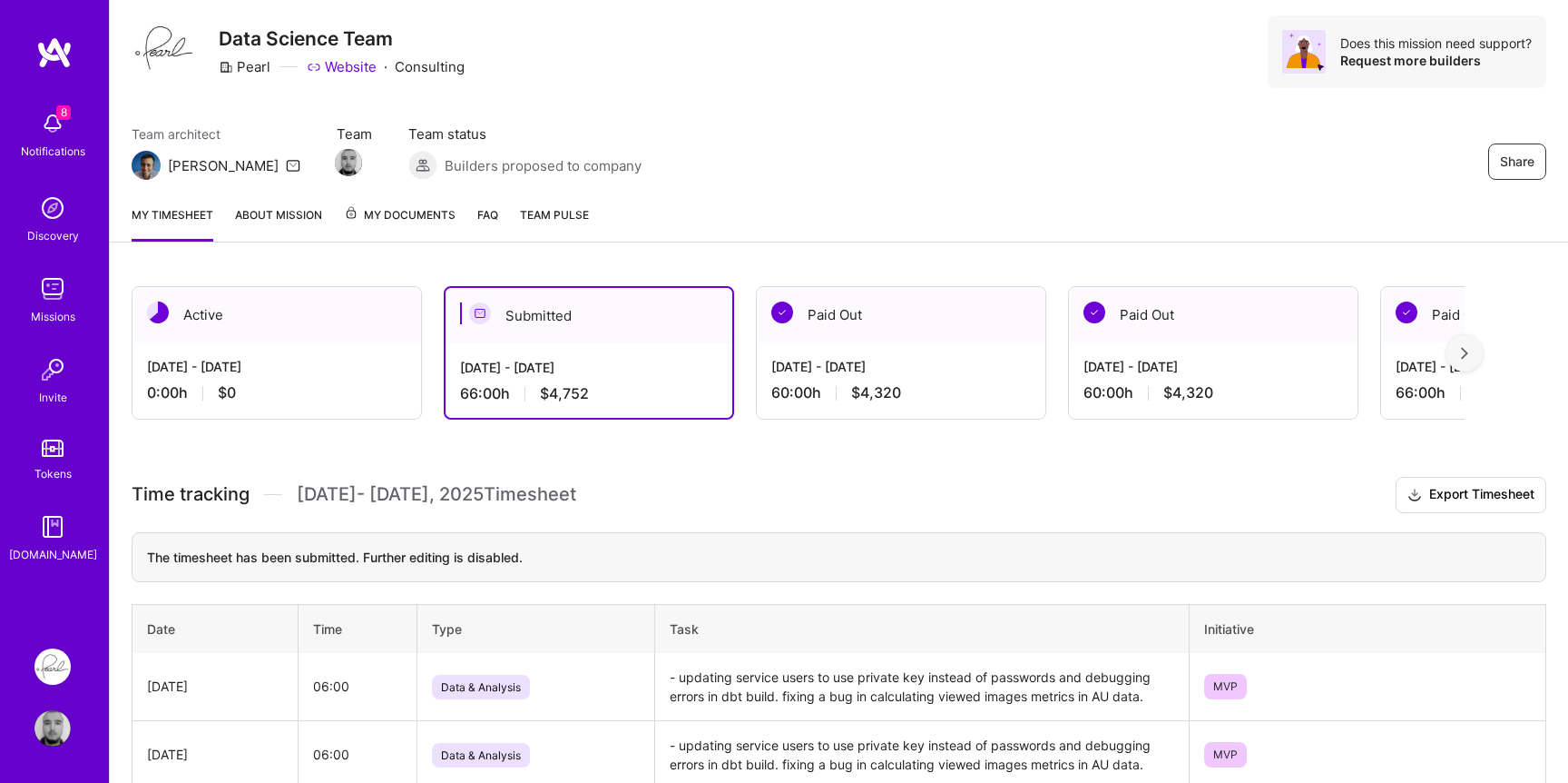
click at [331, 363] on div "[DATE] - [DATE]" at bounding box center [277, 365] width 259 height 19
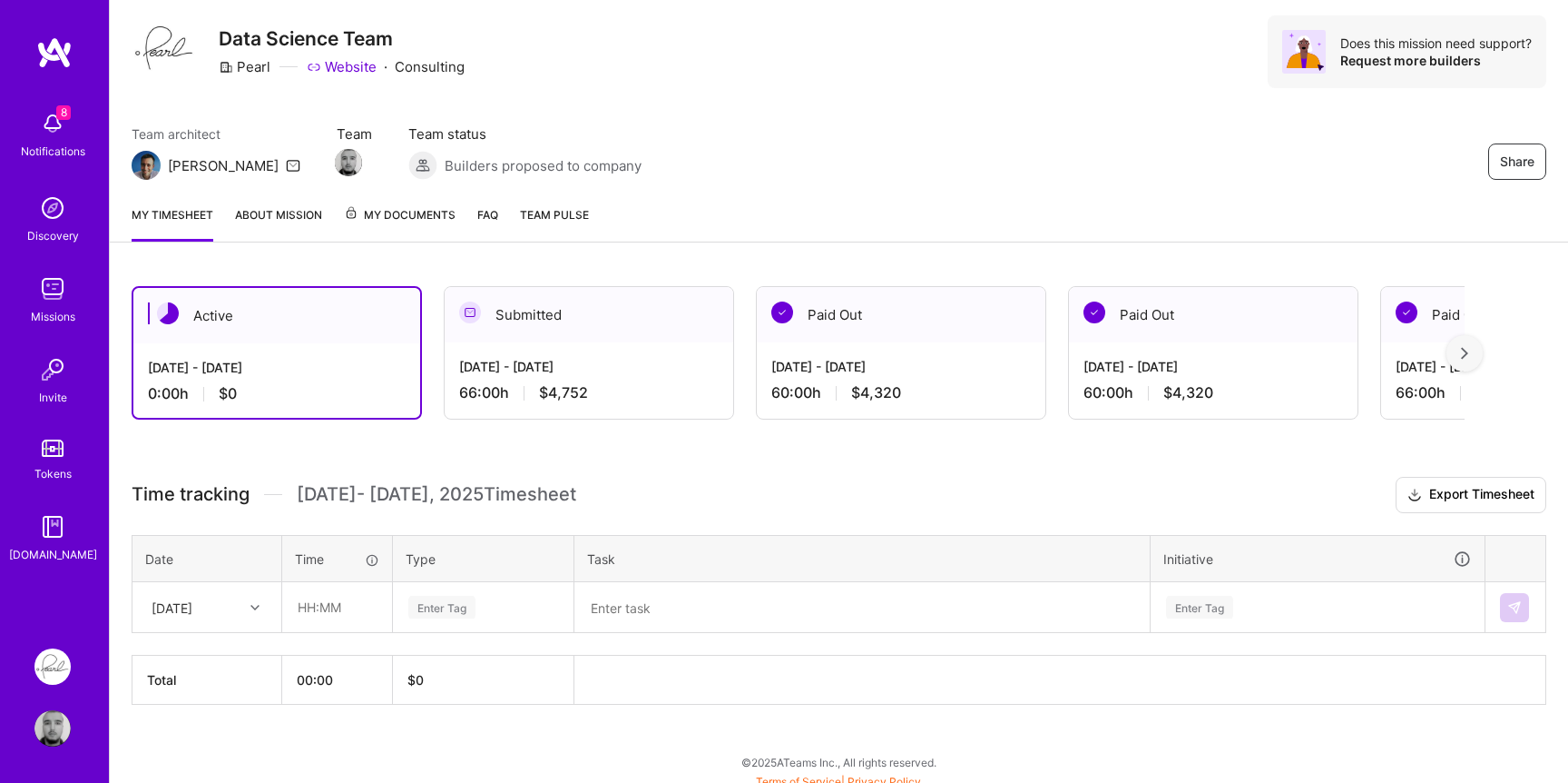
click at [221, 594] on div "[DATE]" at bounding box center [192, 607] width 101 height 29
click at [304, 611] on input "text" at bounding box center [337, 606] width 108 height 48
type input "06:00"
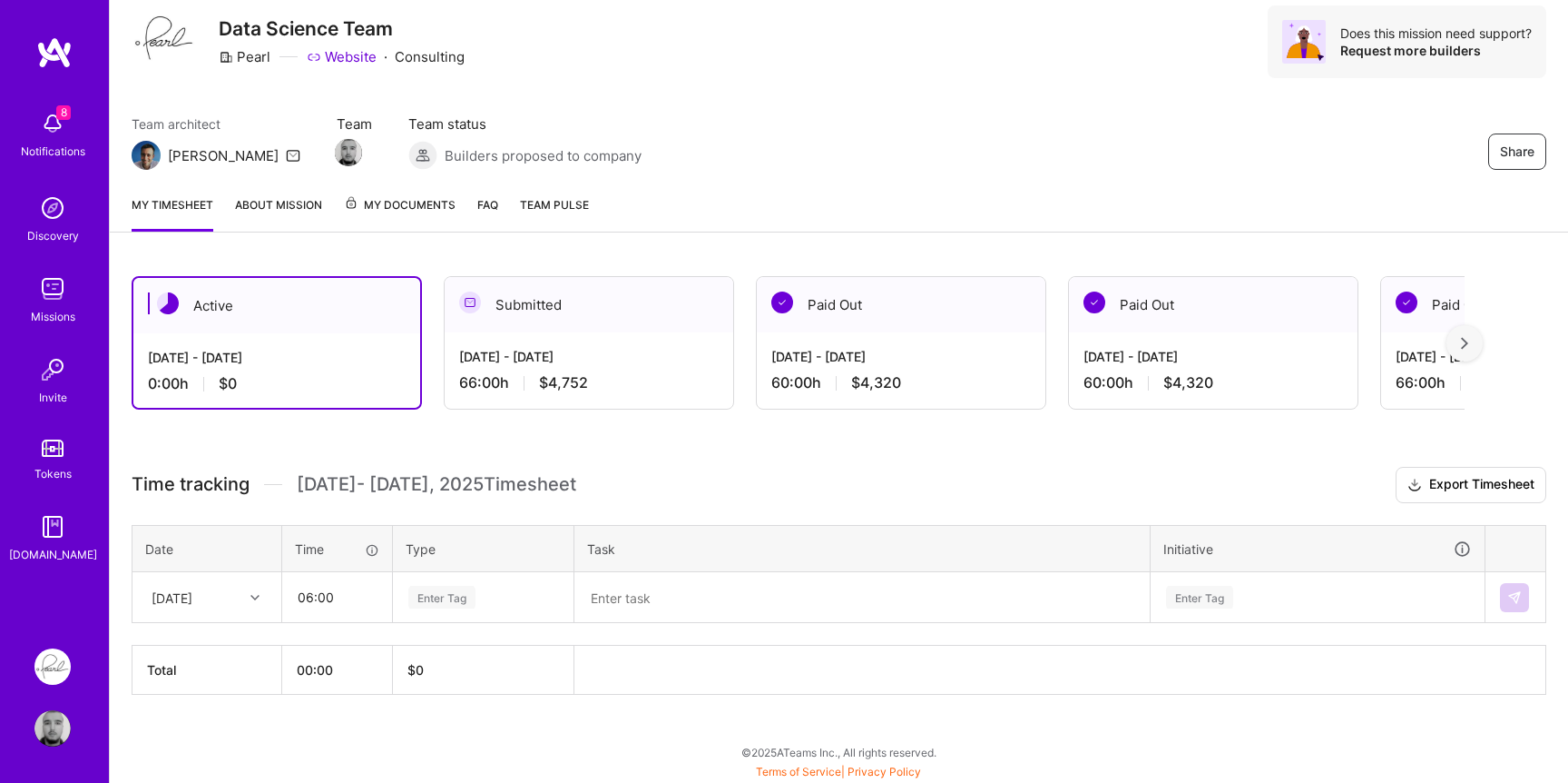
click at [420, 594] on div "Enter Tag" at bounding box center [442, 596] width 67 height 28
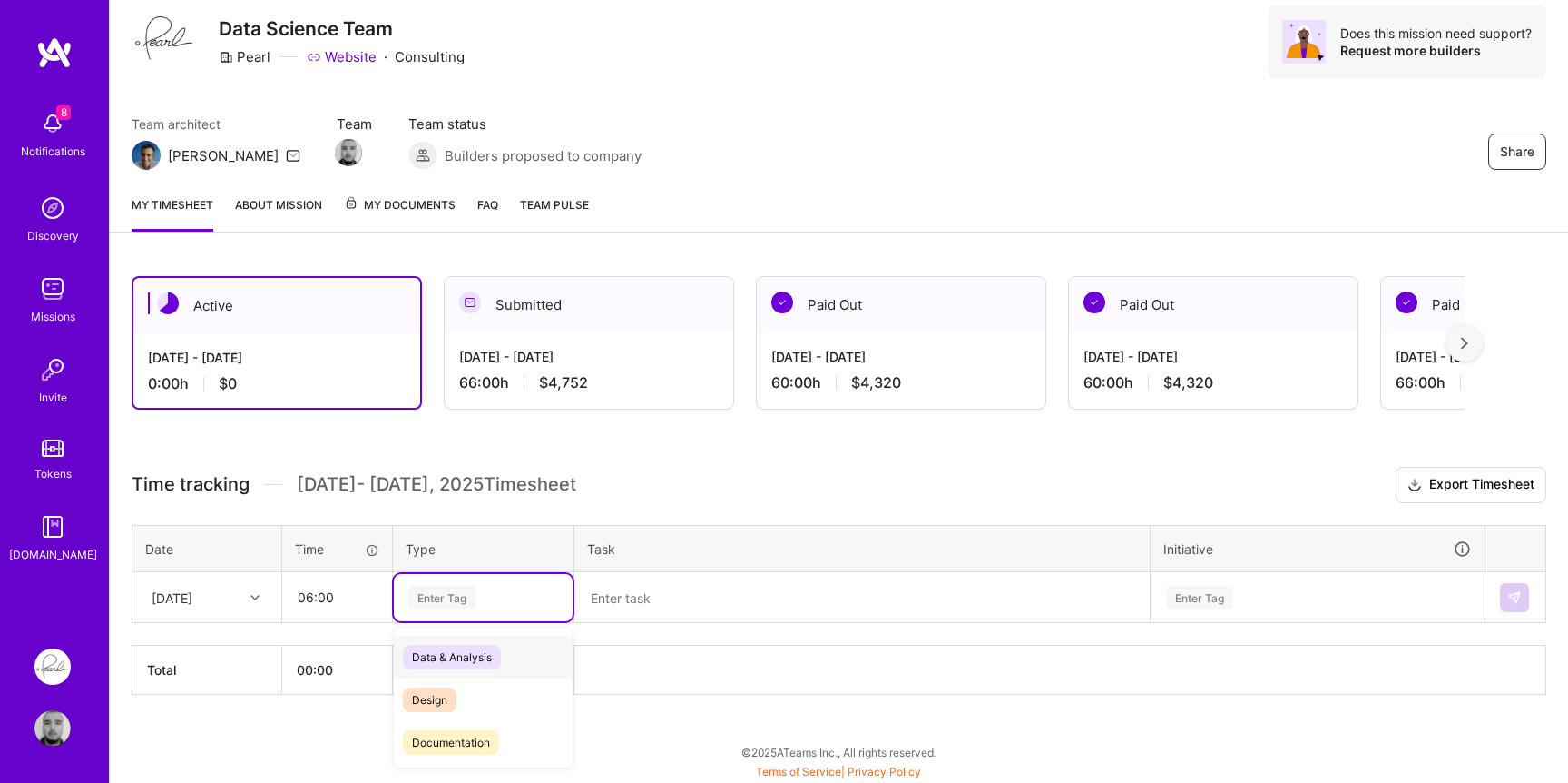
click at [448, 654] on span "Data & Analysis" at bounding box center [452, 656] width 98 height 25
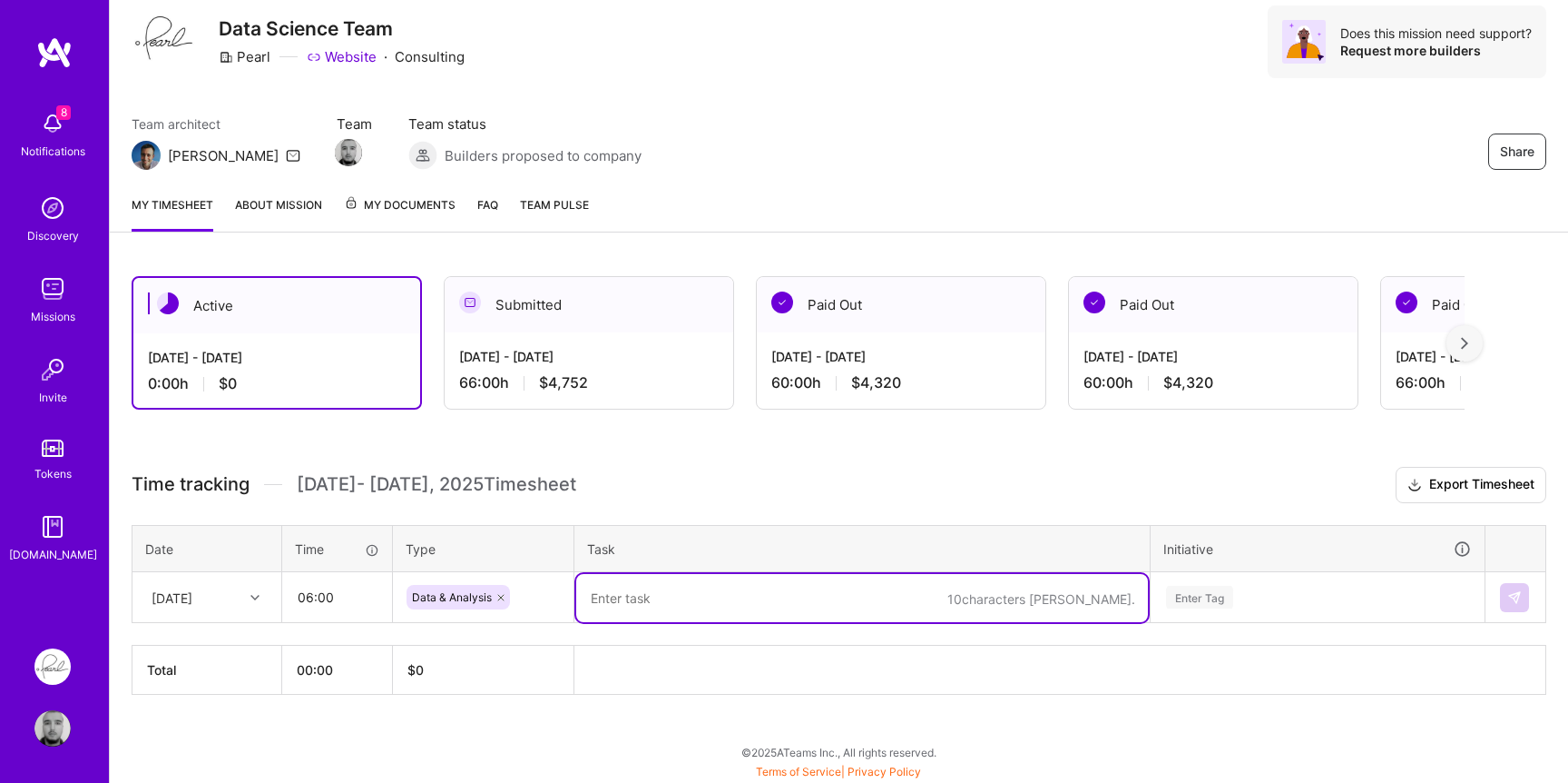
click at [691, 603] on textarea at bounding box center [862, 597] width 571 height 48
type textarea "-"
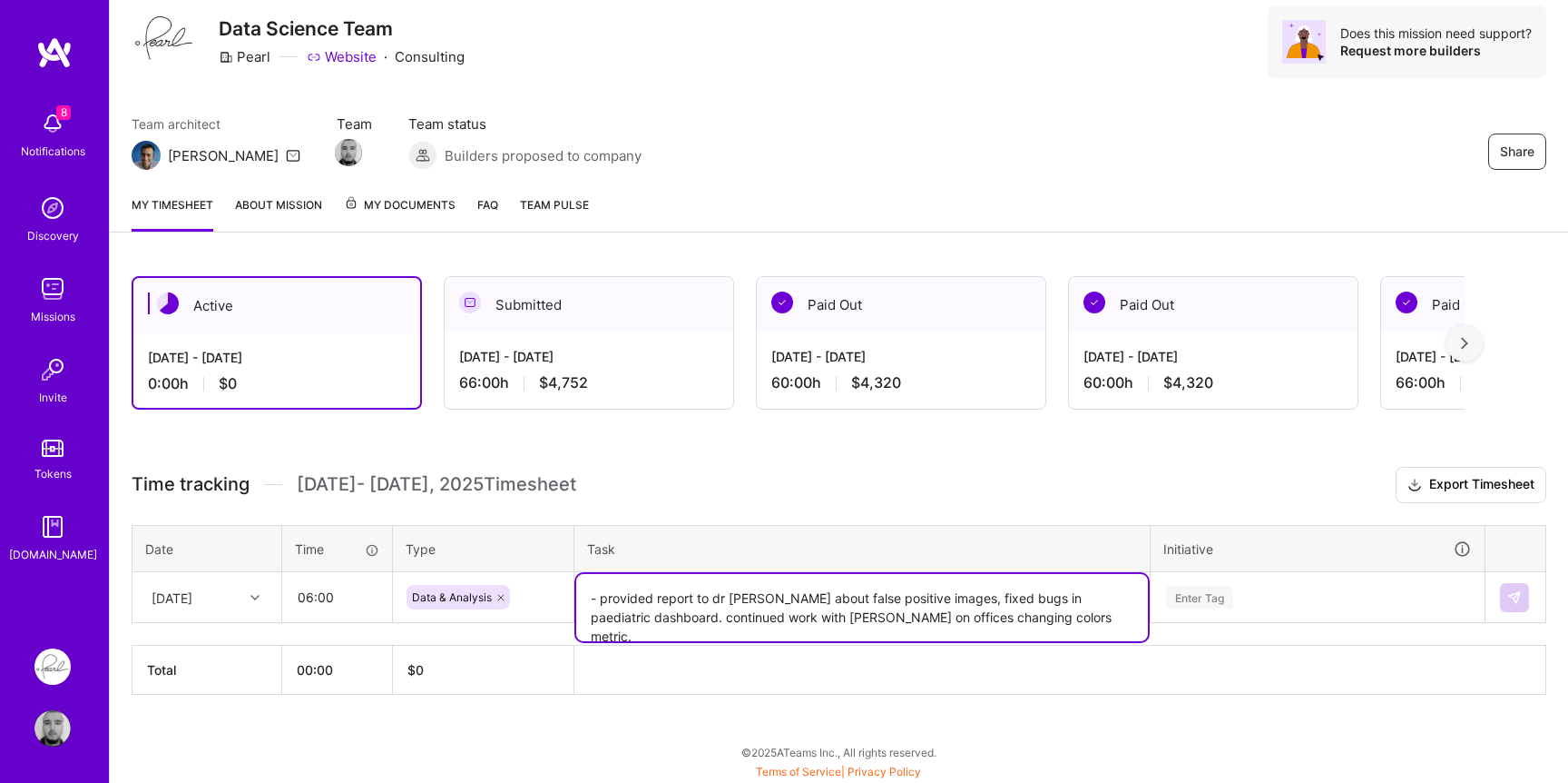
click at [846, 603] on textarea "- provided report to dr [PERSON_NAME] about false positive images, fixed bugs i…" at bounding box center [862, 607] width 571 height 67
click at [1049, 621] on textarea "- provided report to dr [PERSON_NAME] about false positive images, fixed bugs i…" at bounding box center [862, 607] width 571 height 67
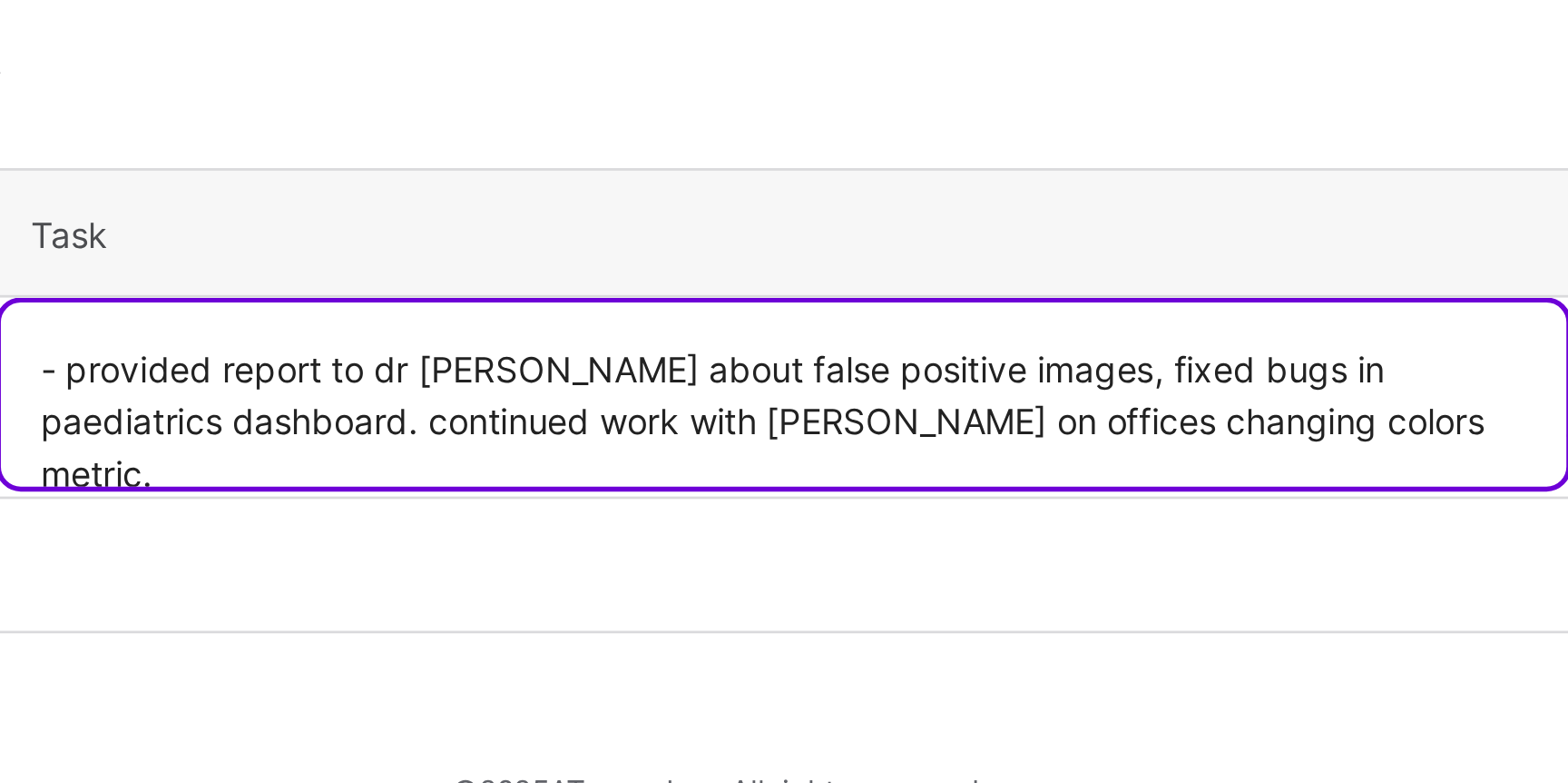
click at [1025, 597] on textarea "- provided report to dr [PERSON_NAME] about false positive images, fixed bugs i…" at bounding box center [862, 607] width 571 height 67
paste textarea
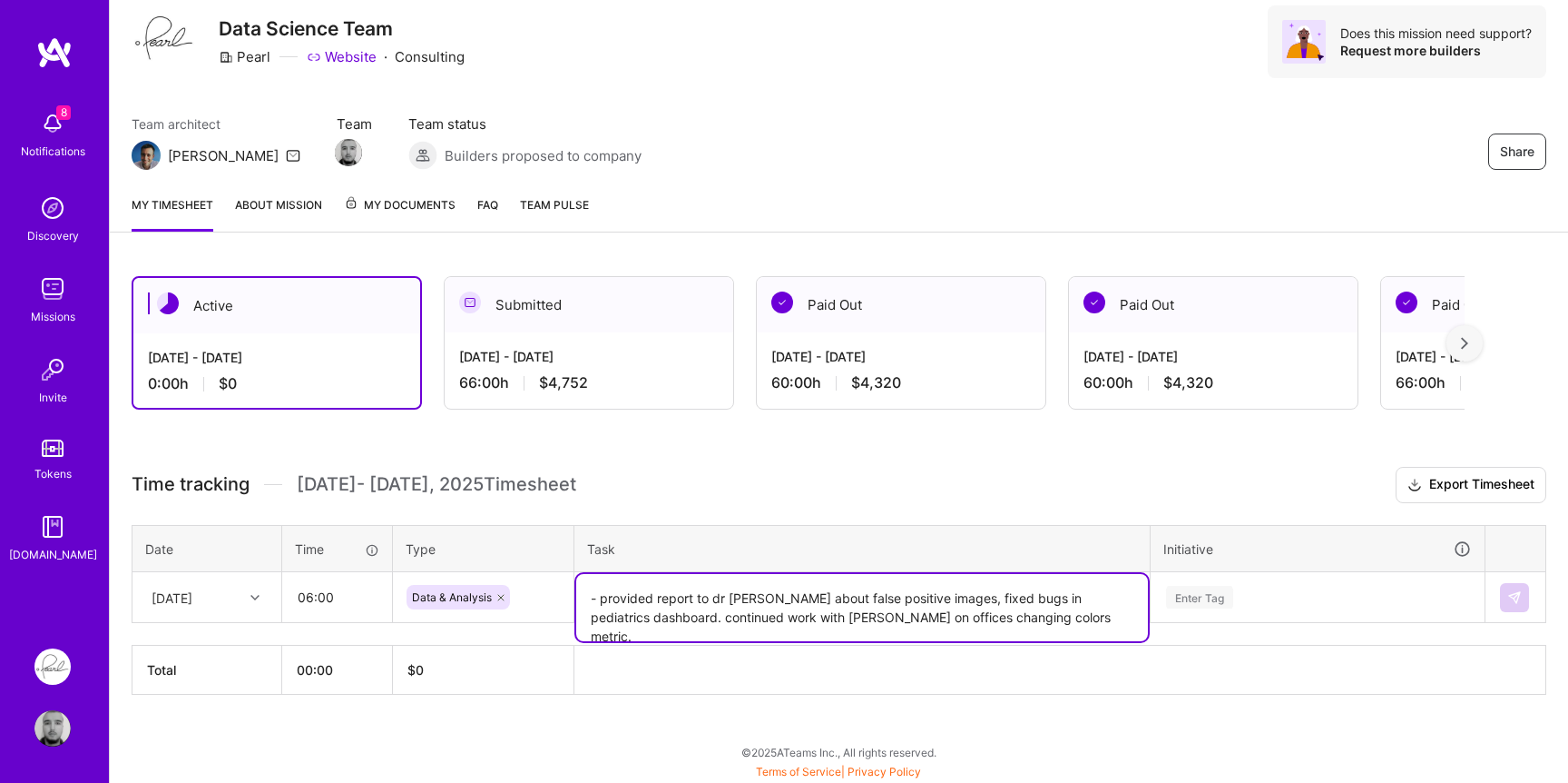
type textarea "- provided report to dr [PERSON_NAME] about false positive images, fixed bugs i…"
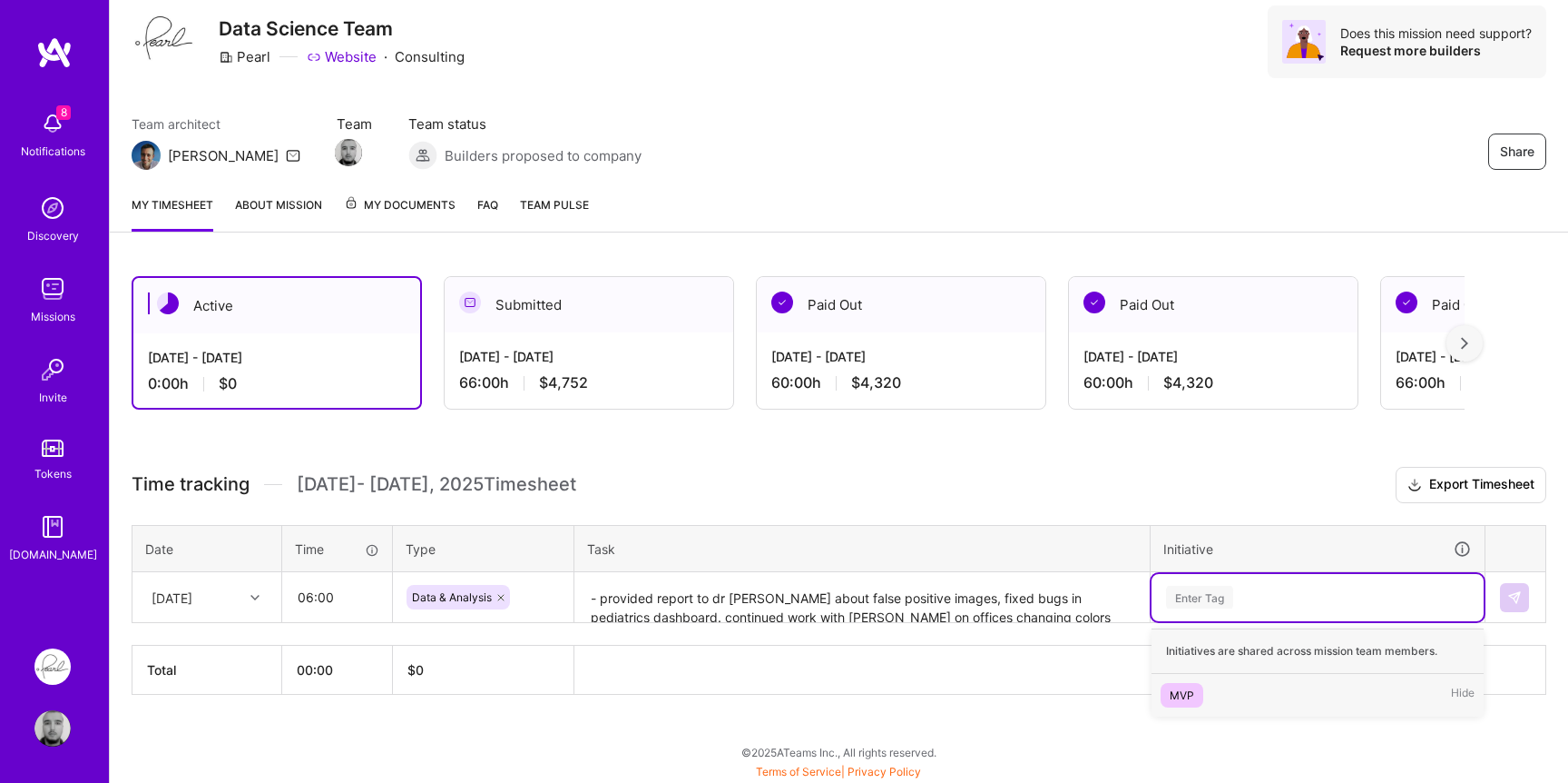
click at [1333, 603] on div "Enter Tag" at bounding box center [1318, 596] width 306 height 23
click at [1191, 689] on div "MVP" at bounding box center [1181, 695] width 25 height 19
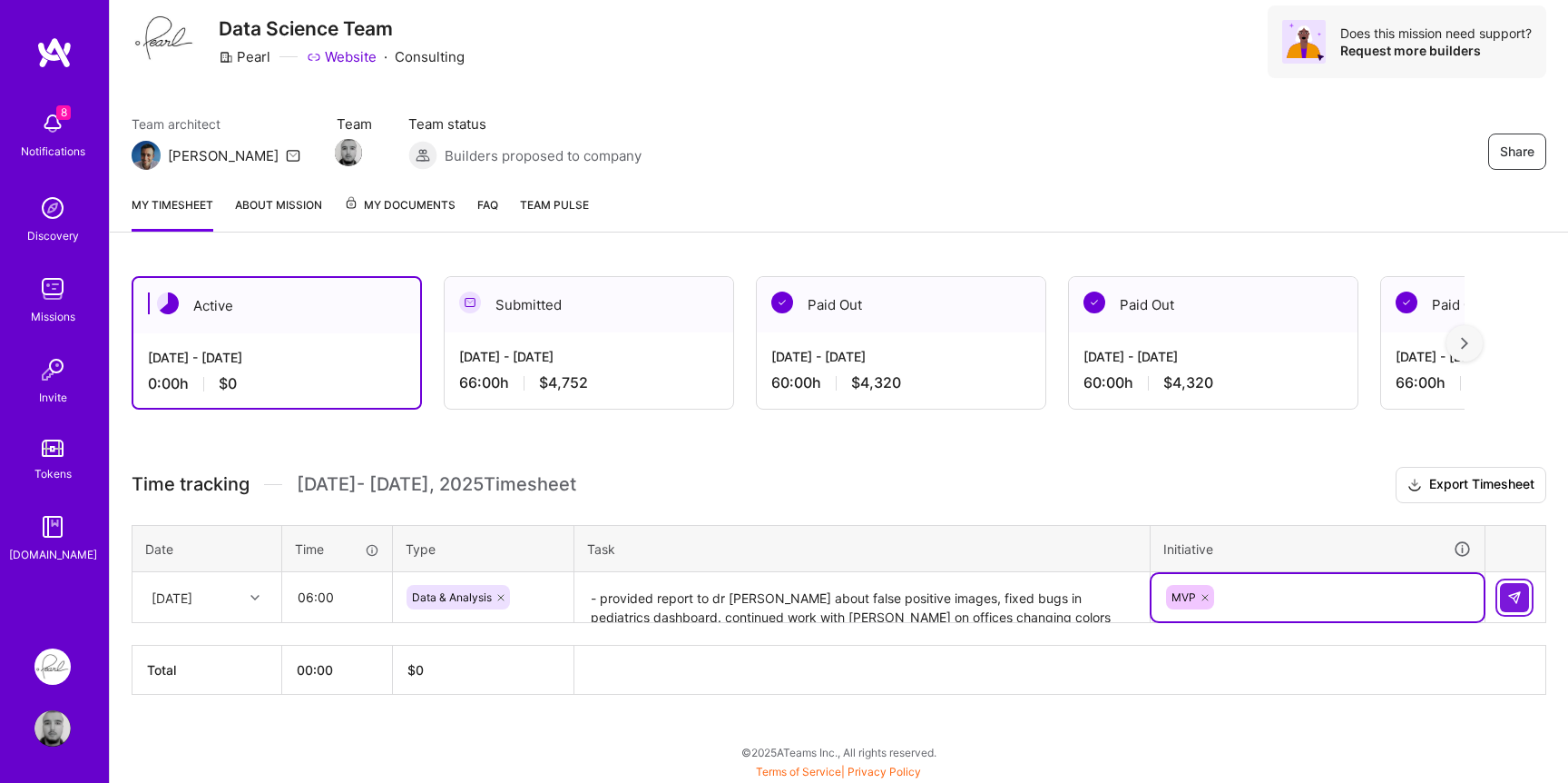
click at [1524, 589] on button at bounding box center [1515, 597] width 29 height 29
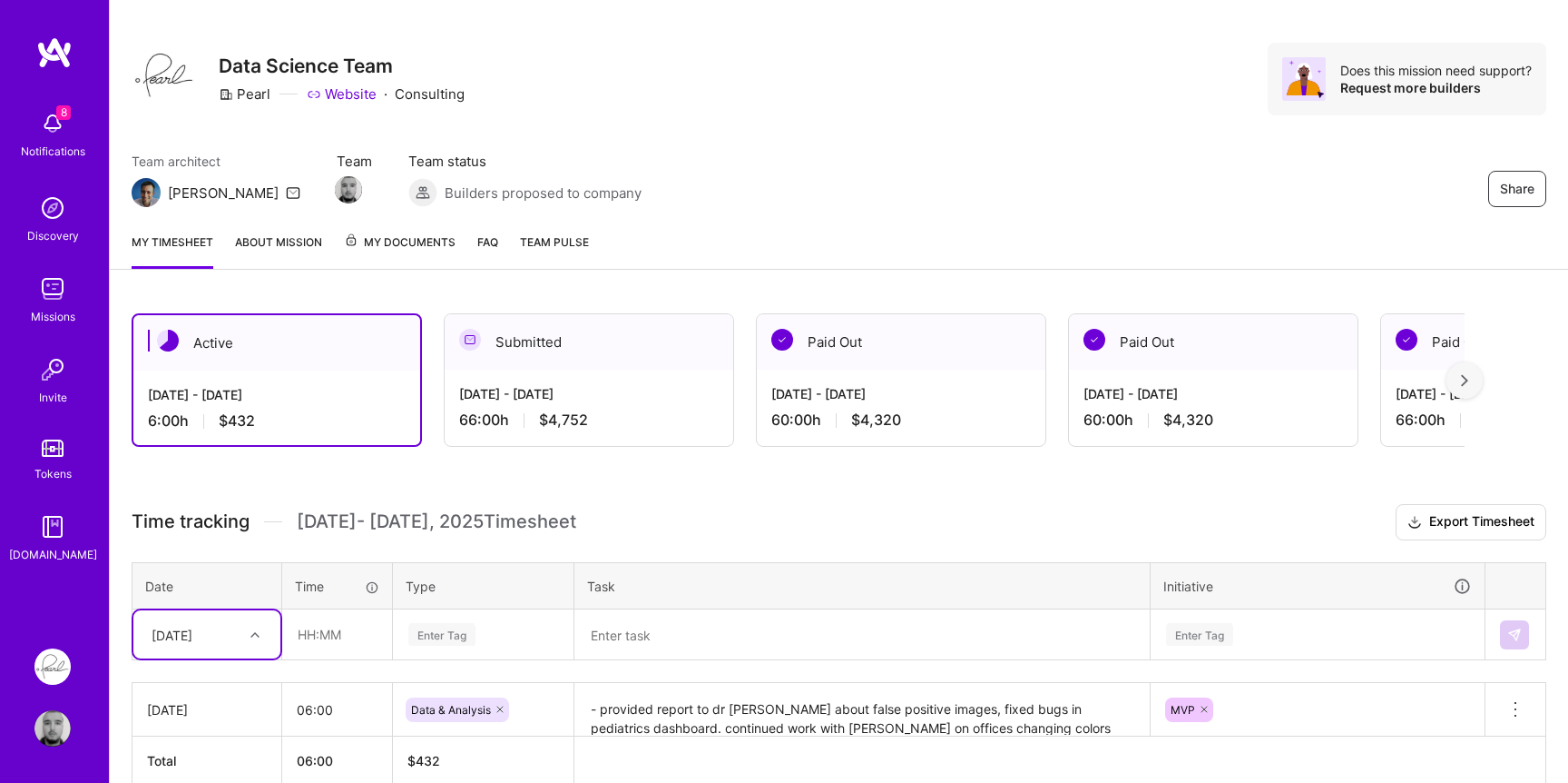
scroll to position [0, 0]
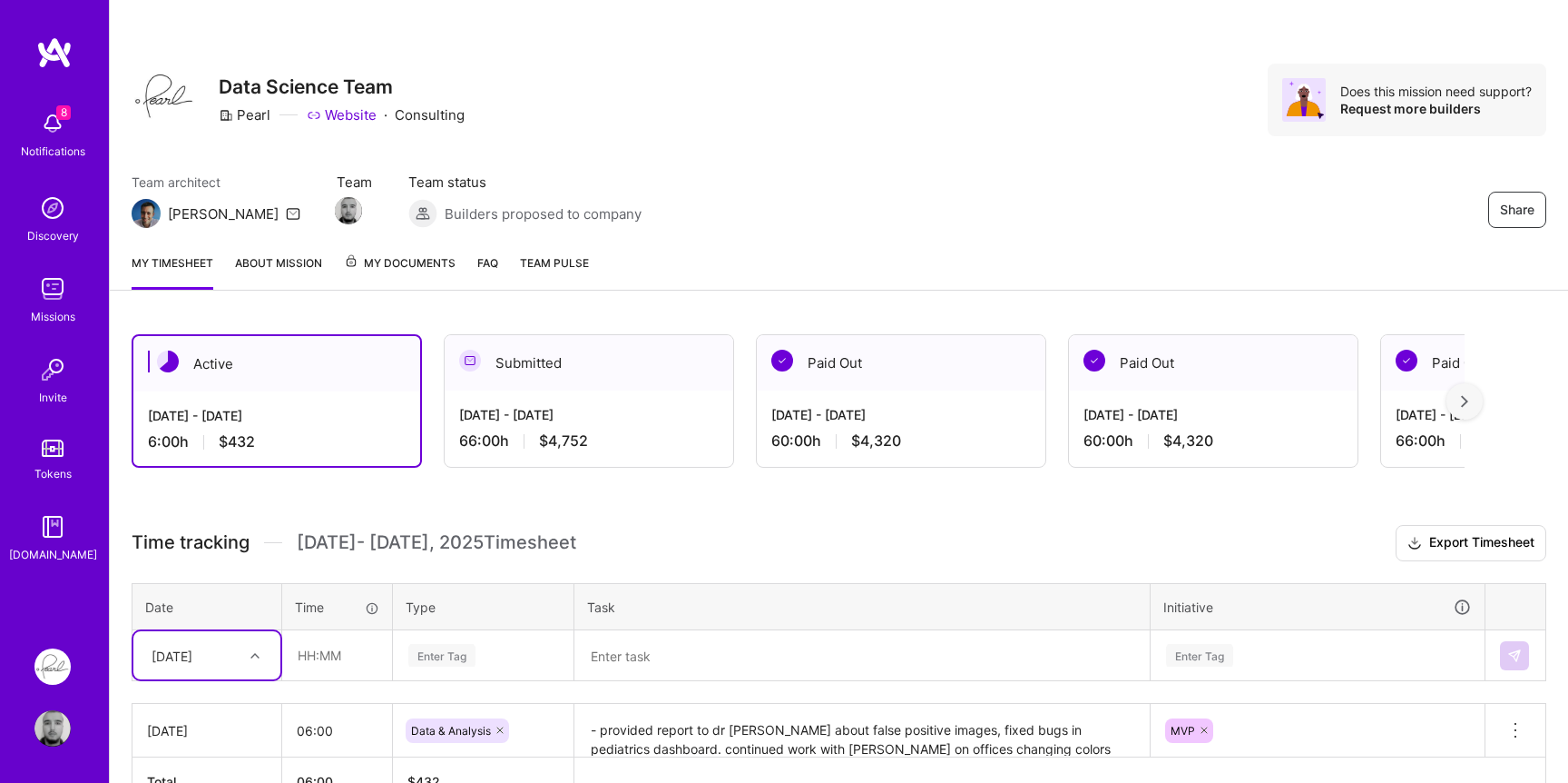
click at [54, 280] on img at bounding box center [52, 288] width 36 height 36
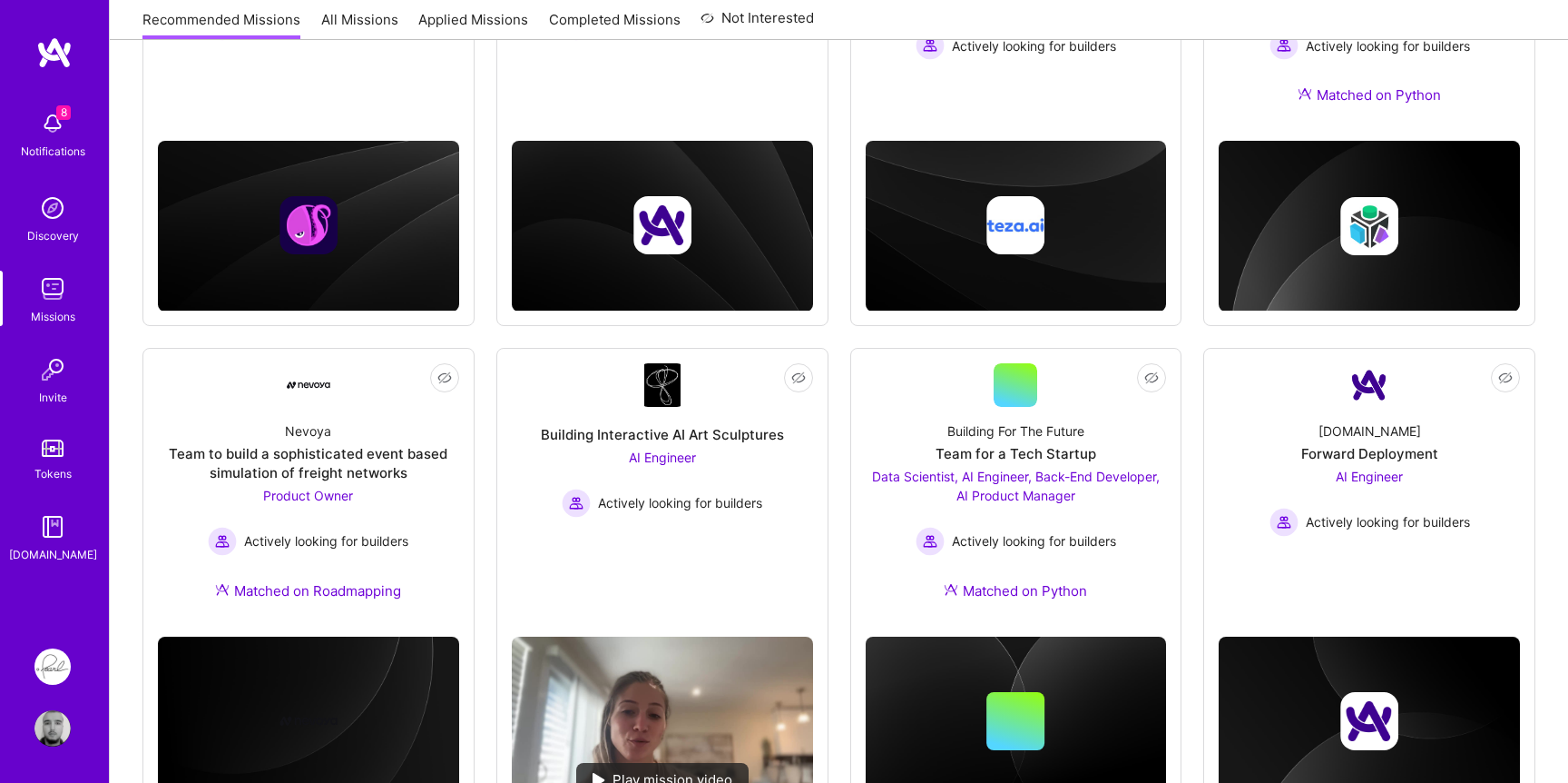
scroll to position [535, 0]
